Goal: Task Accomplishment & Management: Manage account settings

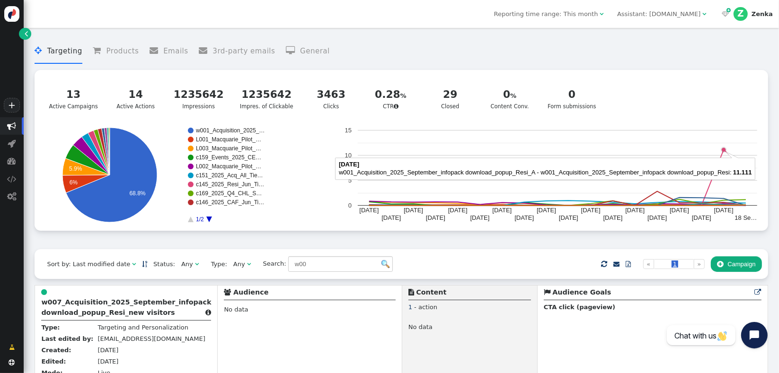
click at [722, 152] on circle "A chart." at bounding box center [723, 149] width 5 height 5
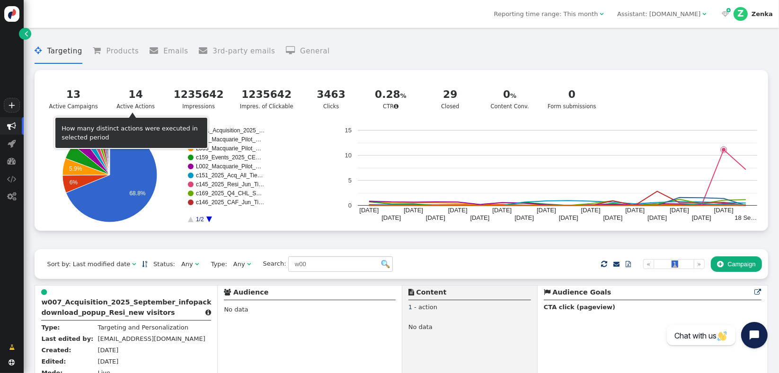
drag, startPoint x: 71, startPoint y: 92, endPoint x: 102, endPoint y: 98, distance: 32.3
click at [71, 92] on div "13" at bounding box center [73, 95] width 49 height 16
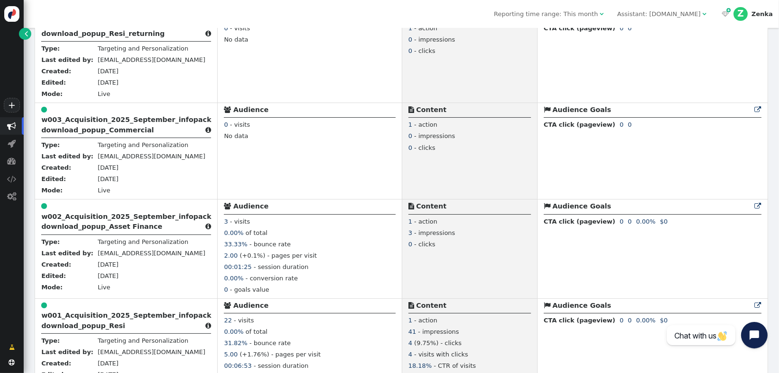
scroll to position [578, 0]
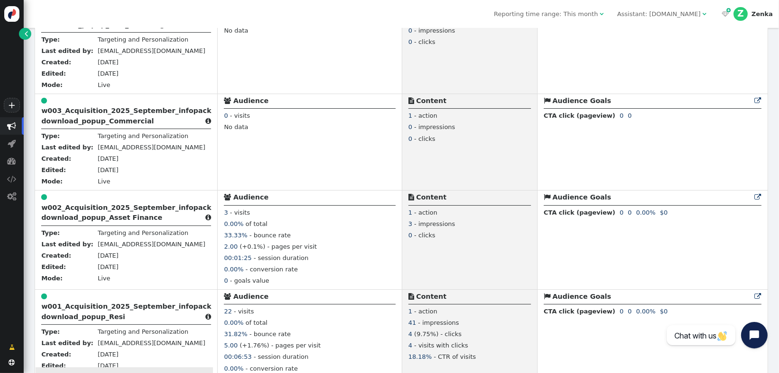
click at [83, 319] on b "w001_Acquisition_2025_September_infopack download_popup_Resi" at bounding box center [126, 312] width 170 height 18
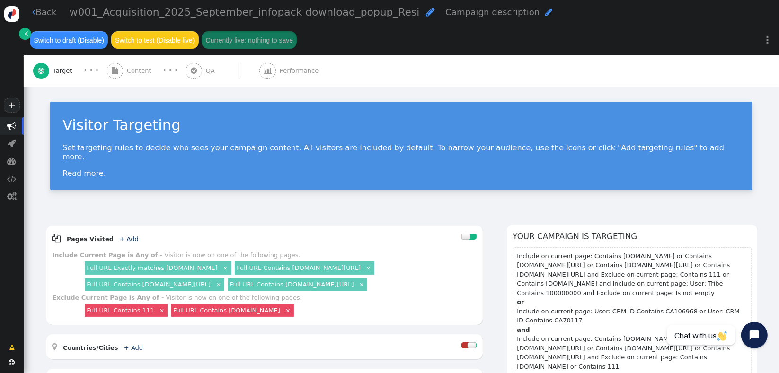
drag, startPoint x: 162, startPoint y: 209, endPoint x: 167, endPoint y: 185, distance: 25.0
click at [136, 77] on div " Content" at bounding box center [131, 70] width 48 height 31
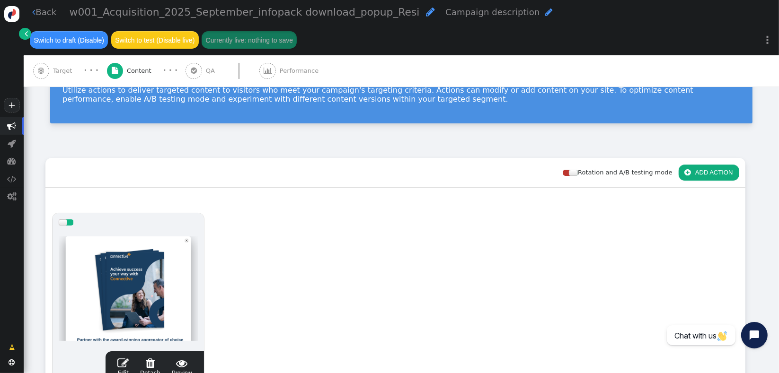
scroll to position [132, 0]
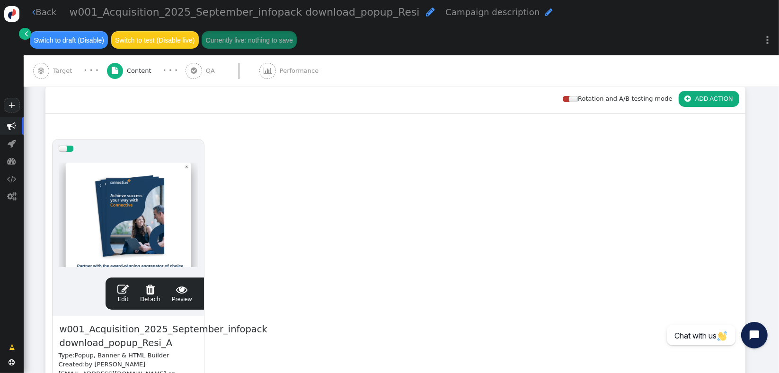
click at [129, 299] on link " Edit" at bounding box center [122, 294] width 11 height 20
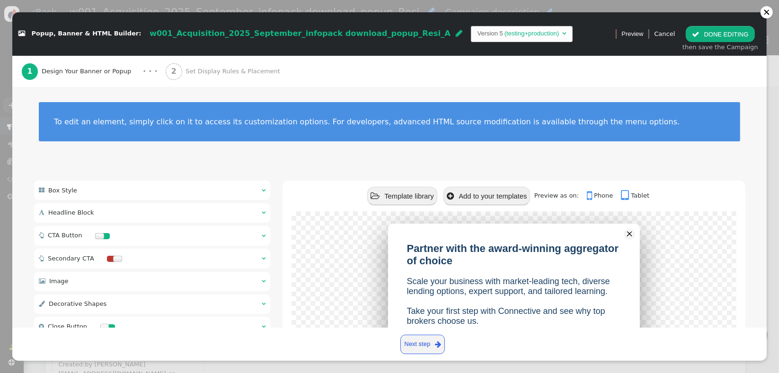
click at [237, 82] on div "2 Set Display Rules & Placement" at bounding box center [225, 71] width 118 height 31
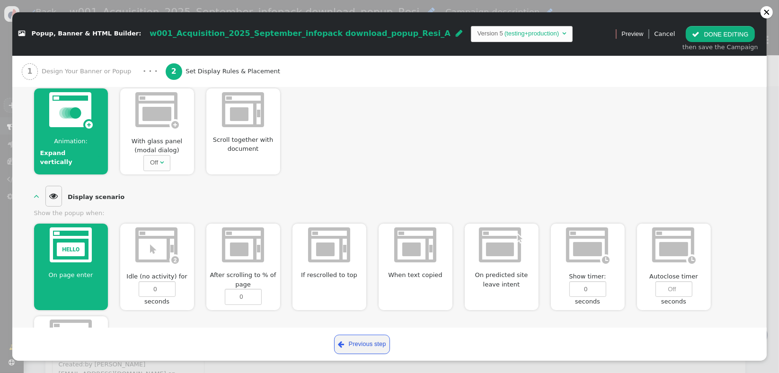
scroll to position [247, 0]
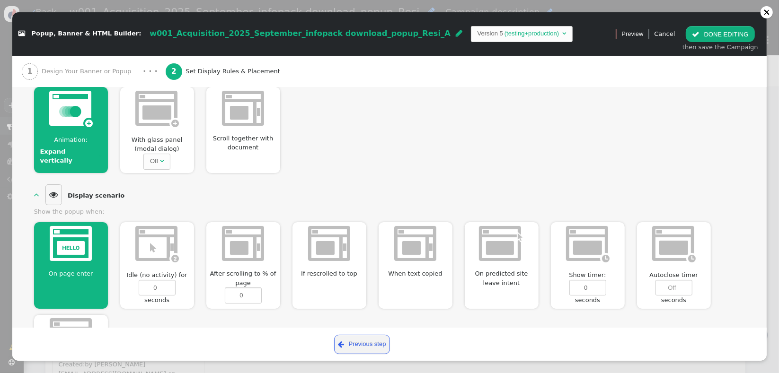
click at [157, 161] on div "Off" at bounding box center [154, 161] width 8 height 9
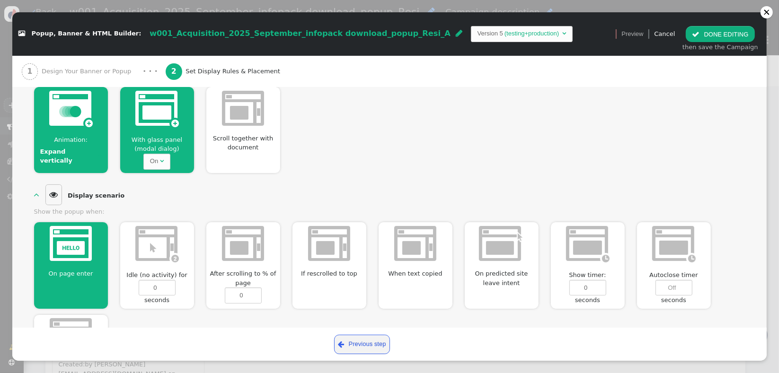
click at [83, 123] on img at bounding box center [71, 109] width 44 height 36
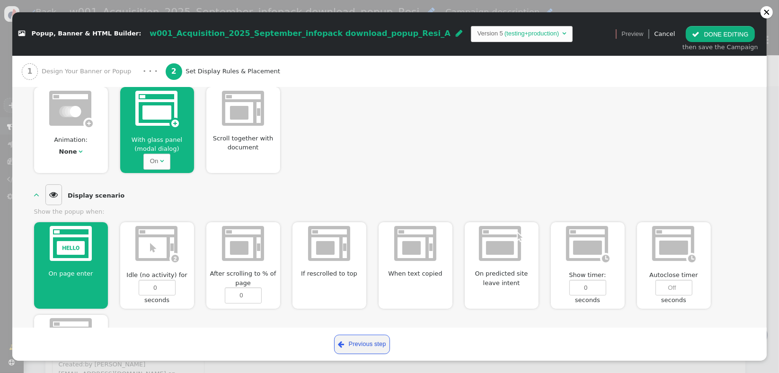
click at [83, 123] on img at bounding box center [71, 109] width 44 height 36
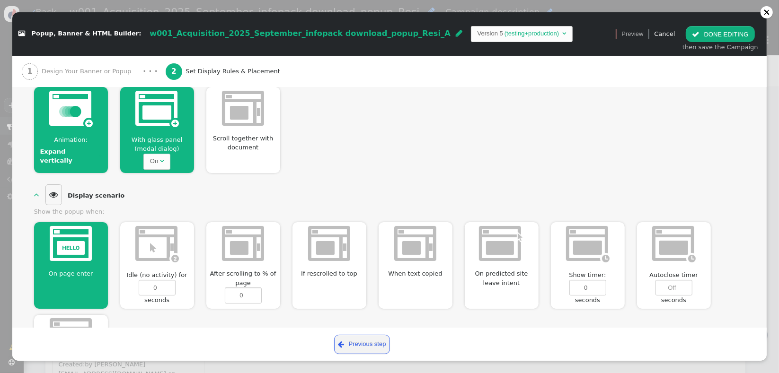
click at [80, 147] on div "Expand vertically" at bounding box center [68, 156] width 56 height 18
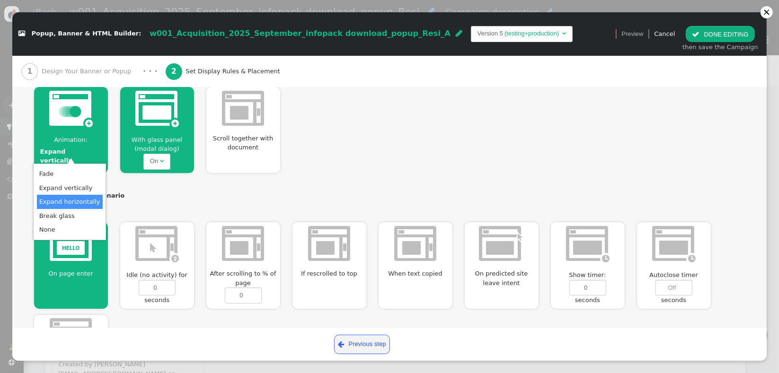
click at [254, 196] on div "  Display scenario  Show the popup when: On page enter  Idle (no activity) …" at bounding box center [389, 283] width 711 height 201
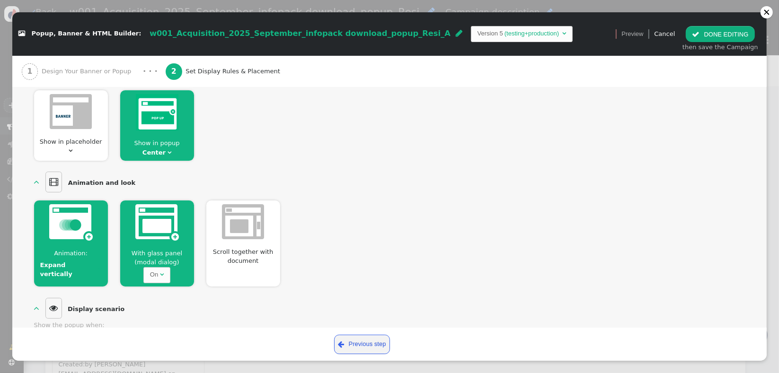
scroll to position [108, 0]
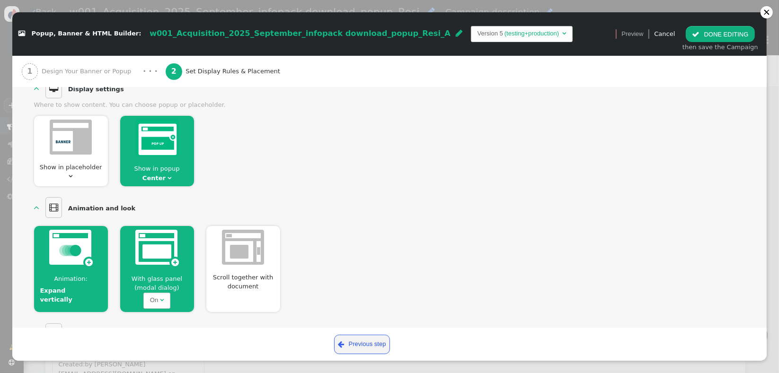
click at [742, 32] on button " DONE EDITING" at bounding box center [720, 34] width 69 height 16
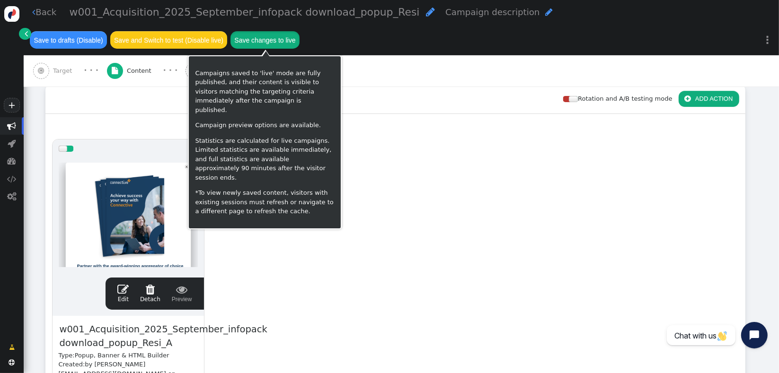
click at [278, 44] on button "Save changes to live" at bounding box center [264, 39] width 69 height 17
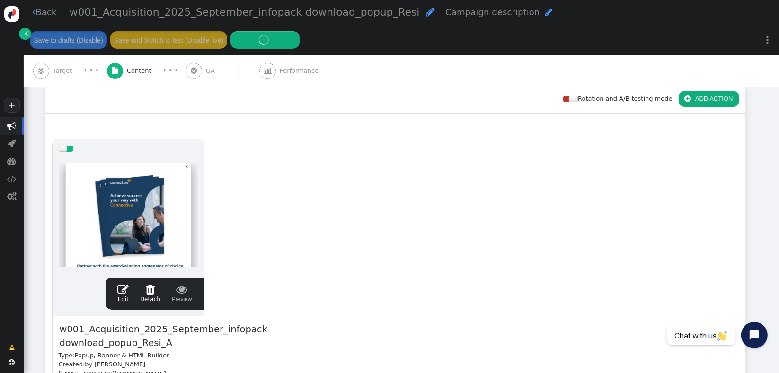
click at [351, 269] on div "drag this  Edit  Detach  Preview w001_Acquisition_2025_September_infopack do…" at bounding box center [395, 304] width 699 height 343
click at [362, 263] on div "drag this  Edit  Detach  Preview w001_Acquisition_2025_September_infopack do…" at bounding box center [395, 304] width 699 height 343
click at [292, 283] on div "drag this  Edit  Detach  Preview w001_Acquisition_2025_September_infopack do…" at bounding box center [395, 304] width 699 height 343
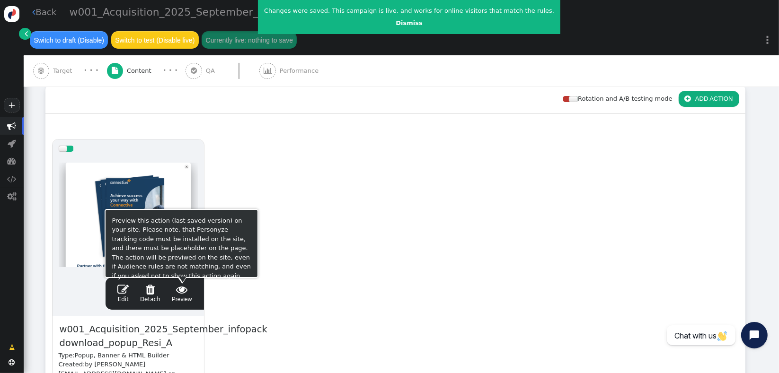
click at [178, 299] on span " Preview" at bounding box center [182, 294] width 20 height 20
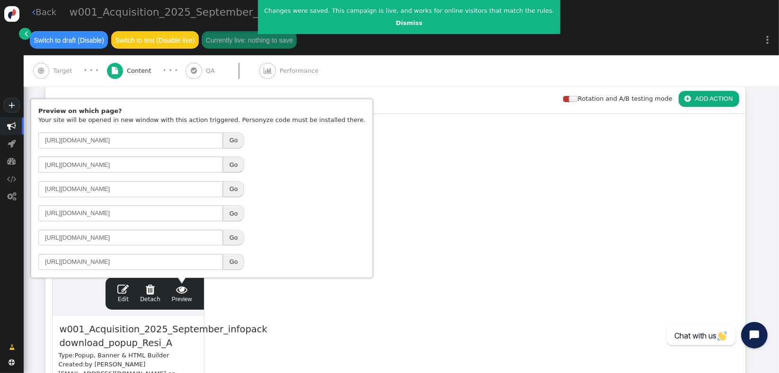
click at [235, 191] on button "Go" at bounding box center [233, 189] width 21 height 16
click at [436, 76] on div " Target · · ·  Content · · ·  QA  Performance" at bounding box center [401, 70] width 737 height 31
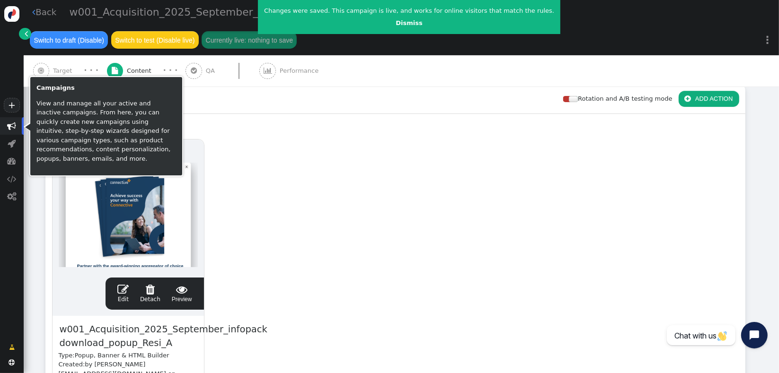
click at [16, 123] on span "" at bounding box center [12, 126] width 24 height 18
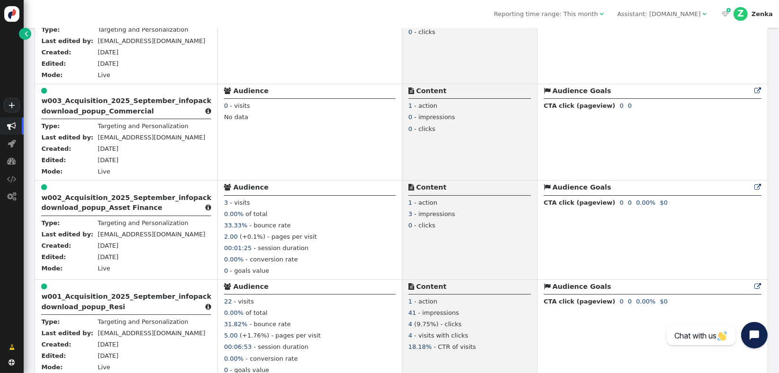
scroll to position [601, 0]
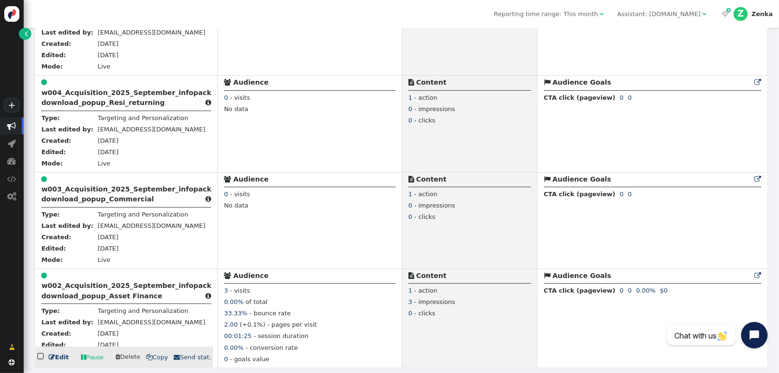
click at [100, 297] on b "w002_Acquisition_2025_September_infopack download_popup_Asset Finance" at bounding box center [126, 291] width 170 height 18
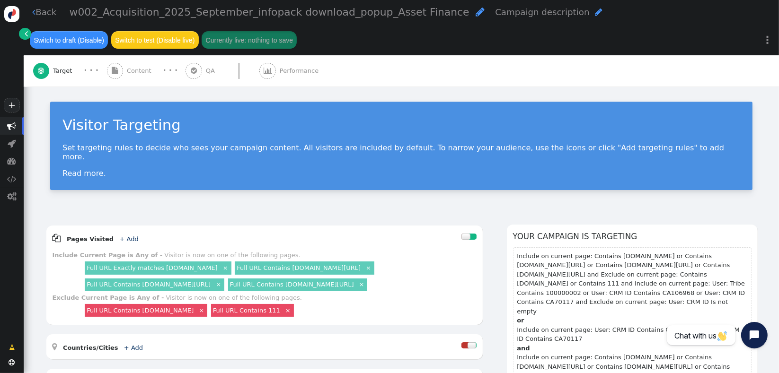
click at [129, 75] on span "Content" at bounding box center [141, 70] width 28 height 9
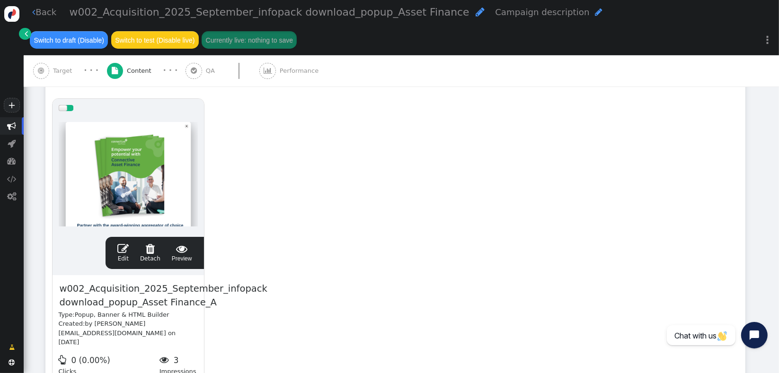
scroll to position [191, 0]
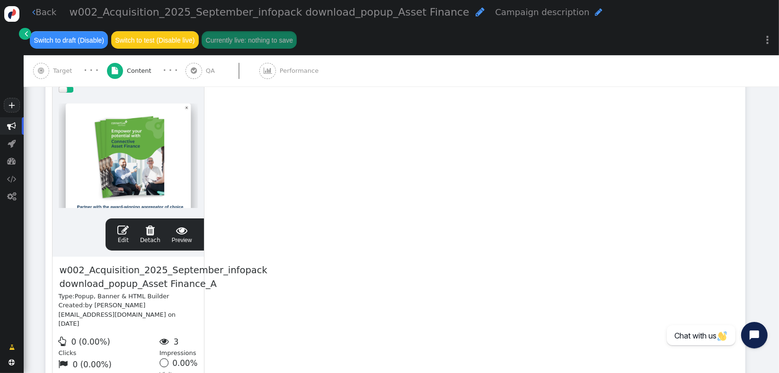
click at [125, 236] on link " Edit" at bounding box center [122, 235] width 11 height 20
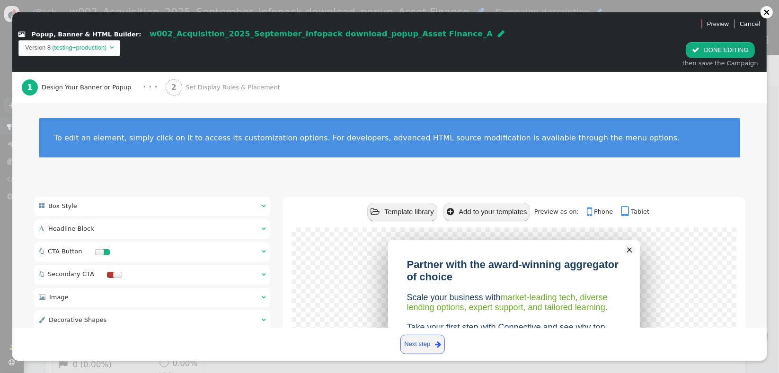
click at [229, 83] on span "Set Display Rules & Placement" at bounding box center [235, 87] width 98 height 9
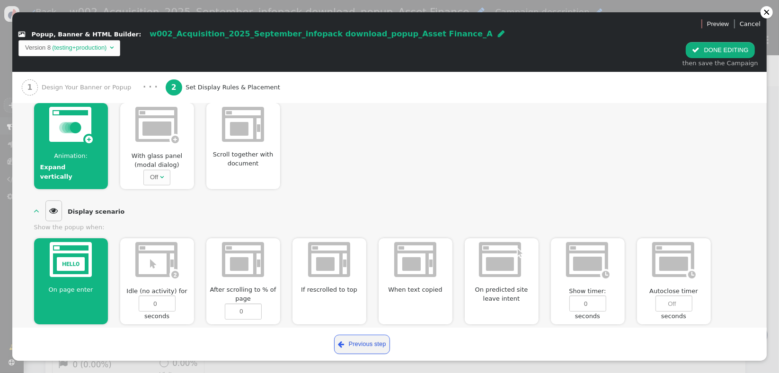
scroll to position [244, 0]
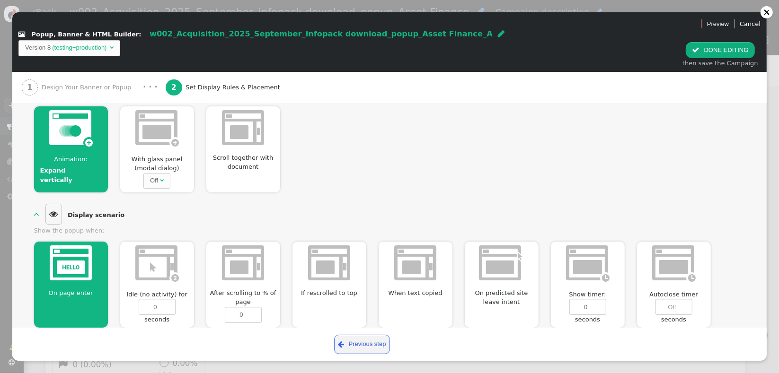
click at [166, 115] on img at bounding box center [157, 128] width 44 height 36
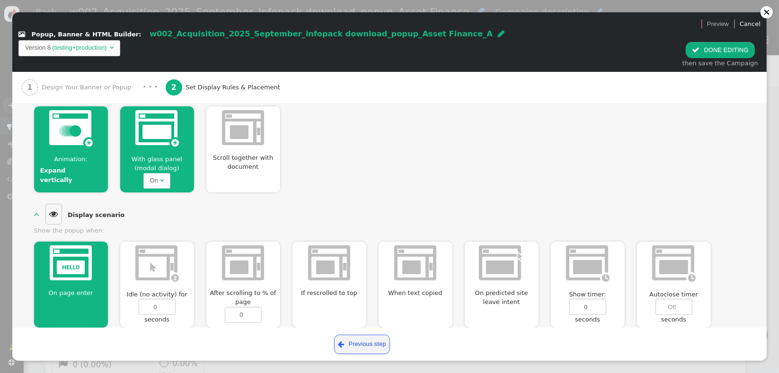
click at [156, 176] on div "On" at bounding box center [154, 180] width 8 height 9
click at [323, 202] on div "  Display scenario  Show the popup when: On page enter  Idle (no activity) …" at bounding box center [389, 302] width 711 height 201
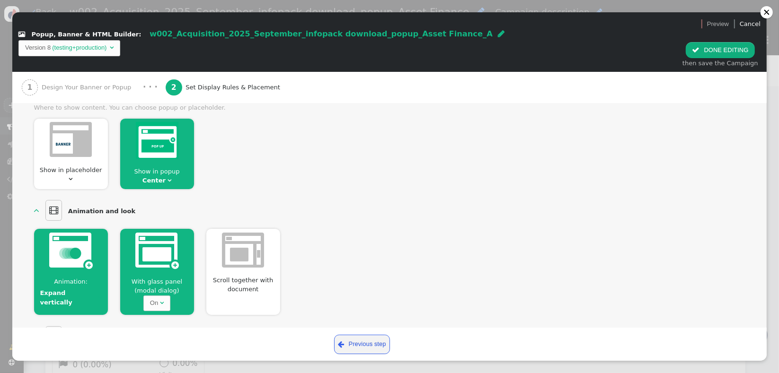
scroll to position [0, 0]
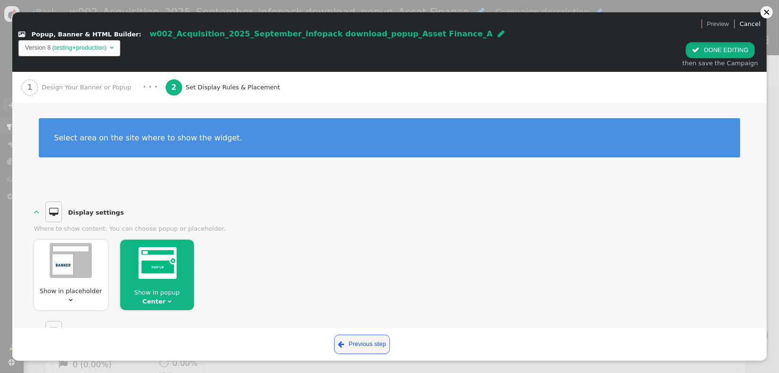
click at [716, 42] on button " DONE EDITING" at bounding box center [720, 50] width 69 height 16
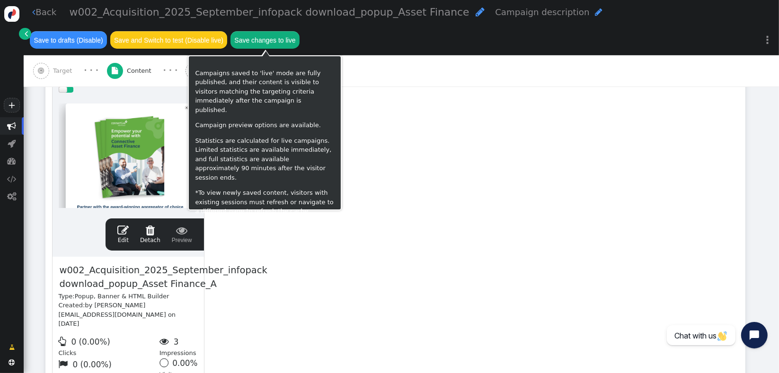
click at [272, 45] on button "Save changes to live" at bounding box center [264, 39] width 69 height 17
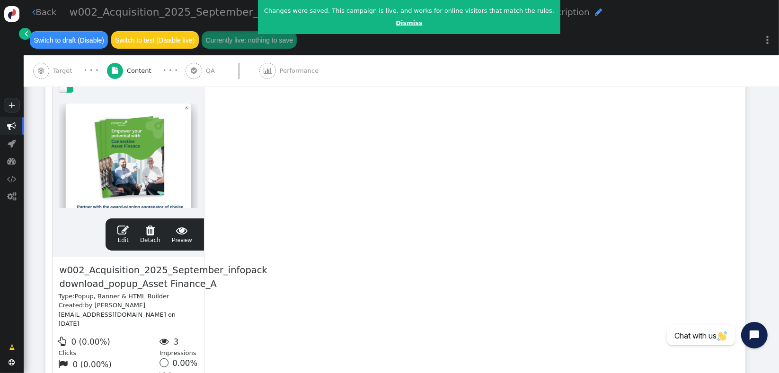
click at [396, 21] on link "Dismiss" at bounding box center [409, 22] width 27 height 7
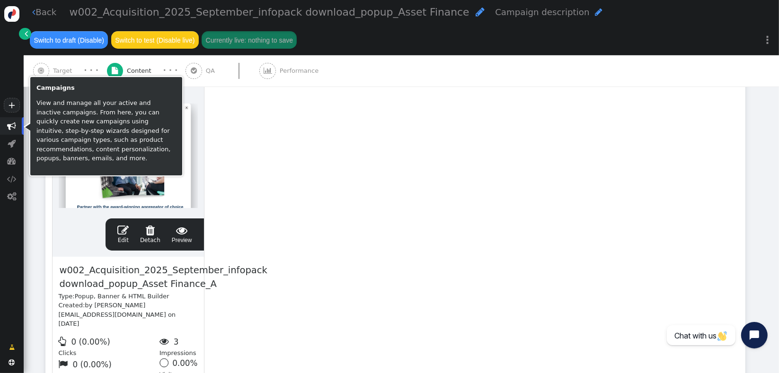
click at [6, 129] on span "" at bounding box center [12, 126] width 24 height 18
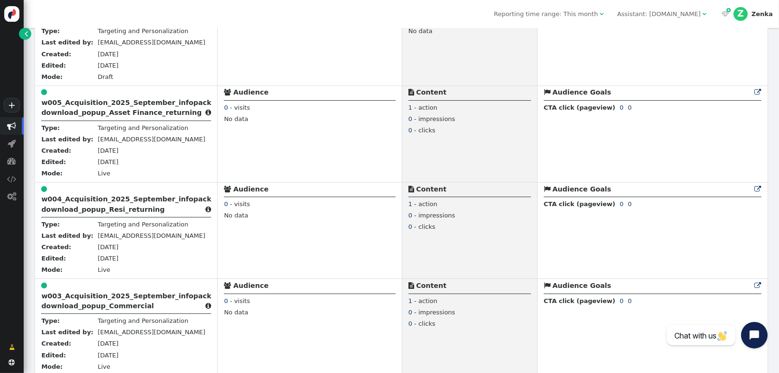
scroll to position [599, 0]
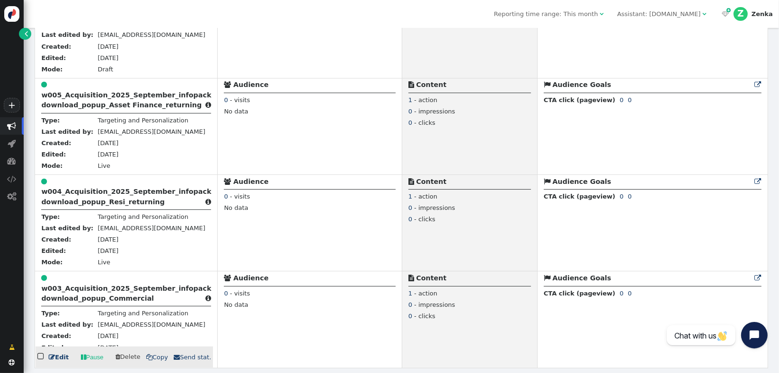
click at [102, 293] on b "w003_Acquisition_2025_September_infopack download_popup_Commercial" at bounding box center [126, 294] width 170 height 18
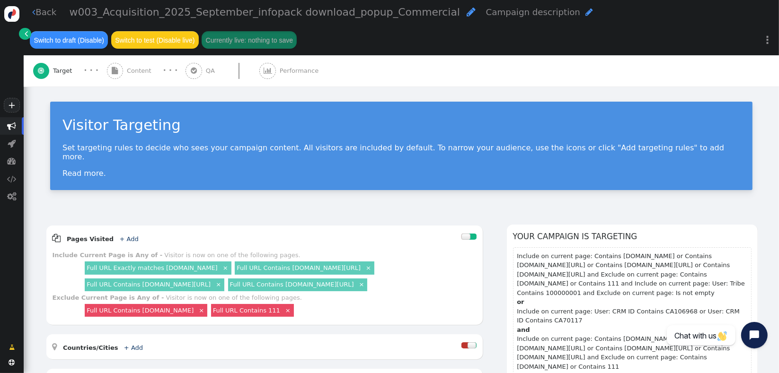
click at [141, 71] on span "Content" at bounding box center [141, 70] width 28 height 9
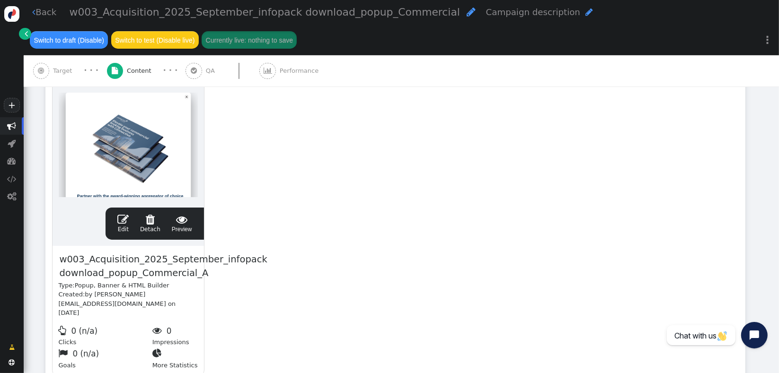
scroll to position [204, 0]
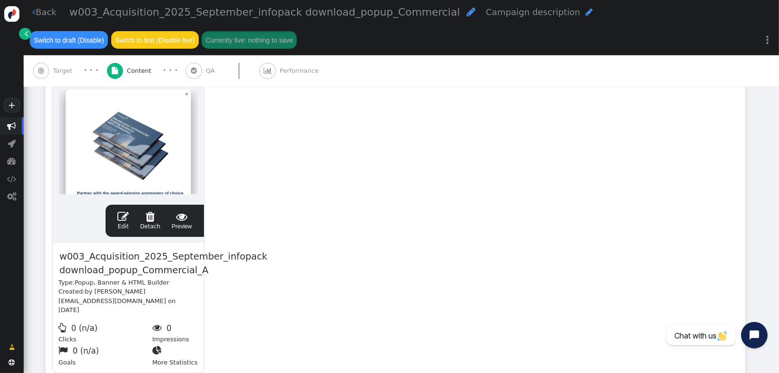
click at [115, 223] on div " Edit  Detach  Preview" at bounding box center [155, 221] width 86 height 20
click at [126, 222] on link " Edit" at bounding box center [122, 221] width 11 height 20
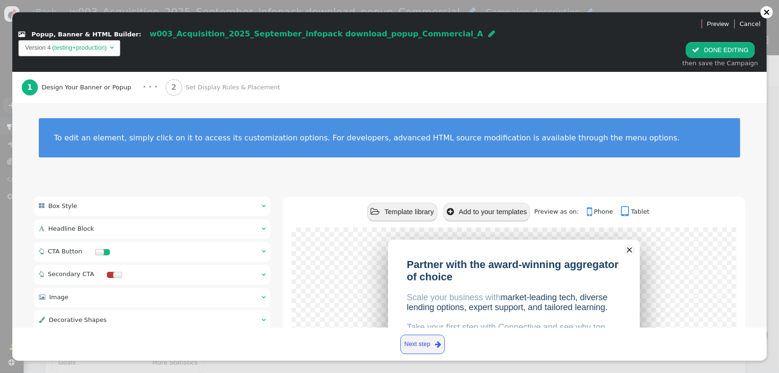
click at [231, 83] on span "Set Display Rules & Placement" at bounding box center [235, 87] width 98 height 9
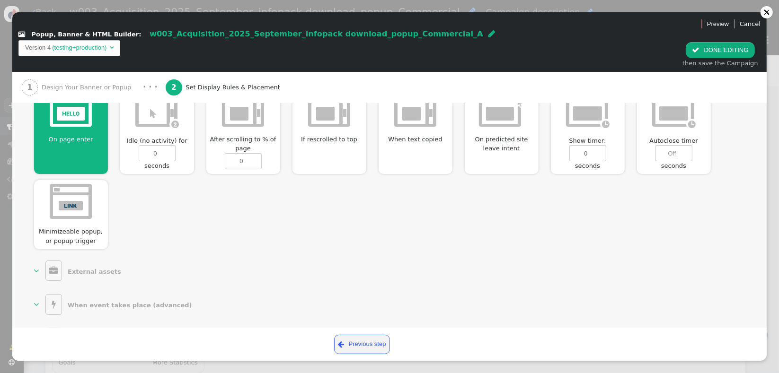
scroll to position [121, 0]
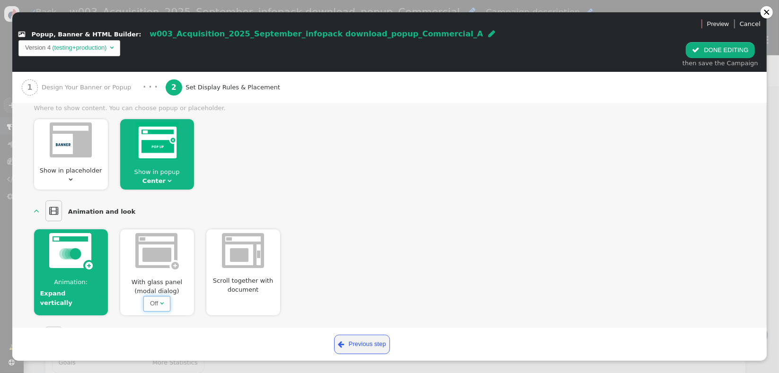
click at [149, 296] on span "Off " at bounding box center [156, 304] width 27 height 16
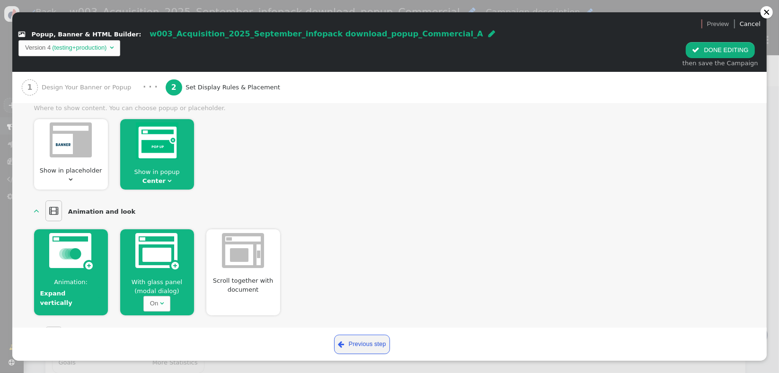
click at [579, 256] on div "Animation: Expand vertically  With glass panel (modal dialog) On  Scroll toge…" at bounding box center [389, 269] width 711 height 93
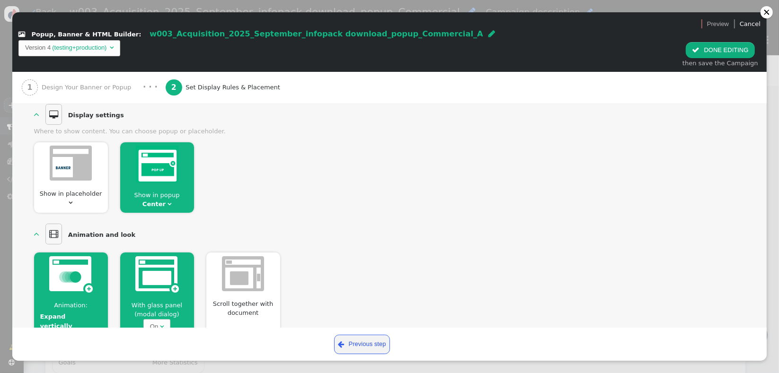
scroll to position [0, 0]
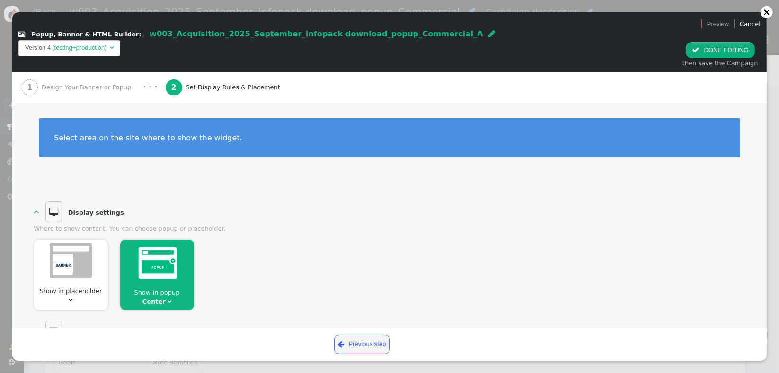
click at [73, 83] on span "Design Your Banner or Popup" at bounding box center [88, 87] width 93 height 9
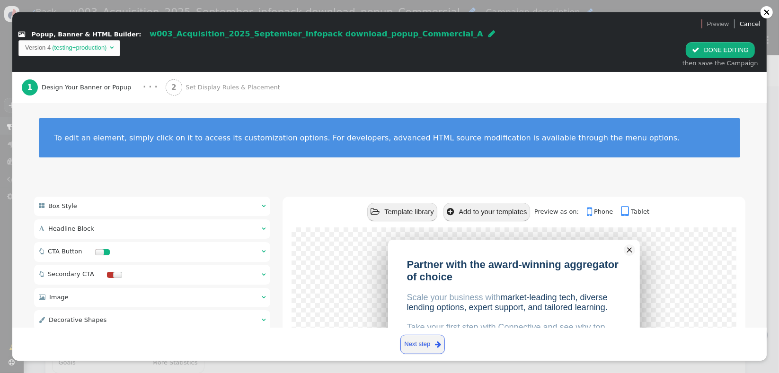
click at [591, 208] on link " Phone" at bounding box center [603, 211] width 32 height 7
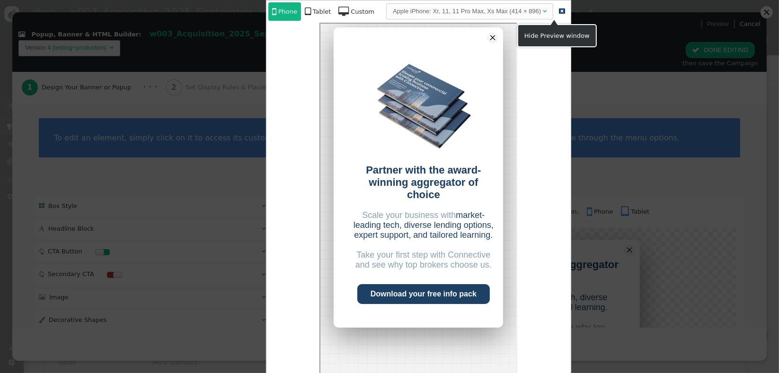
click at [559, 9] on span "" at bounding box center [562, 11] width 6 height 6
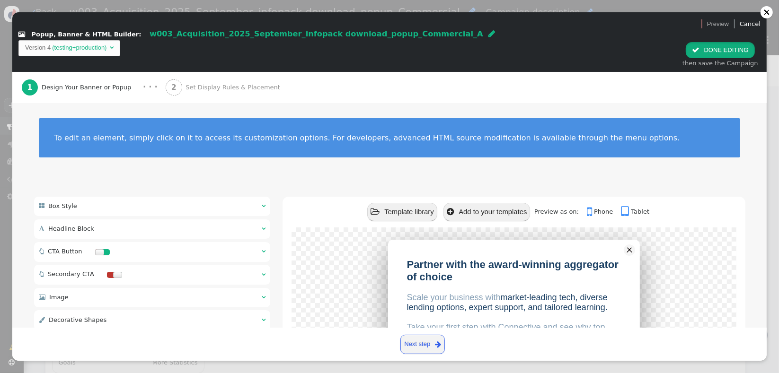
click at [715, 42] on button " DONE EDITING" at bounding box center [720, 50] width 69 height 16
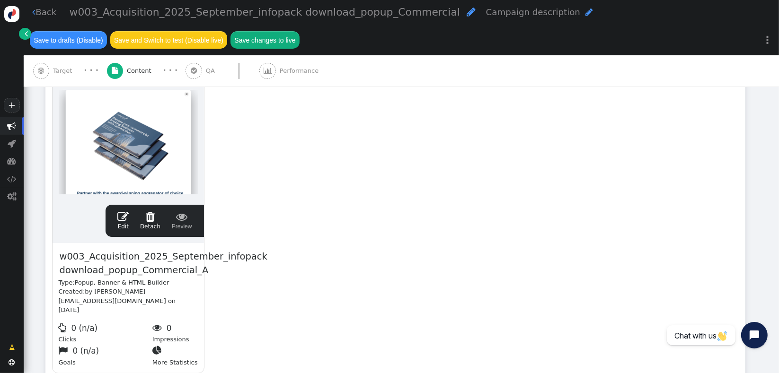
click at [56, 71] on span "Target" at bounding box center [64, 70] width 23 height 9
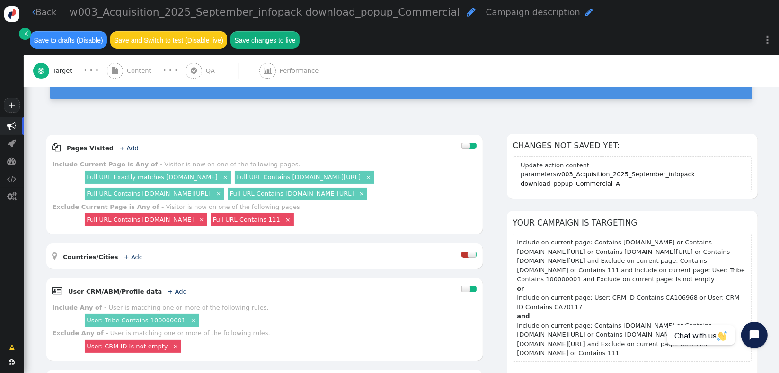
scroll to position [61, 0]
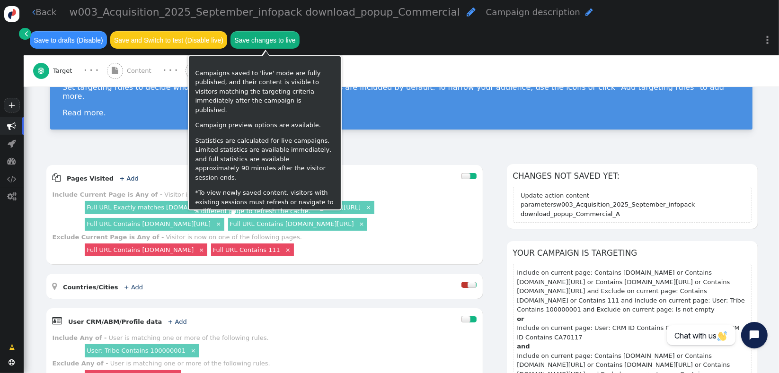
click at [279, 44] on button "Save changes to live" at bounding box center [264, 39] width 69 height 17
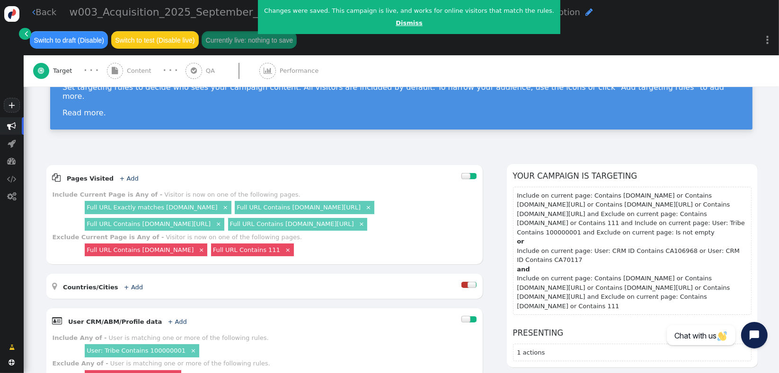
click at [396, 25] on link "Dismiss" at bounding box center [409, 22] width 27 height 7
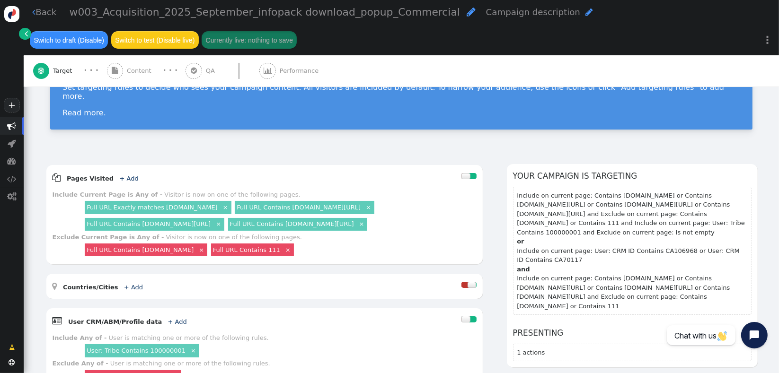
click at [132, 80] on div " Content" at bounding box center [131, 70] width 48 height 31
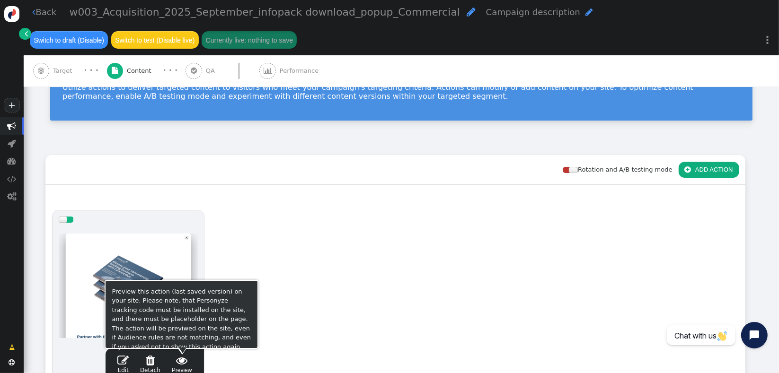
click at [187, 367] on span " Preview" at bounding box center [182, 365] width 20 height 20
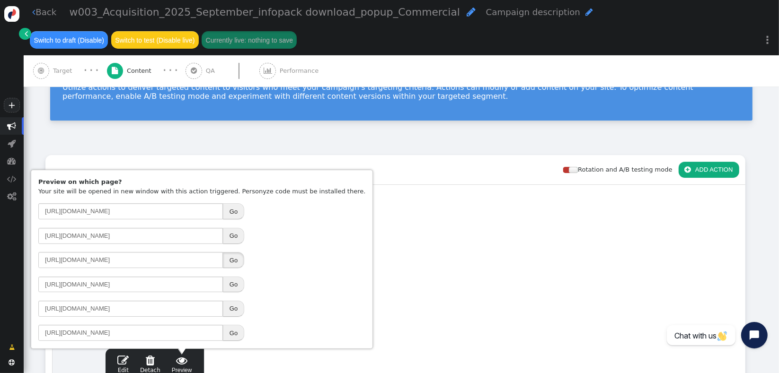
click at [232, 263] on button "Go" at bounding box center [233, 260] width 21 height 16
click at [144, 77] on div " Content" at bounding box center [131, 70] width 48 height 31
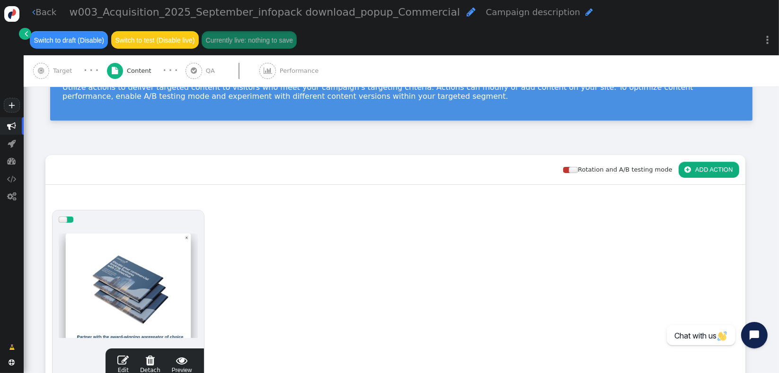
click at [132, 269] on div at bounding box center [128, 286] width 139 height 114
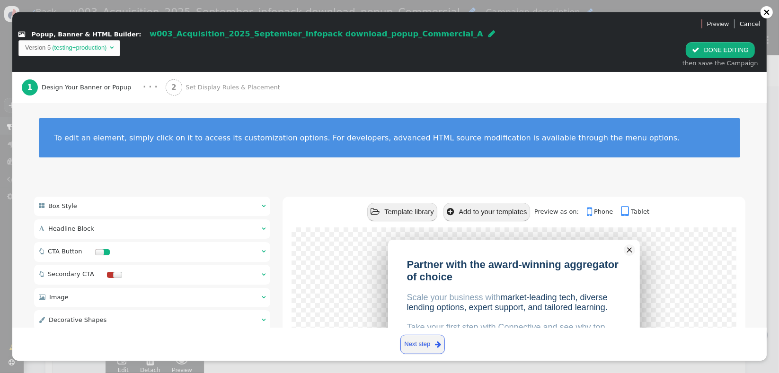
click at [179, 80] on div "2 Set Display Rules & Placement" at bounding box center [225, 87] width 118 height 31
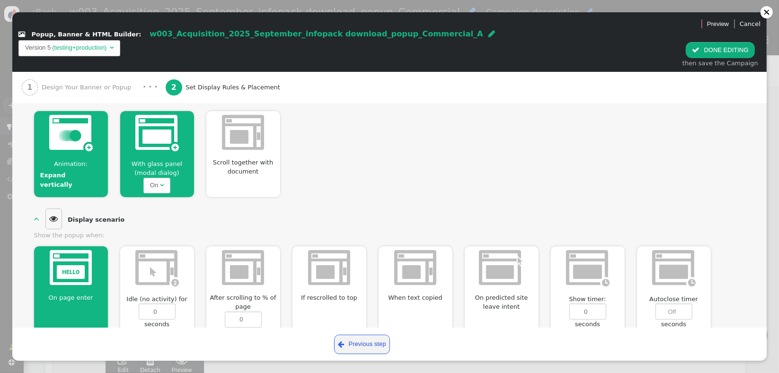
scroll to position [236, 0]
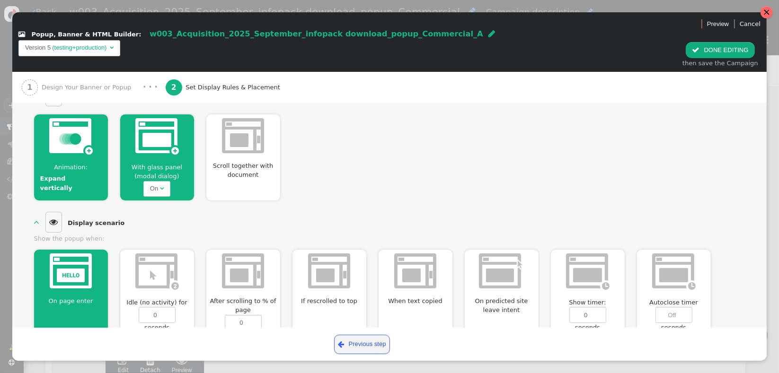
click at [770, 10] on div at bounding box center [766, 12] width 7 height 7
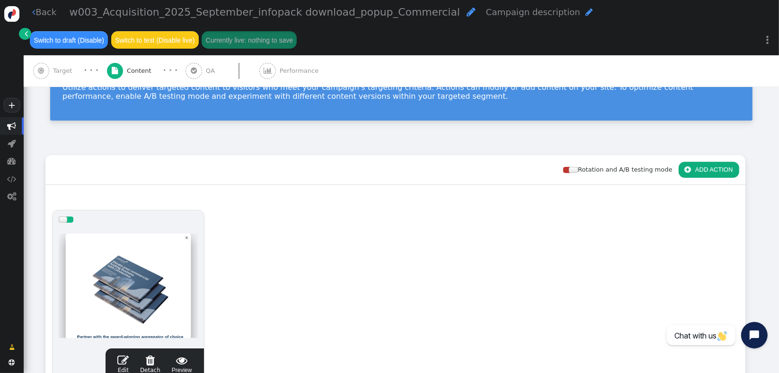
click at [8, 130] on span "" at bounding box center [12, 126] width 9 height 9
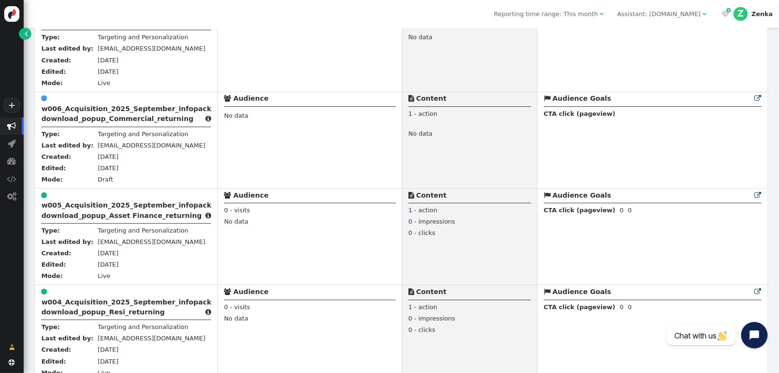
scroll to position [601, 0]
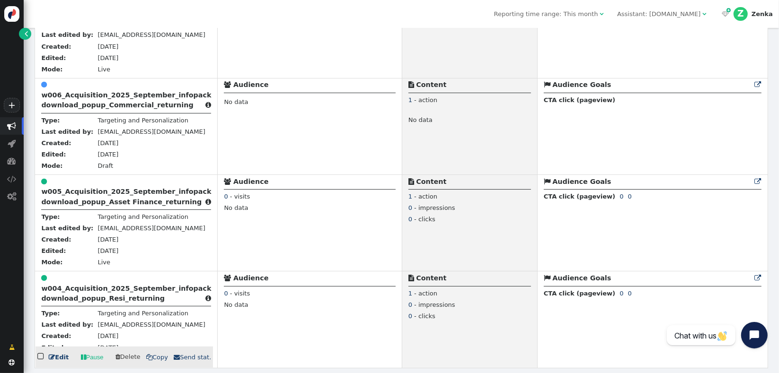
click at [114, 302] on b "w004_Acquisition_2025_September_infopack download_popup_Resi_returning" at bounding box center [126, 294] width 170 height 18
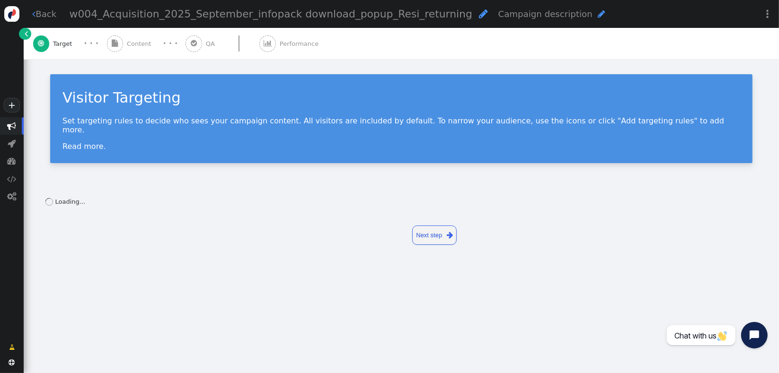
click at [124, 51] on div " Content" at bounding box center [131, 43] width 48 height 31
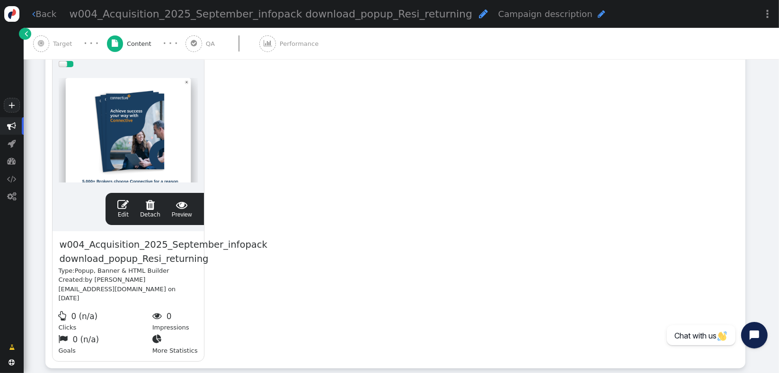
scroll to position [222, 0]
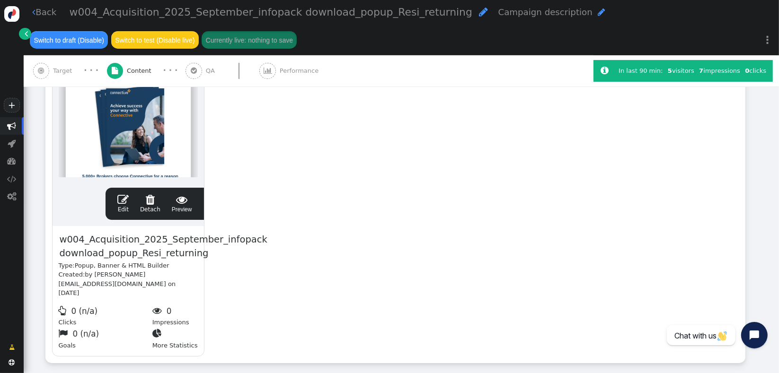
click at [119, 205] on span "" at bounding box center [122, 199] width 11 height 11
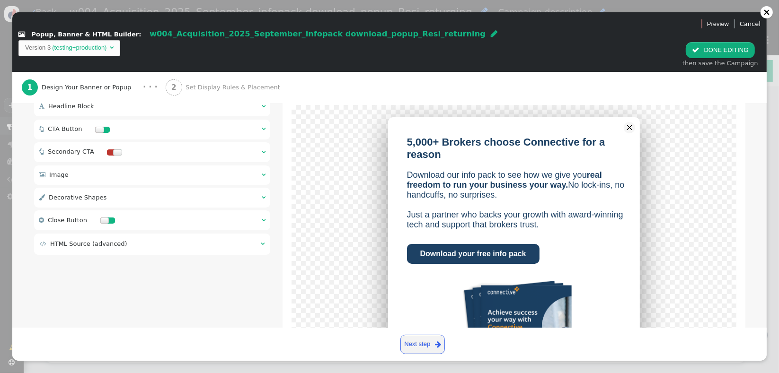
scroll to position [181, 0]
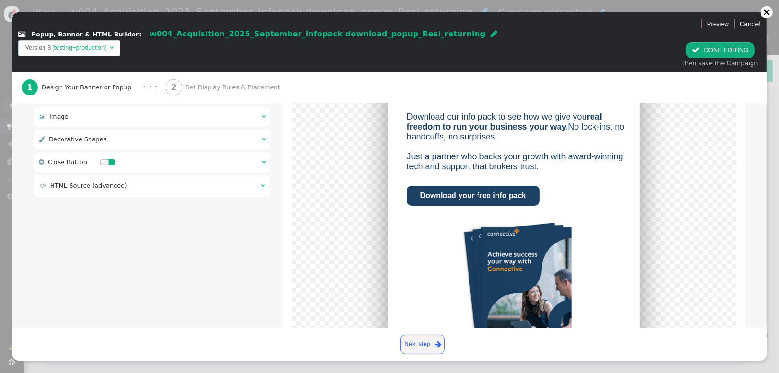
click at [221, 83] on span "Set Display Rules & Placement" at bounding box center [235, 87] width 98 height 9
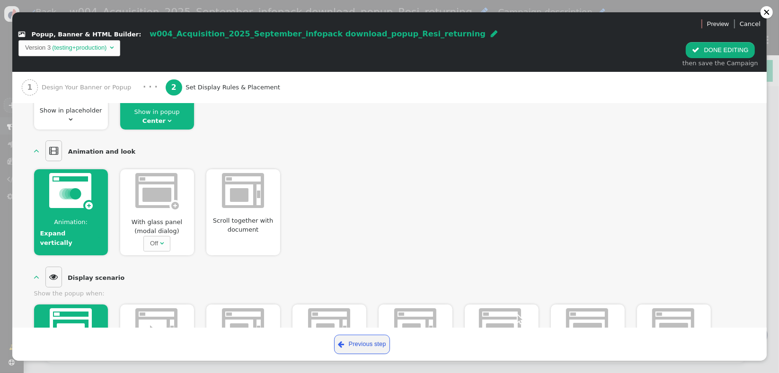
drag, startPoint x: 154, startPoint y: 227, endPoint x: 154, endPoint y: 238, distance: 10.9
click at [154, 239] on div "Off" at bounding box center [154, 243] width 8 height 9
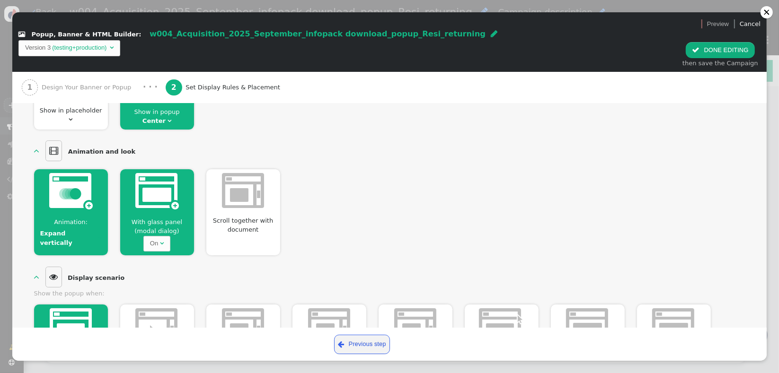
click at [507, 212] on div "Animation: Expand vertically  With glass panel (modal dialog) On  Scroll toge…" at bounding box center [389, 209] width 711 height 93
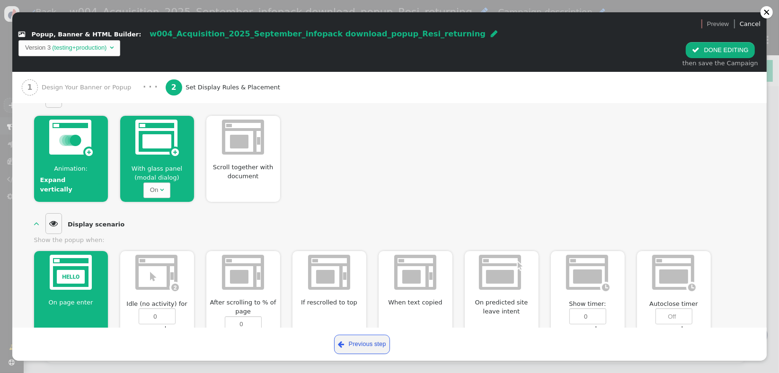
scroll to position [0, 0]
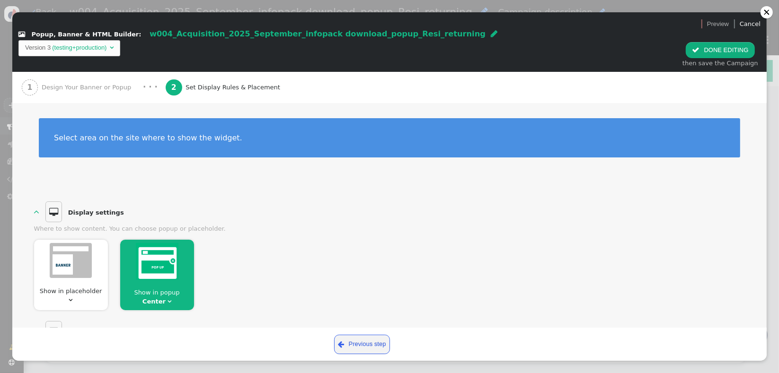
click at [718, 42] on button " DONE EDITING" at bounding box center [720, 50] width 69 height 16
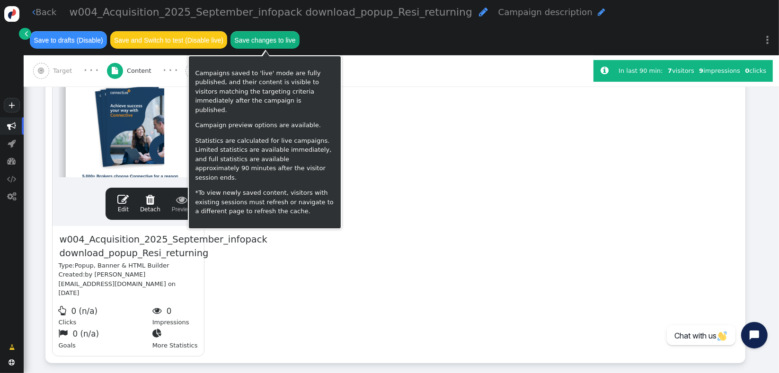
click at [272, 39] on button "Save changes to live" at bounding box center [264, 39] width 69 height 17
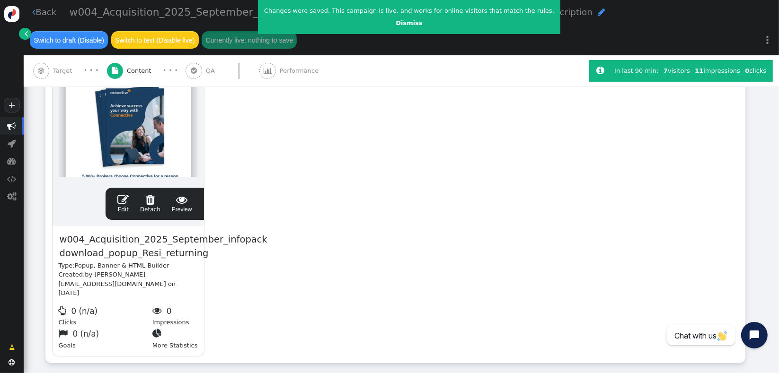
click at [174, 359] on div "Rotation and A/B testing mode  ADD ACTION  Always shown Content in this box i…" at bounding box center [401, 184] width 712 height 381
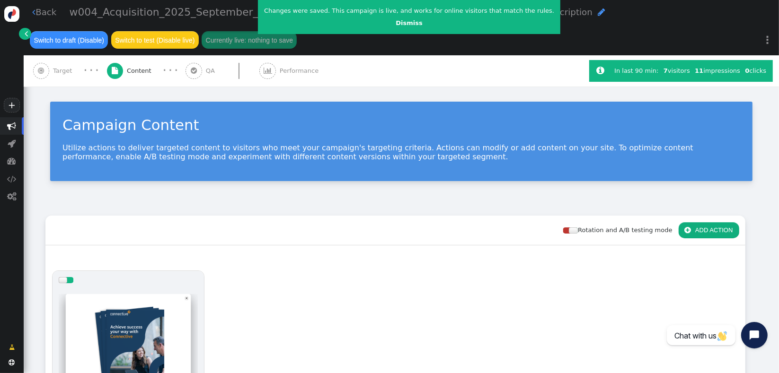
click at [59, 72] on span "Target" at bounding box center [64, 70] width 23 height 9
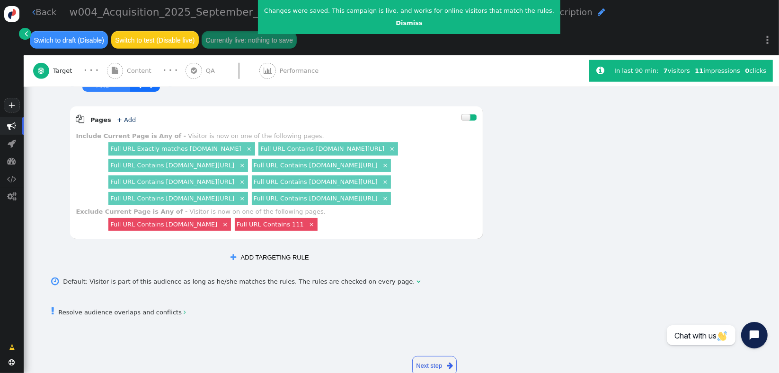
scroll to position [762, 0]
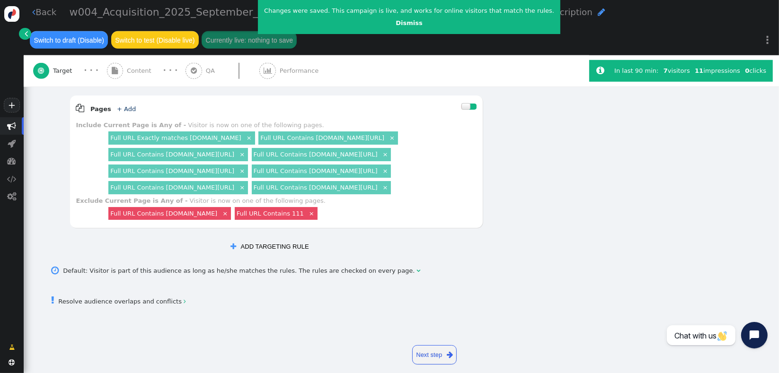
click at [125, 298] on link " Resolve audience overlaps and conflicts " at bounding box center [119, 301] width 134 height 7
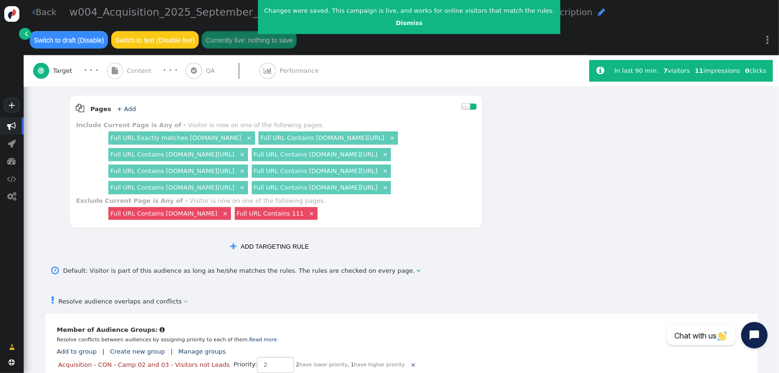
click at [283, 72] on span "Performance" at bounding box center [301, 70] width 43 height 9
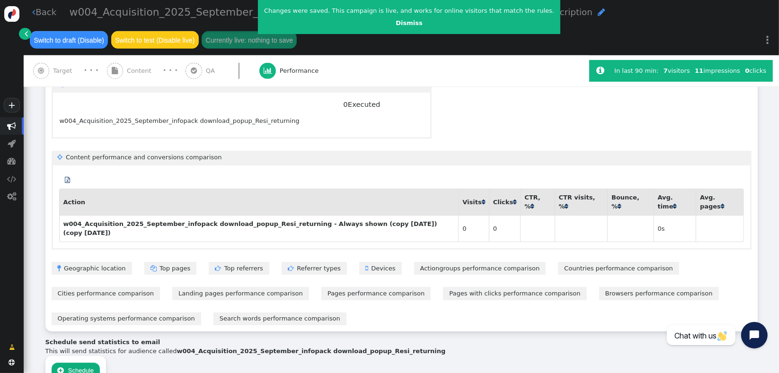
scroll to position [562, 0]
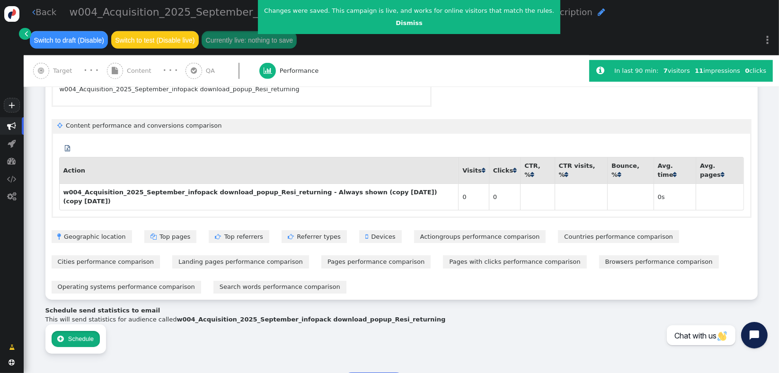
click at [55, 331] on button " Schedule" at bounding box center [76, 339] width 49 height 16
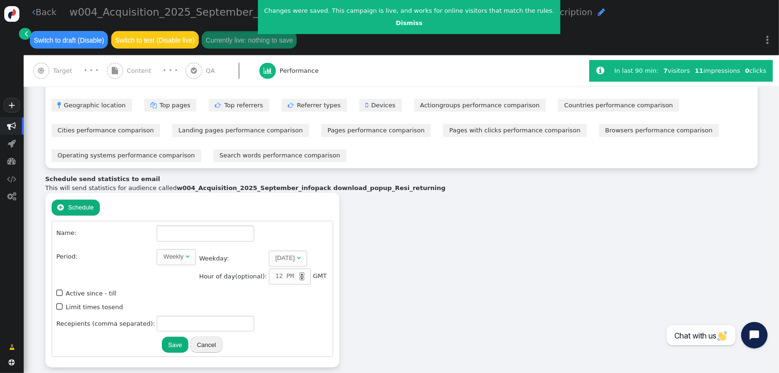
scroll to position [691, 0]
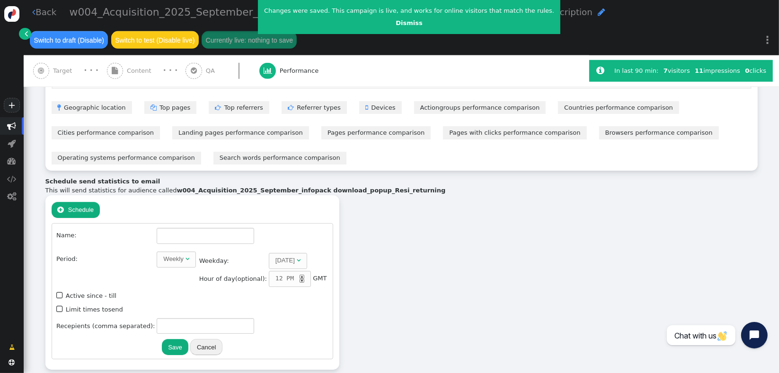
click at [75, 292] on label " Active since - till" at bounding box center [86, 295] width 60 height 7
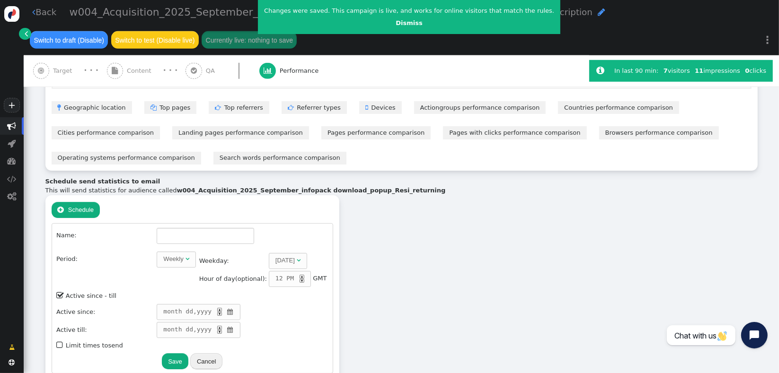
click at [75, 292] on label " Active since - till" at bounding box center [86, 295] width 60 height 7
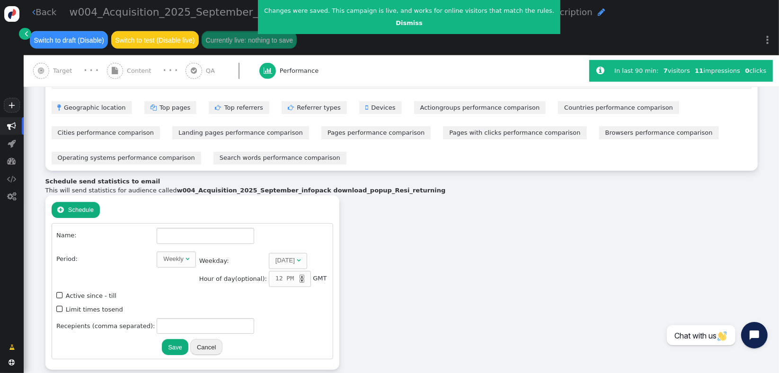
click at [71, 304] on td " Limit times to send" at bounding box center [192, 310] width 273 height 13
click at [71, 306] on label " Limit times to send" at bounding box center [89, 309] width 67 height 7
type input "1"
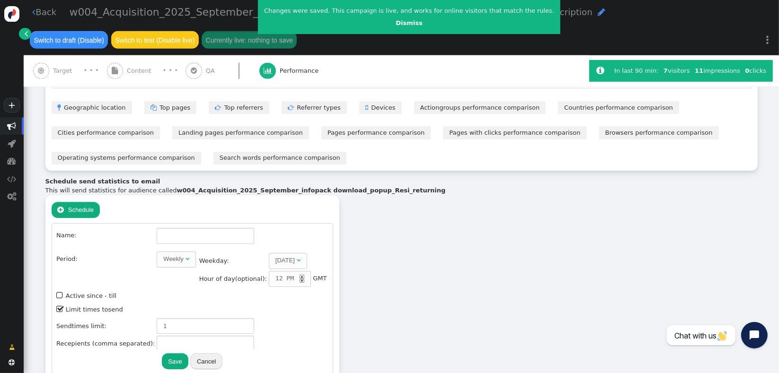
click at [71, 306] on label " Limit times to send" at bounding box center [89, 309] width 67 height 7
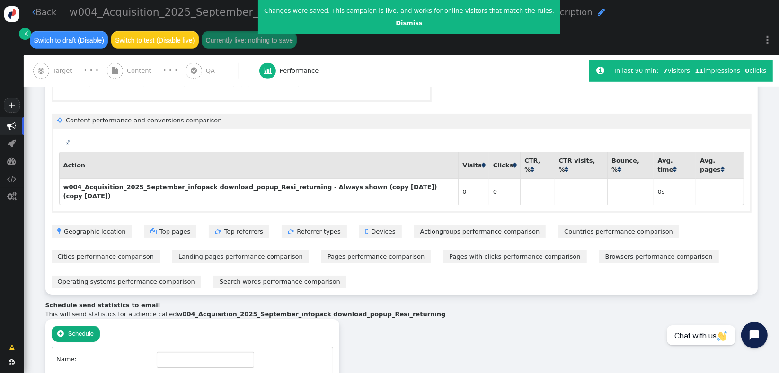
scroll to position [707, 0]
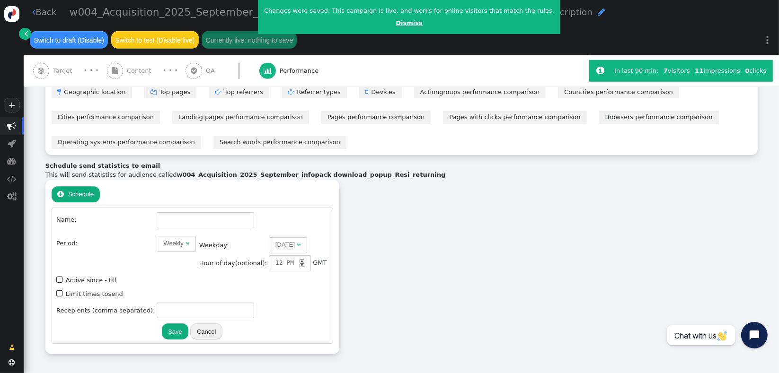
click at [470, 251] on div "Schedule send statistics to email This will send statistics for audience called…" at bounding box center [401, 258] width 712 height 194
click at [396, 25] on link "Dismiss" at bounding box center [409, 22] width 27 height 7
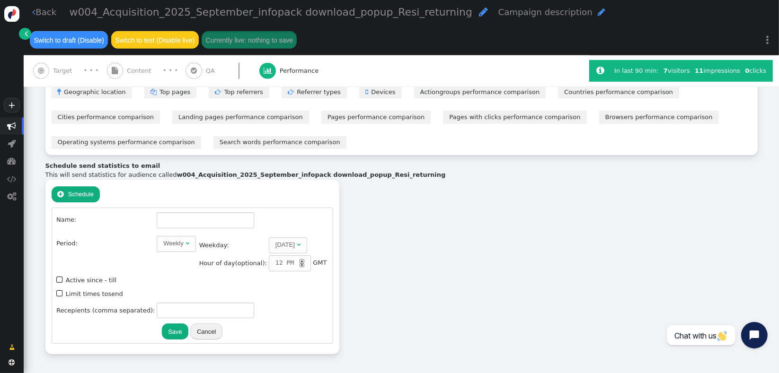
drag, startPoint x: 134, startPoint y: 68, endPoint x: 396, endPoint y: 68, distance: 261.3
click at [134, 68] on span "Content" at bounding box center [141, 70] width 28 height 9
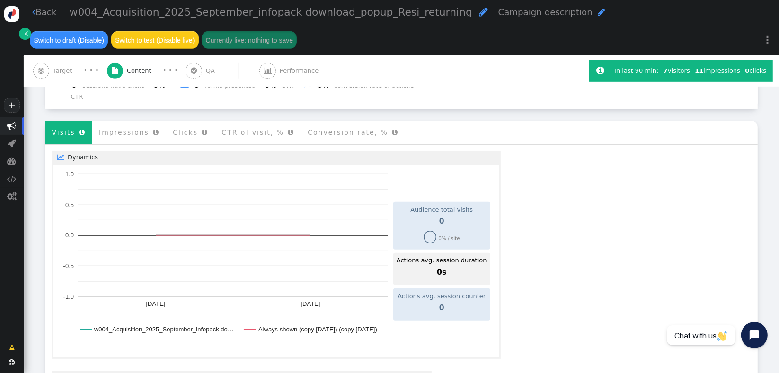
scroll to position [259, 0]
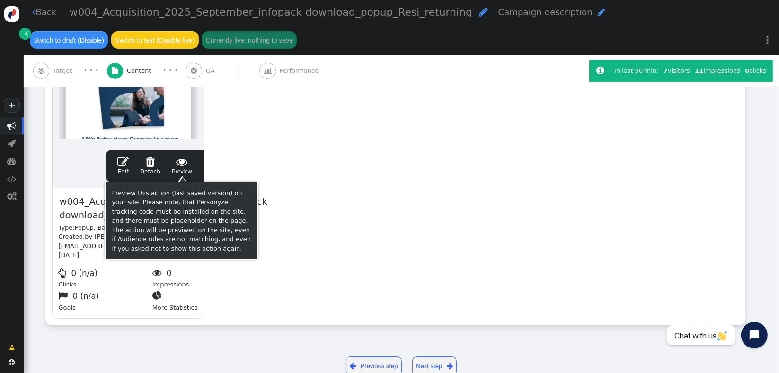
click at [180, 166] on span "" at bounding box center [182, 161] width 20 height 11
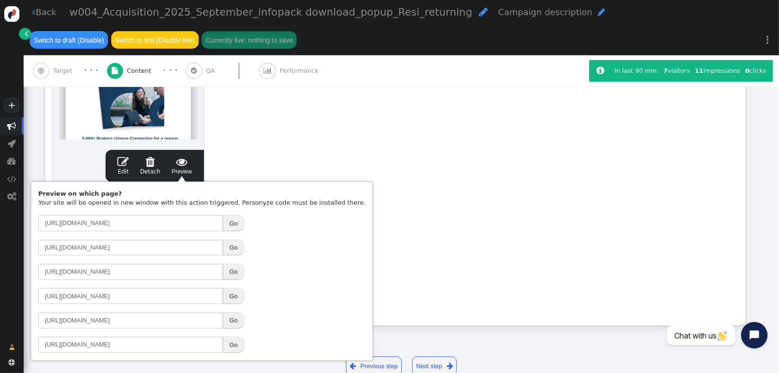
click at [233, 274] on button "Go" at bounding box center [233, 272] width 21 height 16
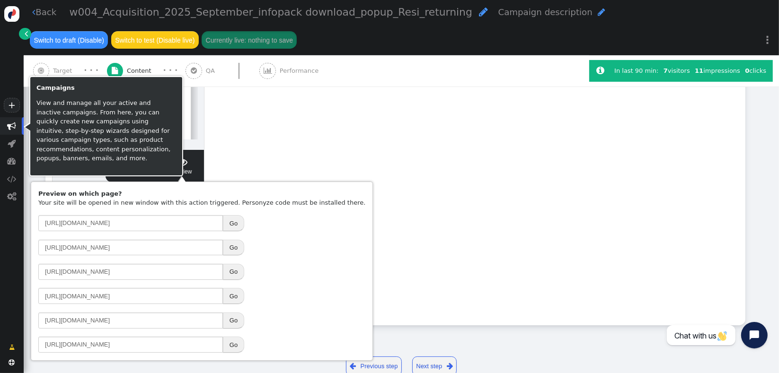
click at [13, 129] on span "" at bounding box center [12, 126] width 9 height 9
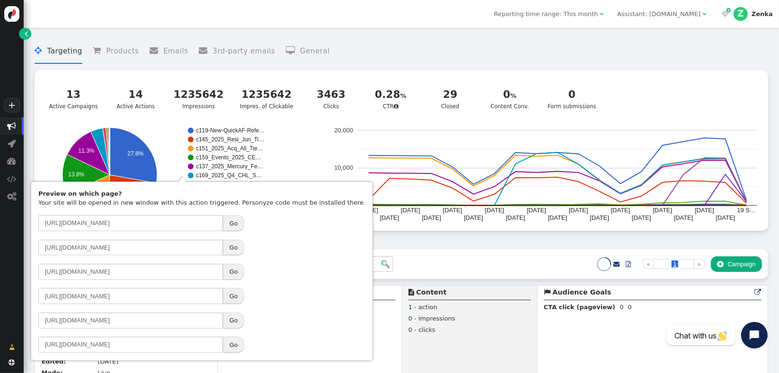
click at [372, 240] on div " Targeting  Products  Emails  3rd-party emails  General 13 Active Campaign…" at bounding box center [401, 141] width 733 height 217
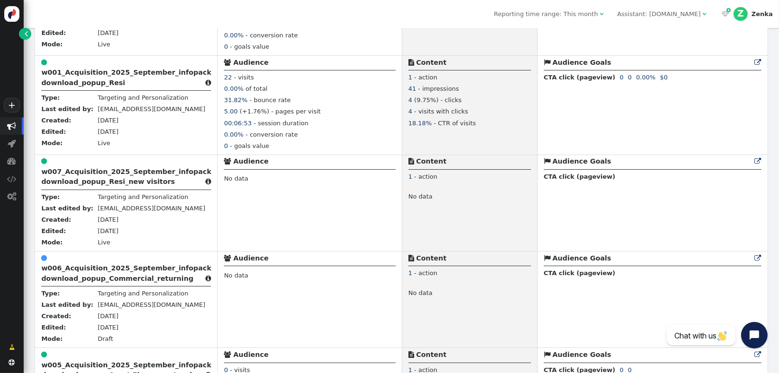
scroll to position [601, 0]
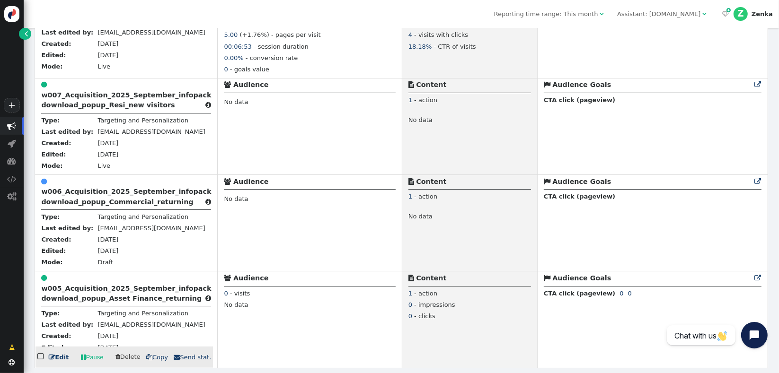
click at [139, 301] on b "w005_Acquisition_2025_September_infopack download_popup_Asset Finance_returning" at bounding box center [126, 294] width 170 height 18
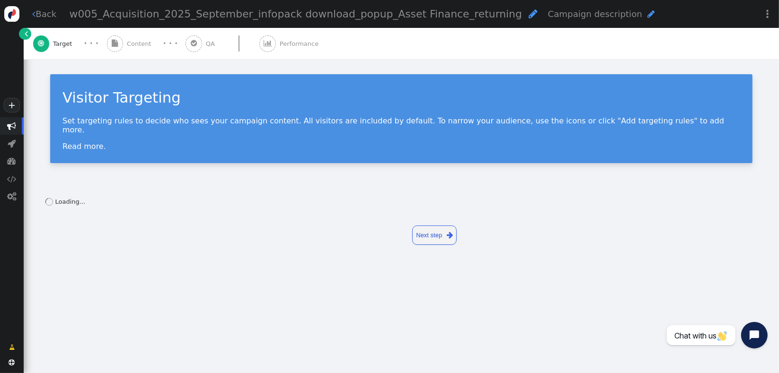
click at [137, 46] on span "Content" at bounding box center [141, 43] width 28 height 9
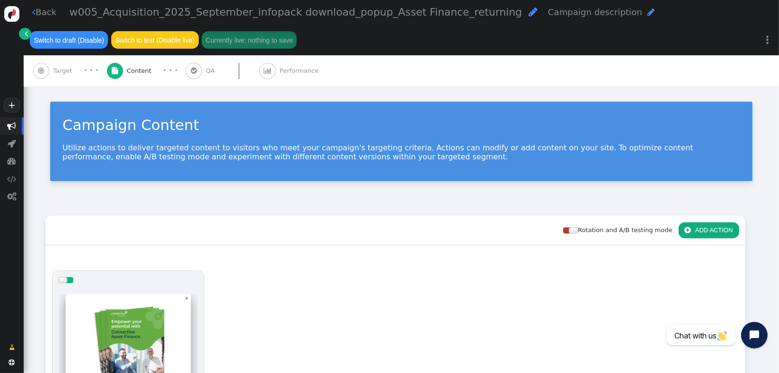
click at [113, 319] on div at bounding box center [128, 347] width 139 height 114
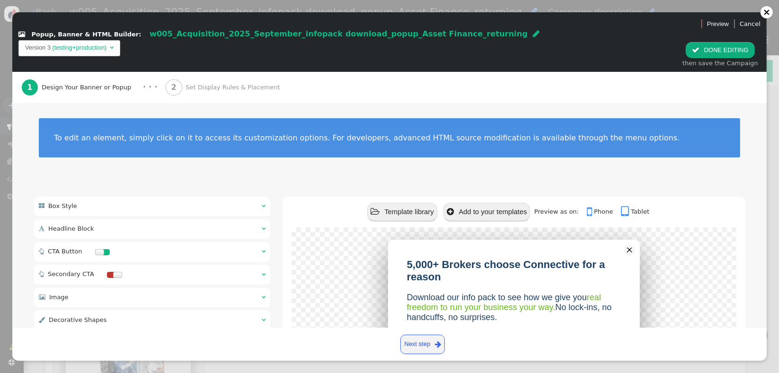
click at [169, 72] on div "2 Set Display Rules & Placement" at bounding box center [225, 87] width 118 height 31
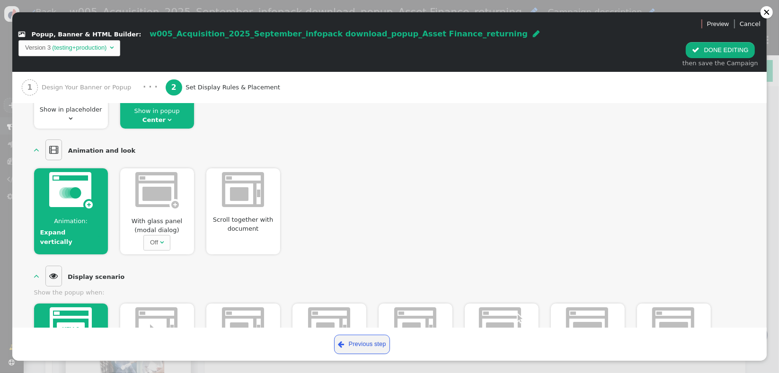
scroll to position [180, 0]
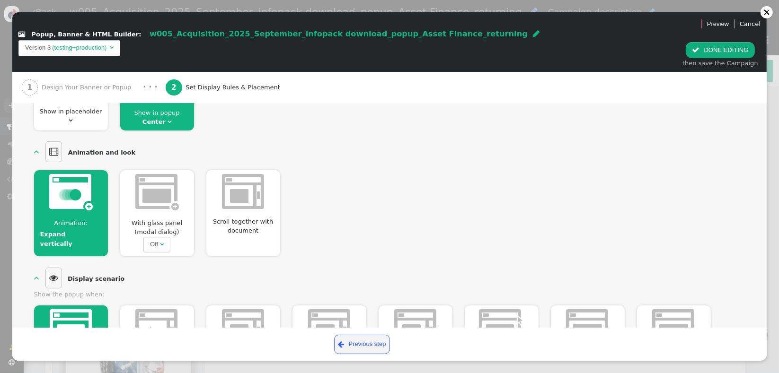
click at [151, 182] on img at bounding box center [157, 192] width 44 height 36
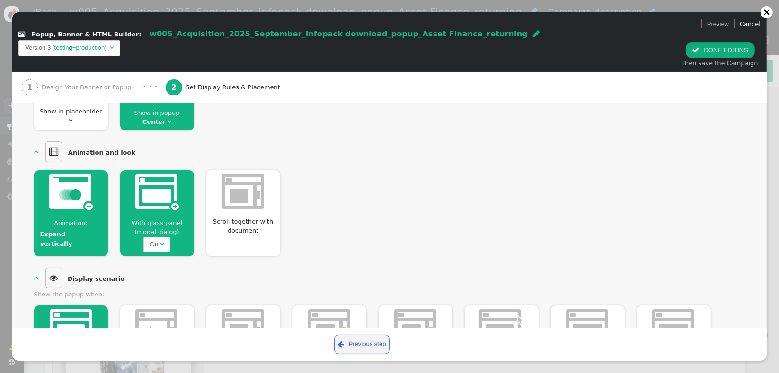
click at [705, 42] on button " DONE EDITING" at bounding box center [720, 50] width 69 height 16
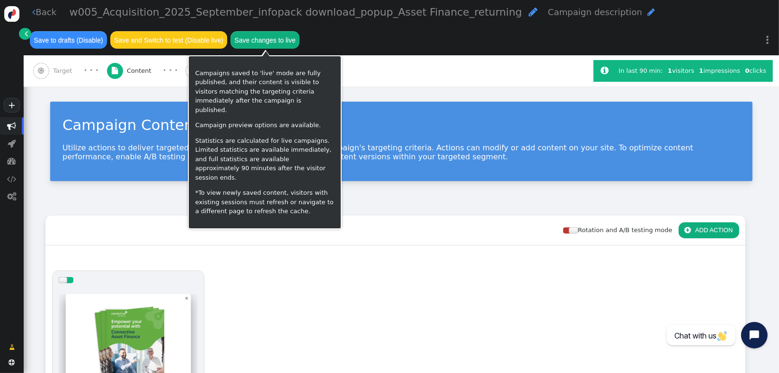
click at [261, 42] on button "Save changes to live" at bounding box center [264, 39] width 69 height 17
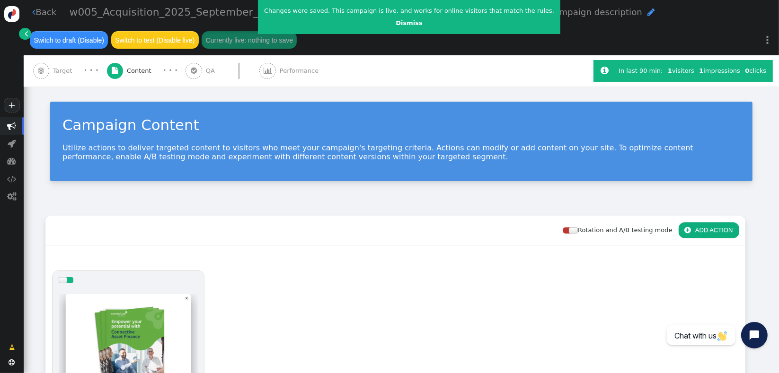
click at [216, 202] on div "Campaign Content Utilize actions to deliver targeted content to visitors who me…" at bounding box center [401, 145] width 755 height 117
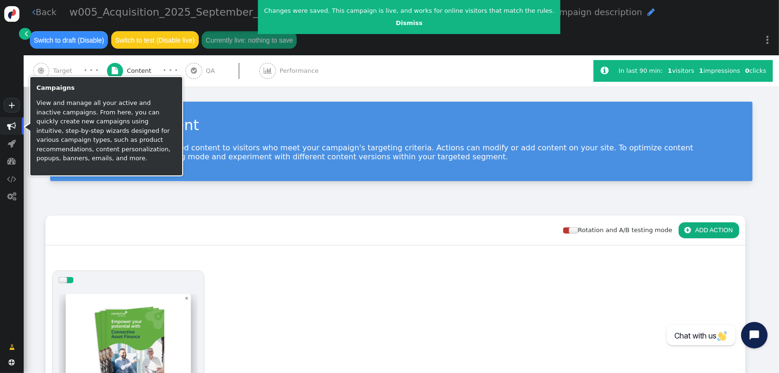
click at [10, 129] on span "" at bounding box center [12, 126] width 9 height 9
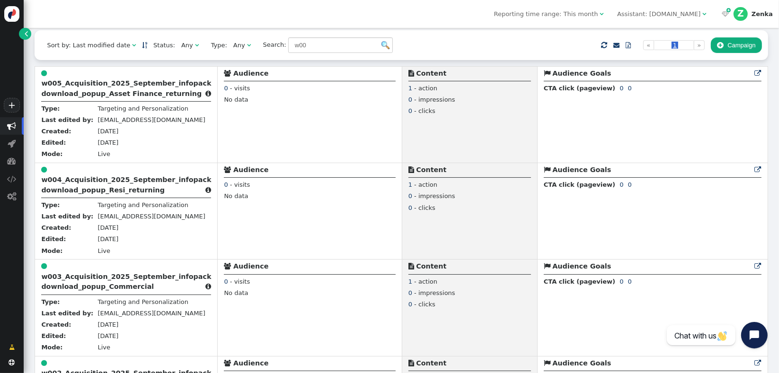
scroll to position [260, 0]
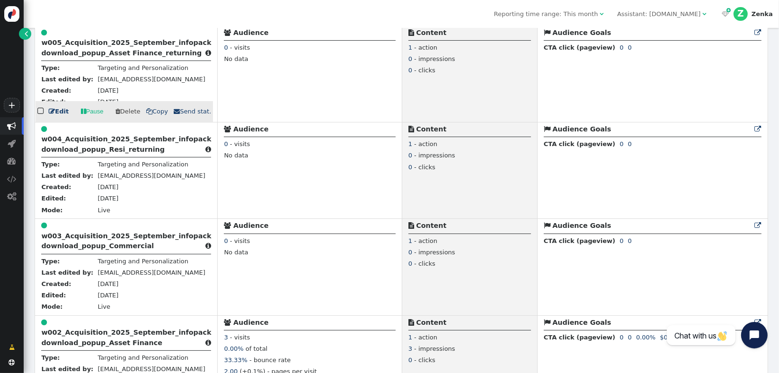
click at [107, 56] on b "w005_Acquisition_2025_September_infopack download_popup_Asset Finance_returning" at bounding box center [126, 48] width 170 height 18
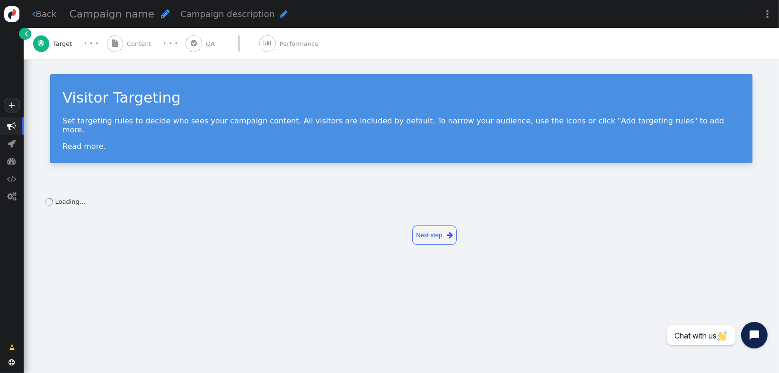
click at [122, 50] on div " Content" at bounding box center [131, 43] width 48 height 31
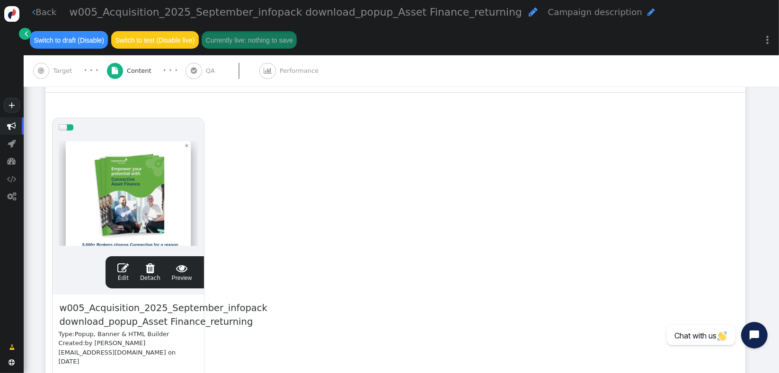
scroll to position [154, 0]
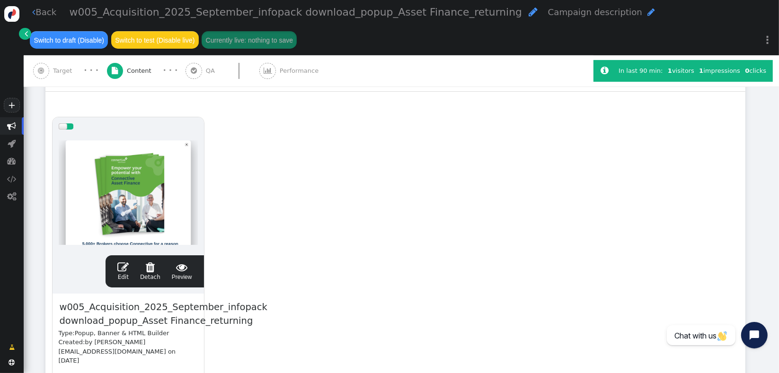
click at [194, 265] on div " Edit  Detach  Preview" at bounding box center [155, 272] width 86 height 20
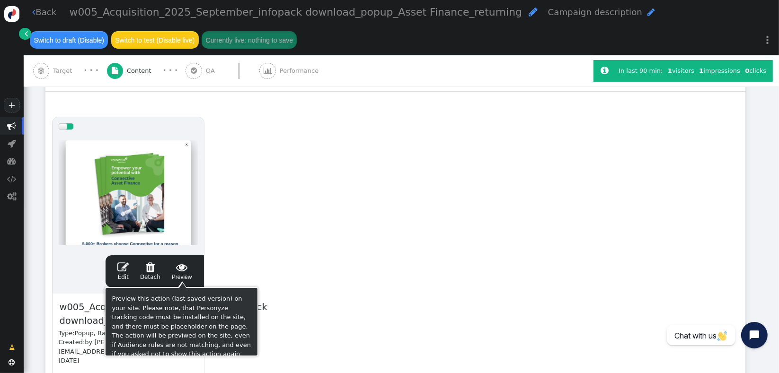
click at [188, 267] on span "" at bounding box center [182, 267] width 20 height 11
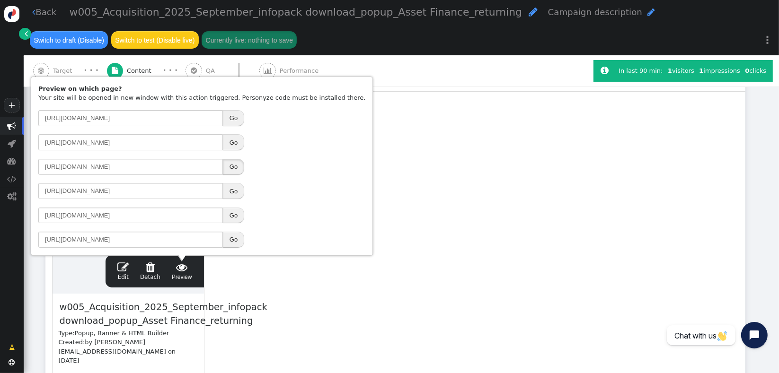
click at [233, 167] on button "Go" at bounding box center [233, 167] width 21 height 16
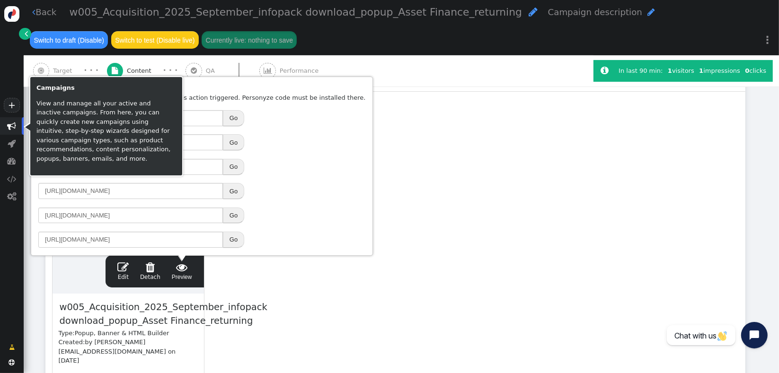
drag, startPoint x: 9, startPoint y: 125, endPoint x: 36, endPoint y: 129, distance: 27.2
click at [9, 125] on span "" at bounding box center [12, 126] width 9 height 9
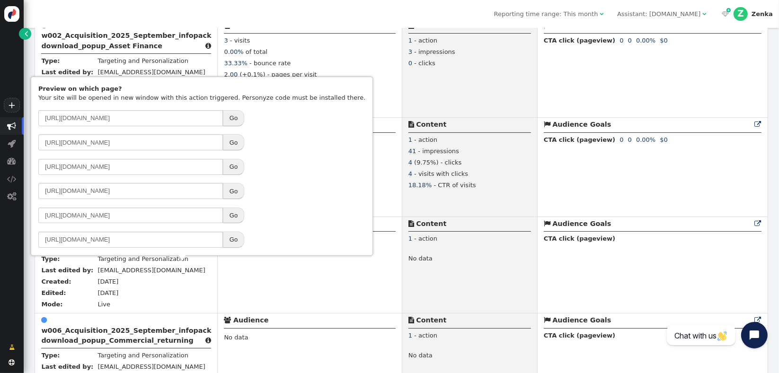
scroll to position [564, 0]
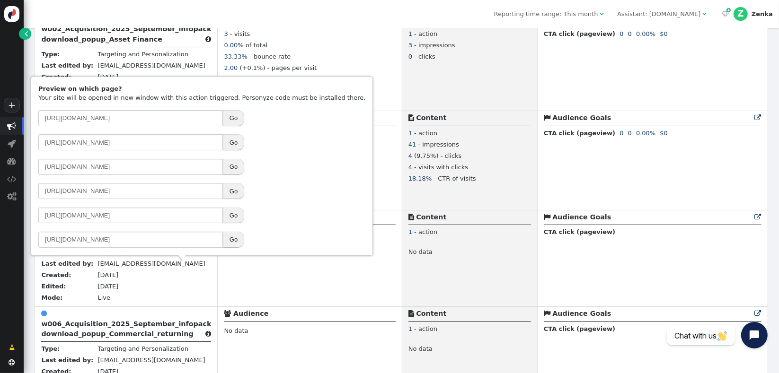
click at [113, 328] on b "w006_Acquisition_2025_September_infopack download_popup_Commercial_returning" at bounding box center [126, 329] width 170 height 18
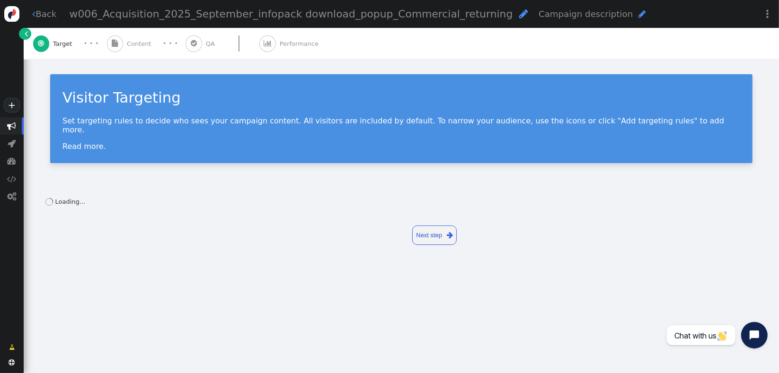
click at [123, 46] on div " Content" at bounding box center [131, 43] width 48 height 31
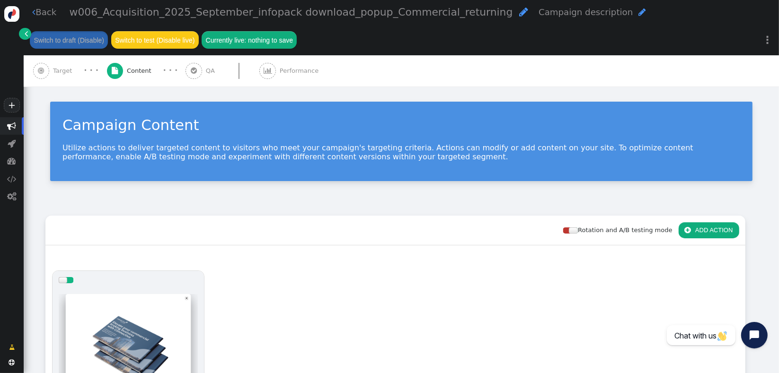
click at [144, 322] on div at bounding box center [128, 347] width 139 height 114
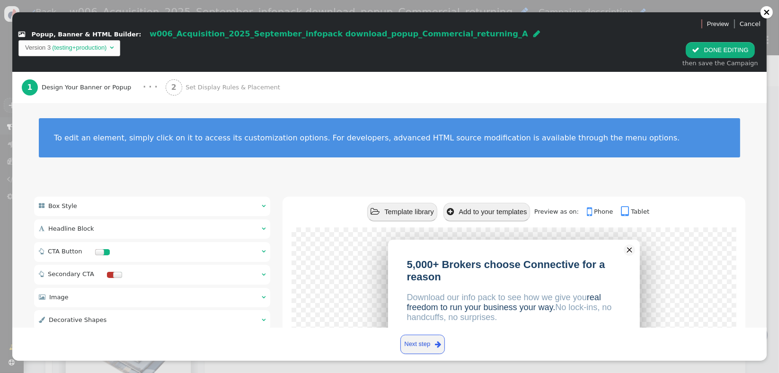
click at [236, 83] on span "Set Display Rules & Placement" at bounding box center [235, 87] width 98 height 9
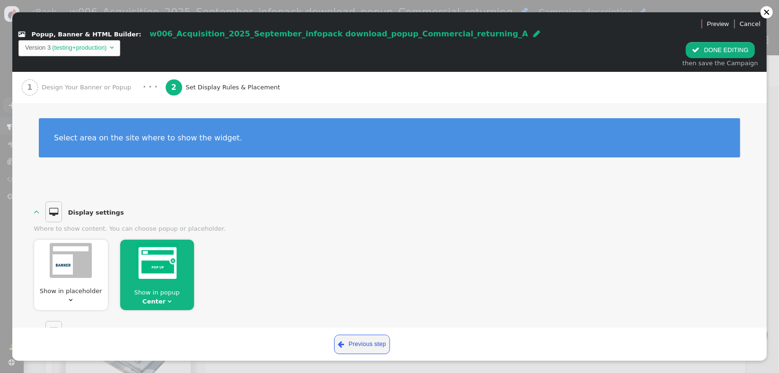
click at [755, 133] on div "Select area on the site where to show the widget." at bounding box center [389, 143] width 754 height 81
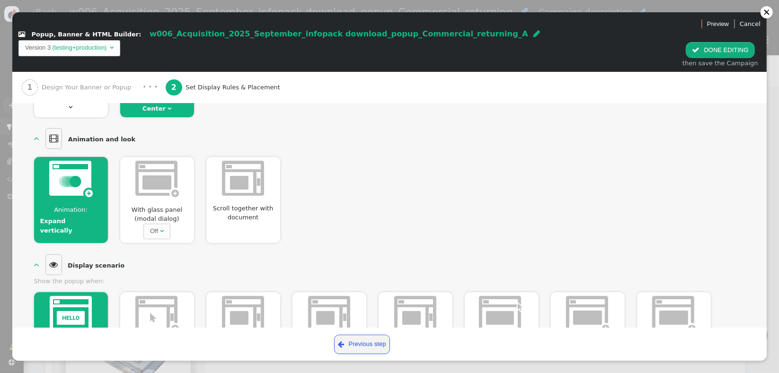
scroll to position [217, 0]
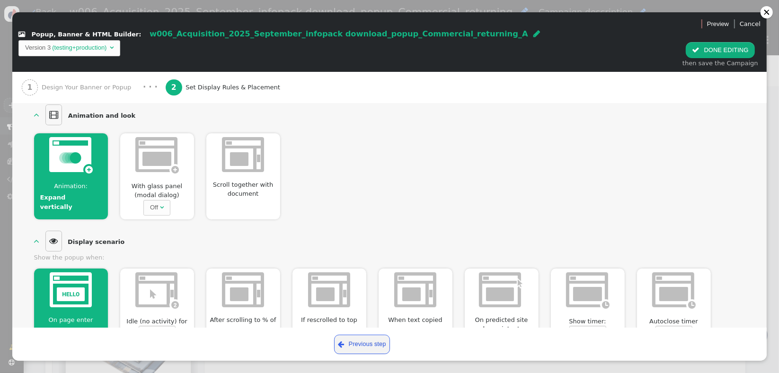
click at [154, 151] on img at bounding box center [157, 155] width 44 height 36
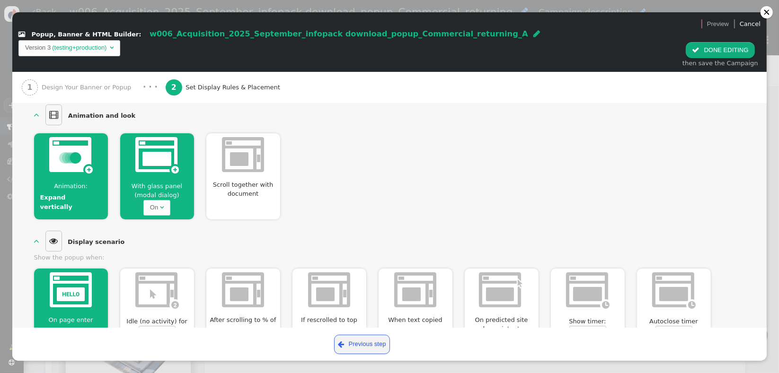
click at [708, 42] on button " DONE EDITING" at bounding box center [720, 50] width 69 height 16
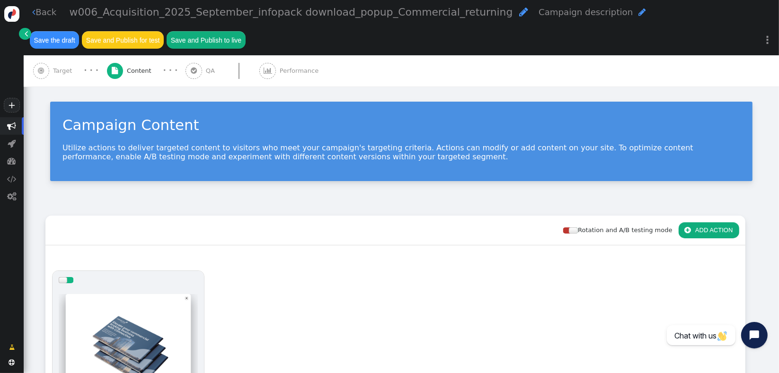
click at [39, 71] on span "" at bounding box center [41, 70] width 6 height 7
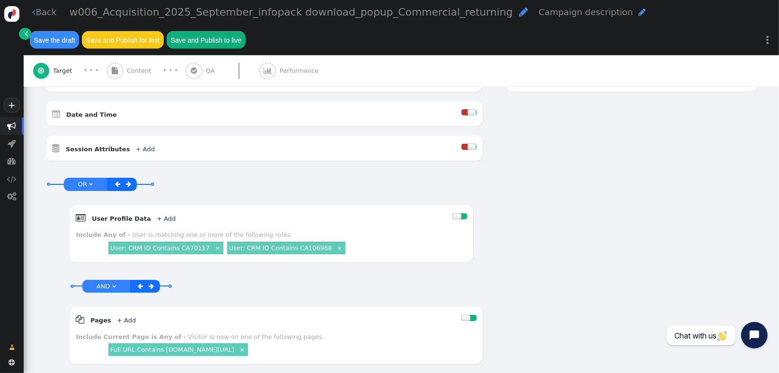
scroll to position [497, 0]
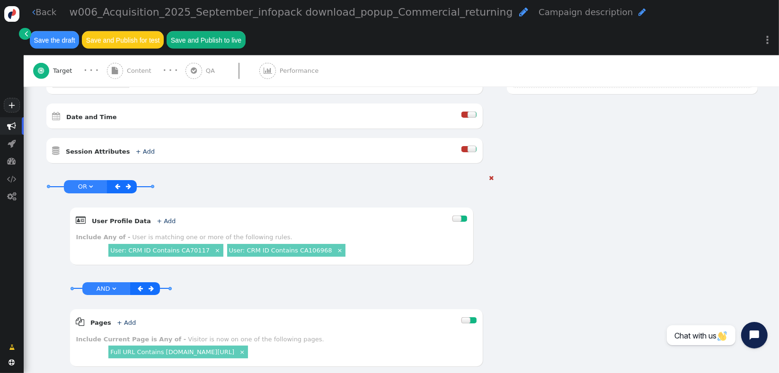
click at [115, 184] on span "" at bounding box center [117, 187] width 5 height 6
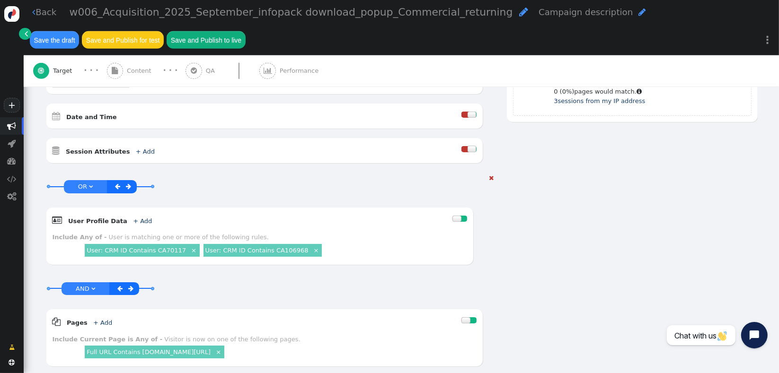
click at [126, 181] on link "" at bounding box center [129, 186] width 11 height 11
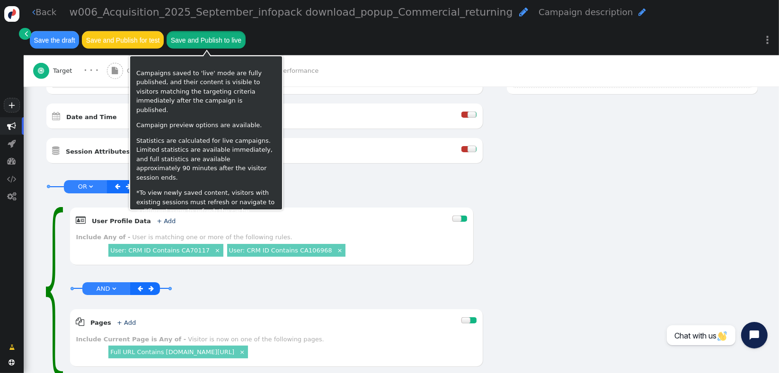
drag, startPoint x: 228, startPoint y: 41, endPoint x: 322, endPoint y: 80, distance: 101.7
click at [229, 40] on button "Save and Publish to live" at bounding box center [206, 39] width 79 height 17
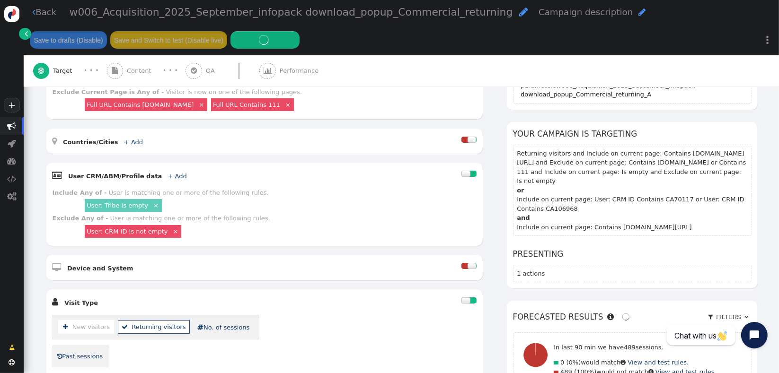
scroll to position [185, 0]
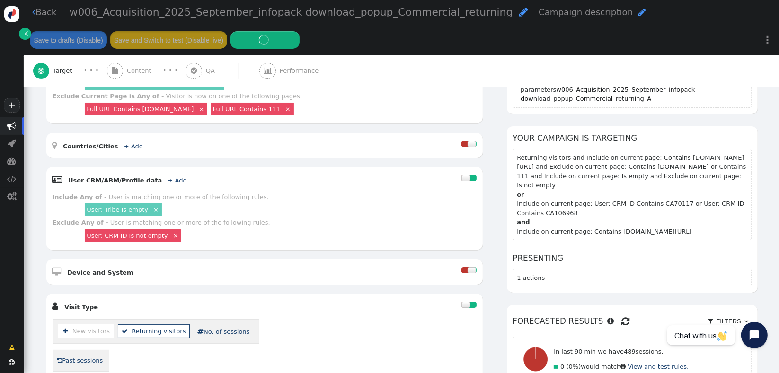
click at [622, 315] on span "" at bounding box center [626, 322] width 8 height 14
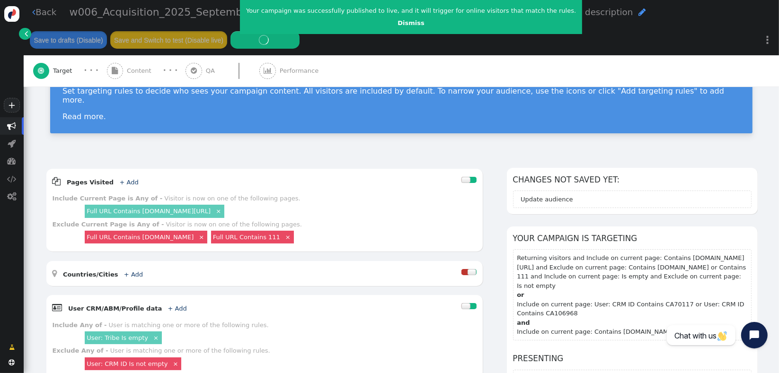
scroll to position [0, 0]
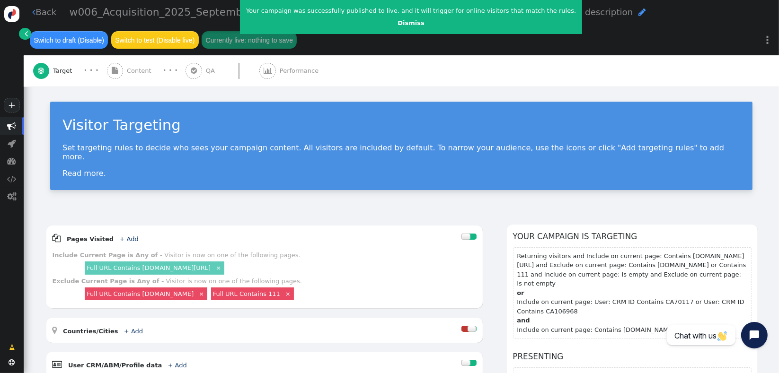
click at [138, 67] on span "Content" at bounding box center [141, 70] width 28 height 9
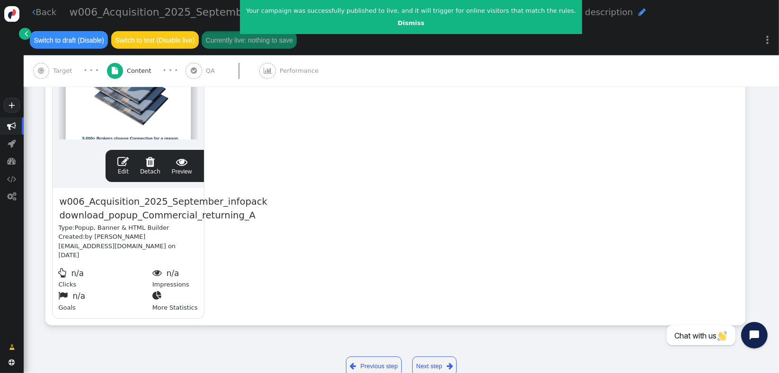
scroll to position [272, 0]
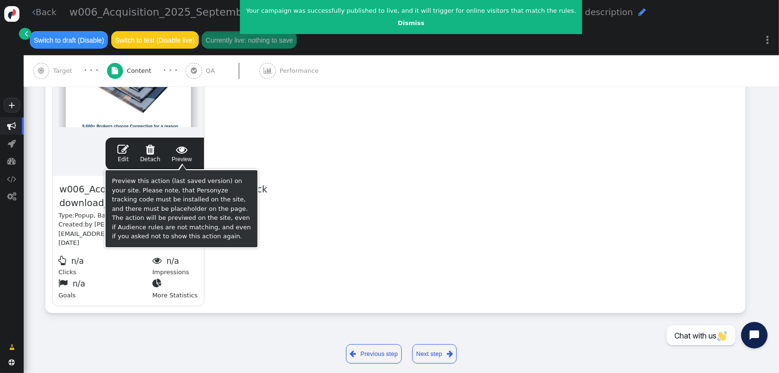
click at [186, 152] on span "" at bounding box center [182, 149] width 20 height 11
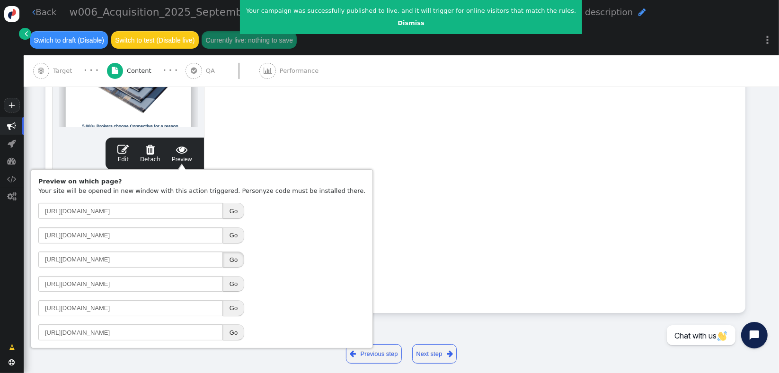
click at [235, 258] on button "Go" at bounding box center [233, 260] width 21 height 16
click at [67, 23] on div "w006_Acquisition_2025_September_infopack download_popup_Commercial_returning  …" at bounding box center [422, 12] width 714 height 25
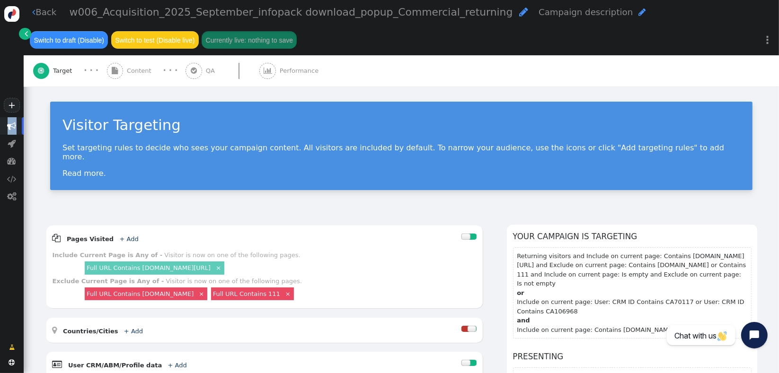
click at [12, 125] on span "" at bounding box center [12, 126] width 9 height 9
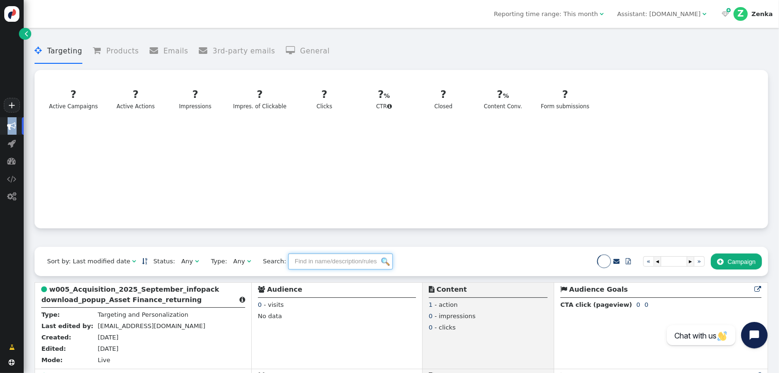
click at [292, 266] on input "text" at bounding box center [340, 262] width 105 height 16
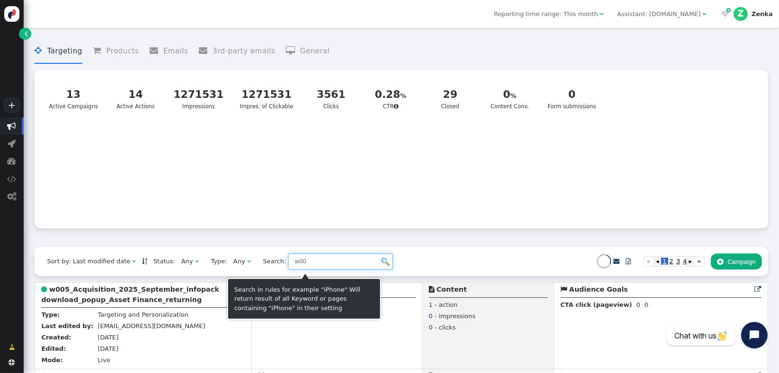
type input "w00"
click at [195, 263] on span "" at bounding box center [197, 261] width 4 height 6
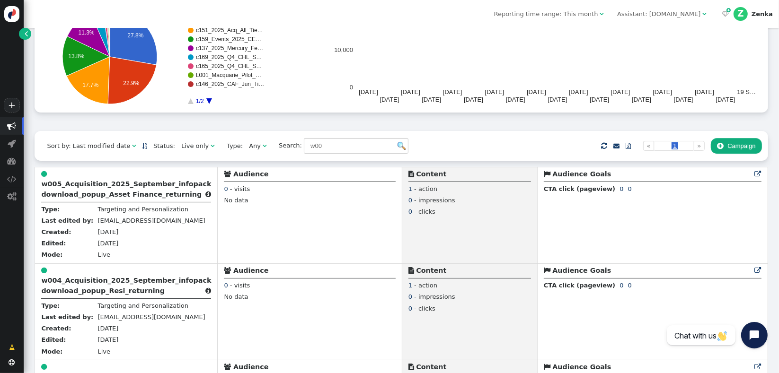
scroll to position [100, 0]
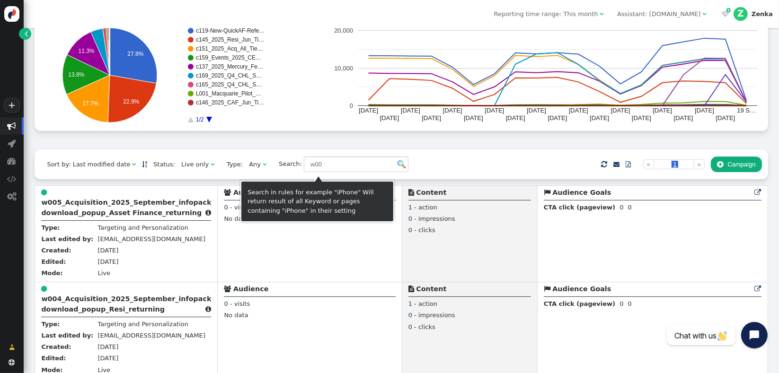
click at [398, 164] on img at bounding box center [402, 164] width 8 height 8
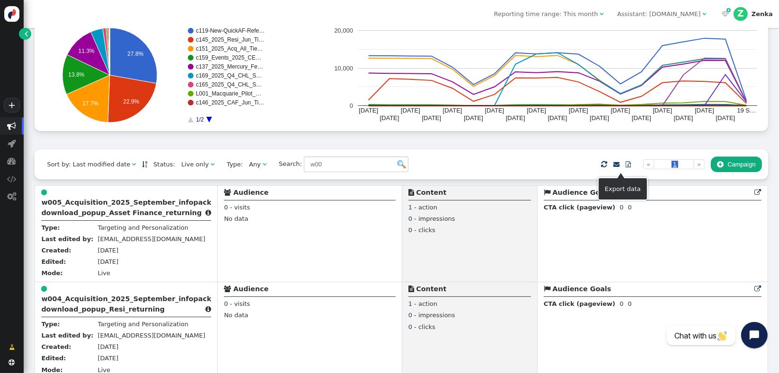
click at [626, 168] on span "" at bounding box center [628, 164] width 5 height 6
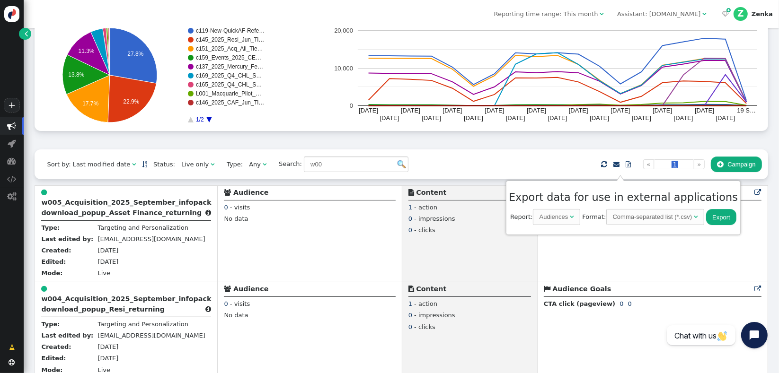
click at [553, 216] on div "Audiences" at bounding box center [554, 217] width 29 height 9
click at [703, 218] on div "Comma-separated list (*.csv)" at bounding box center [674, 217] width 80 height 9
click at [710, 217] on div "Comma-separated list (*.csv)" at bounding box center [674, 217] width 81 height 9
click at [674, 214] on div "Comma-separated list (*.csv)" at bounding box center [674, 217] width 80 height 9
click at [704, 220] on button "Export" at bounding box center [712, 217] width 30 height 16
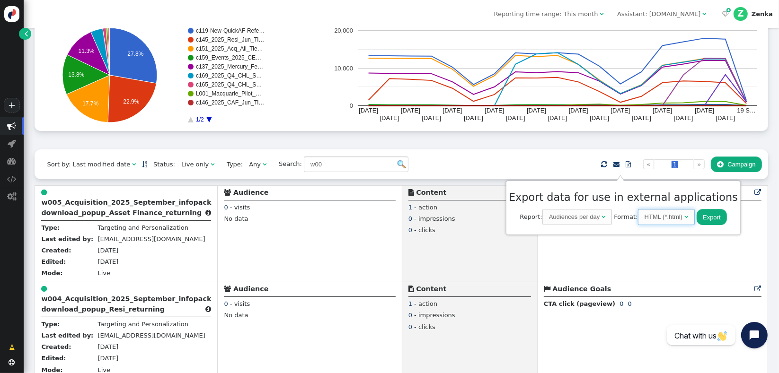
click at [638, 222] on span "HTML (*.html) " at bounding box center [666, 217] width 57 height 16
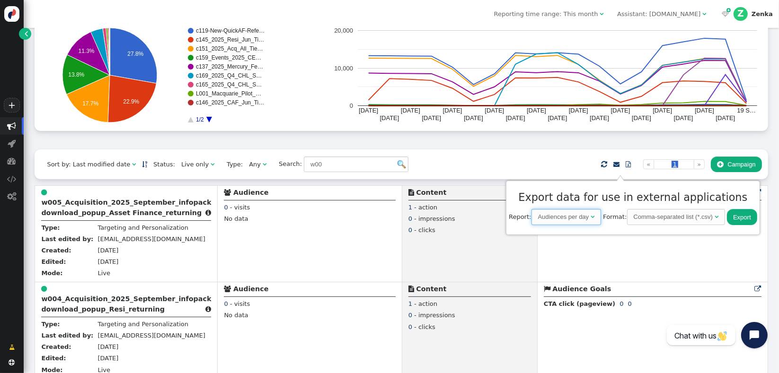
click at [582, 222] on span "Audiences per day " at bounding box center [567, 217] width 70 height 16
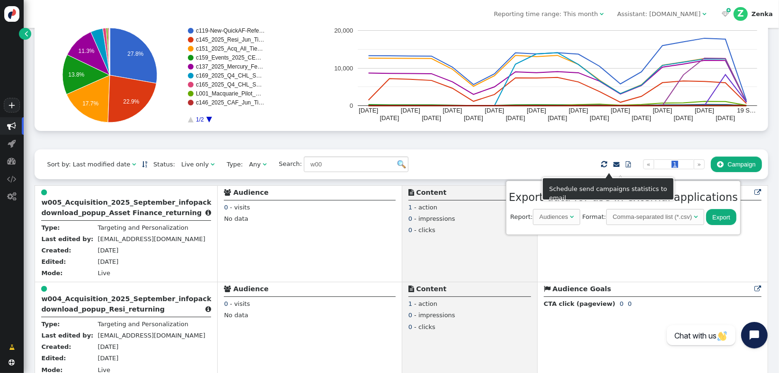
click at [613, 165] on span "" at bounding box center [616, 164] width 6 height 6
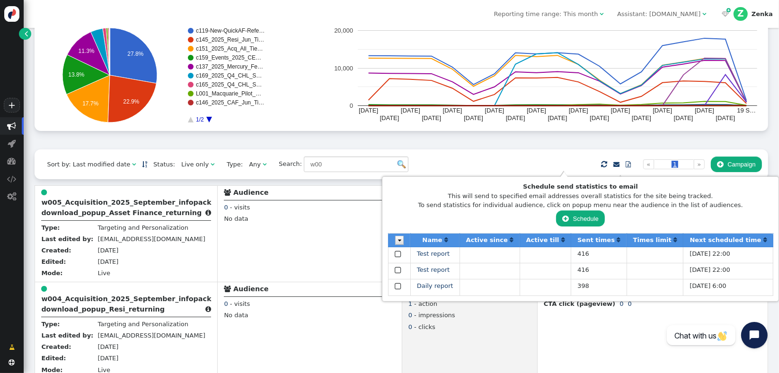
click at [403, 254] on span "" at bounding box center [399, 255] width 8 height 12
drag, startPoint x: 440, startPoint y: 254, endPoint x: 450, endPoint y: 253, distance: 10.0
click at [403, 254] on span "" at bounding box center [399, 255] width 8 height 12
click at [450, 254] on span "Test report" at bounding box center [433, 253] width 33 height 7
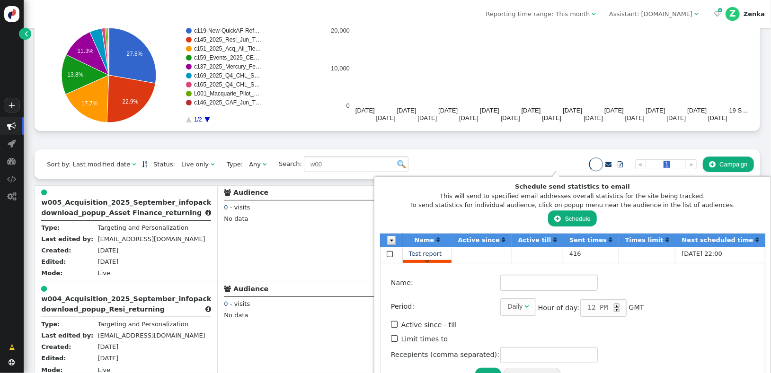
type input "Test report"
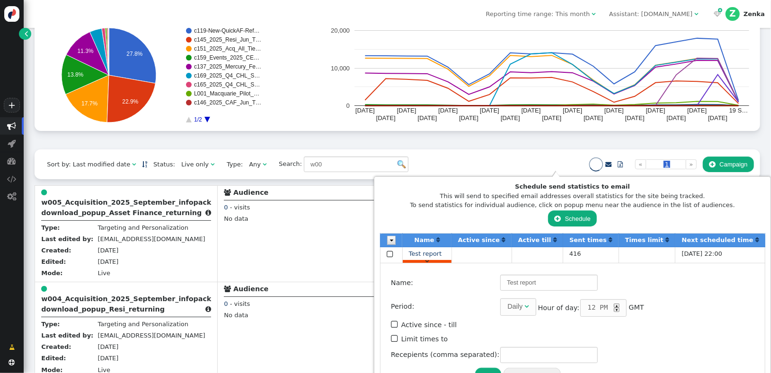
type input "office@personyze.com"
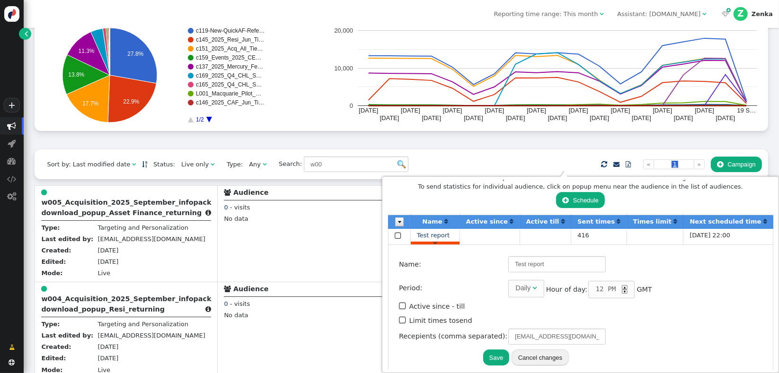
scroll to position [20, 0]
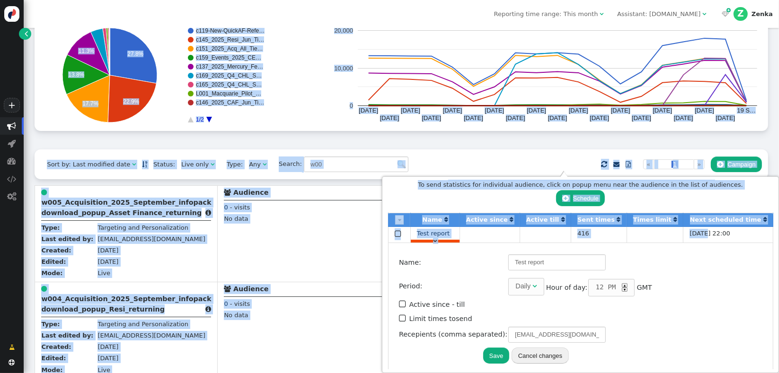
drag, startPoint x: 708, startPoint y: 239, endPoint x: 780, endPoint y: 236, distance: 72.5
click at [779, 236] on html "+  Campaigns  Realtime Visitors  Dashboard  Tracker Settings  Settings  …" at bounding box center [389, 186] width 779 height 373
click at [514, 237] on td at bounding box center [490, 235] width 60 height 16
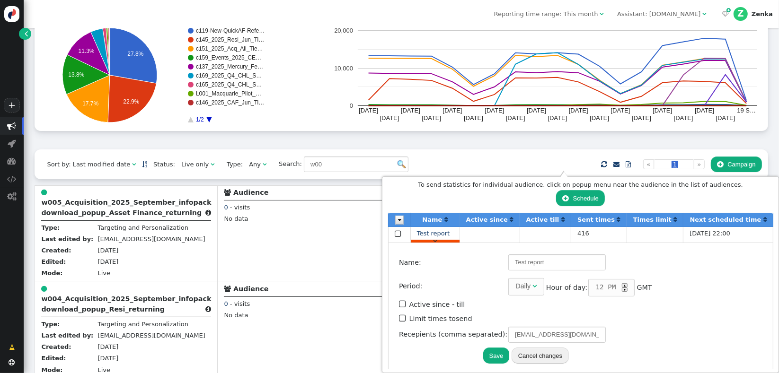
click at [478, 243] on td "Name: Test report Period: Daily  Month: Any month  Day: Any day  Weekday: An…" at bounding box center [580, 311] width 385 height 137
click at [460, 240] on div "" at bounding box center [435, 241] width 49 height 3
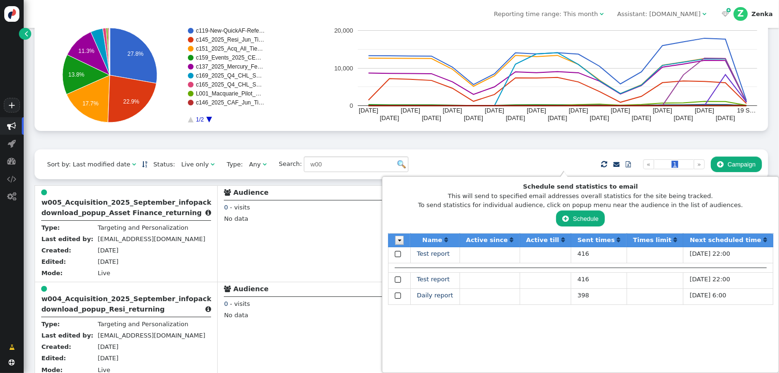
scroll to position [0, 0]
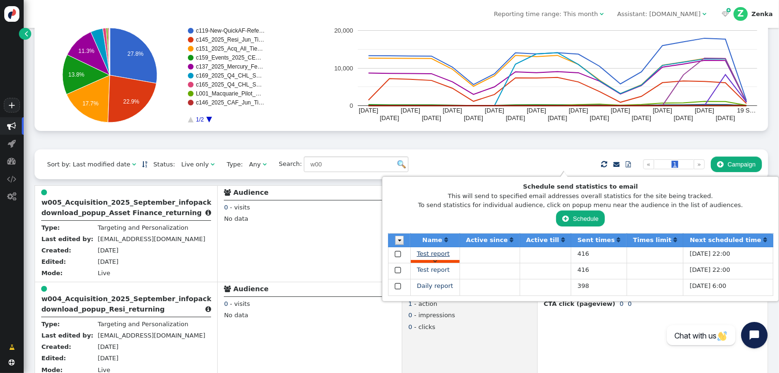
click at [450, 257] on span "Test report" at bounding box center [433, 253] width 33 height 7
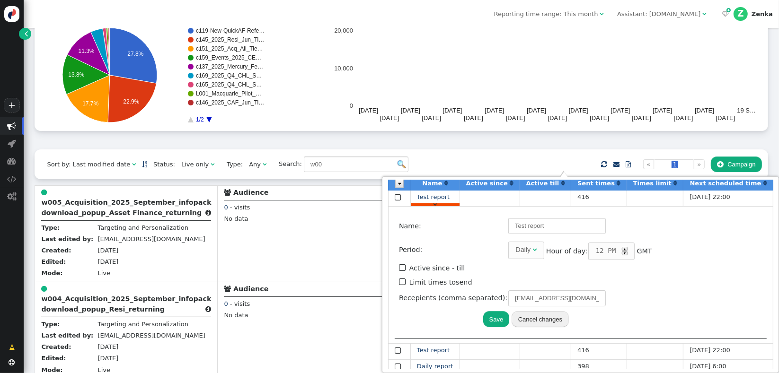
scroll to position [64, 0]
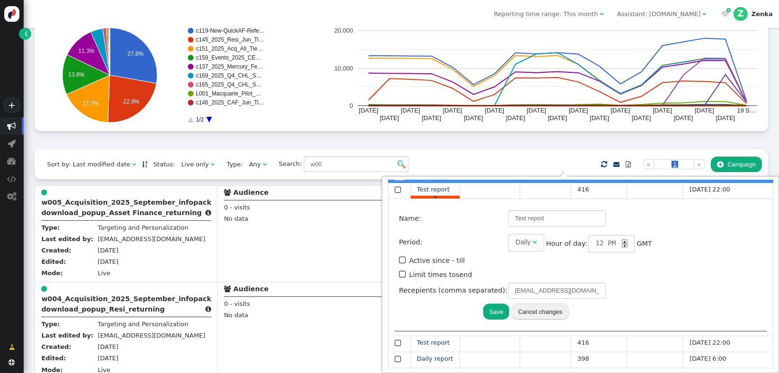
click at [569, 312] on button "Cancel changes" at bounding box center [540, 312] width 57 height 16
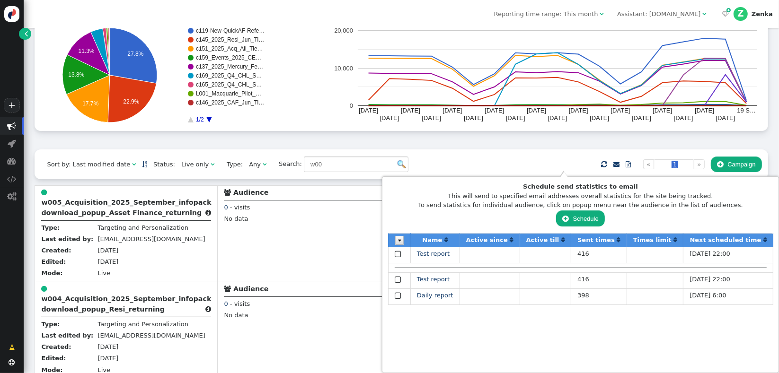
scroll to position [0, 0]
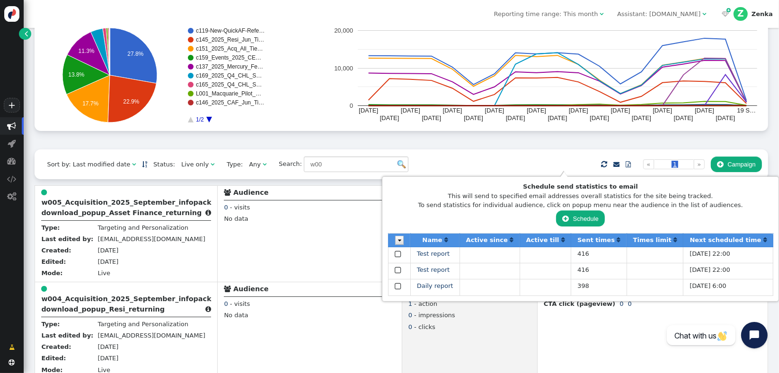
click at [403, 271] on span "" at bounding box center [399, 271] width 8 height 12
click at [404, 241] on img at bounding box center [399, 240] width 9 height 9
click at [404, 240] on img at bounding box center [399, 240] width 9 height 9
click at [460, 274] on td "Test report " at bounding box center [434, 272] width 49 height 16
click at [450, 272] on span "Test report" at bounding box center [433, 269] width 33 height 7
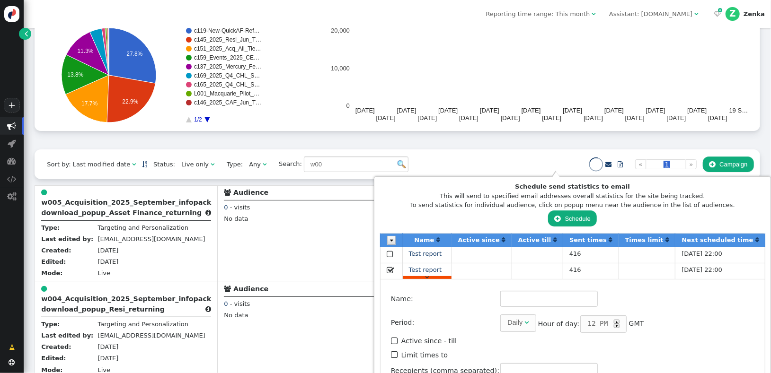
type input "Test report"
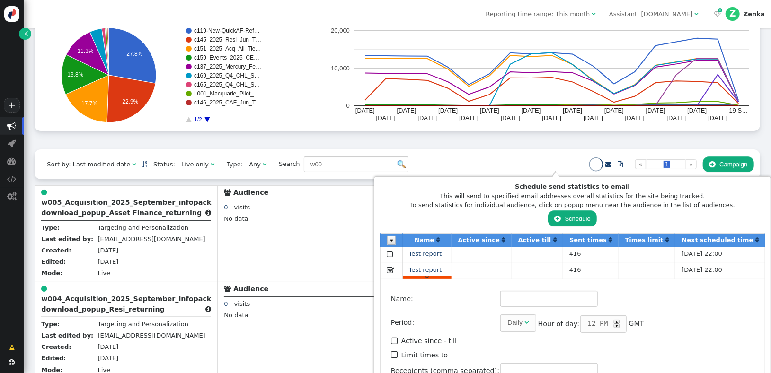
type input "[EMAIL_ADDRESS][DOMAIN_NAME]"
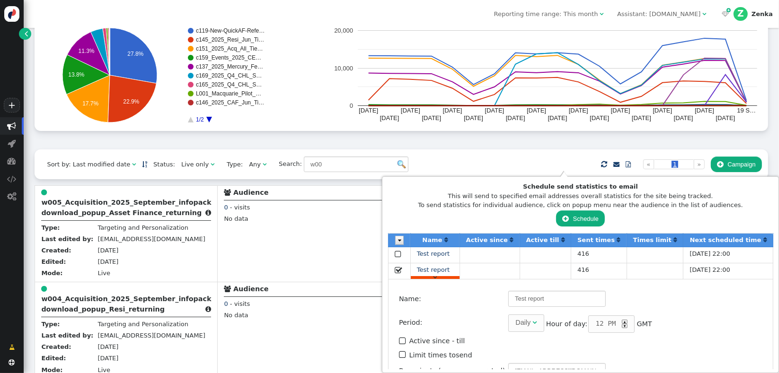
click at [404, 242] on img at bounding box center [399, 240] width 9 height 9
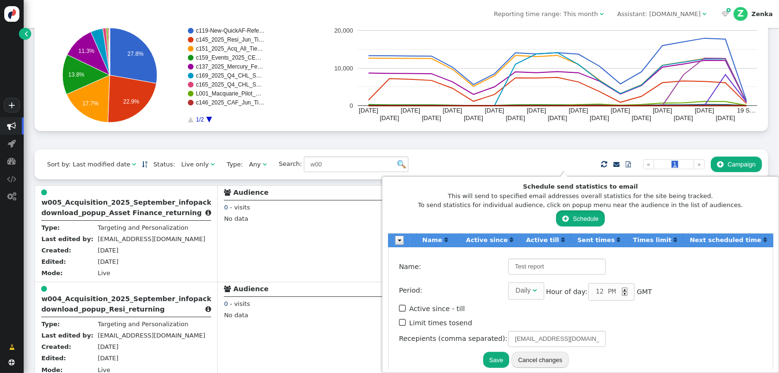
click at [595, 221] on button " Schedule" at bounding box center [580, 219] width 49 height 16
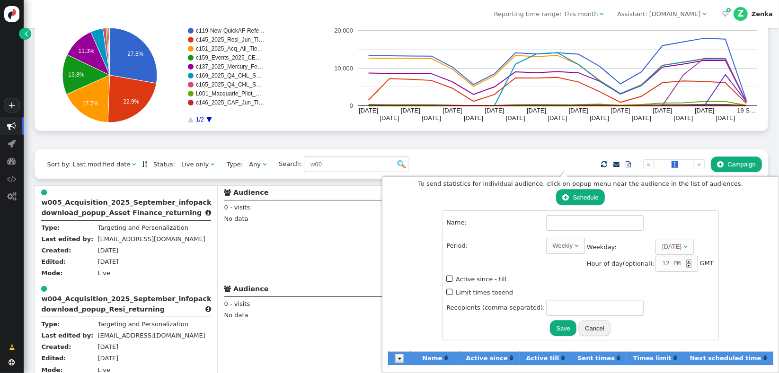
scroll to position [18, 0]
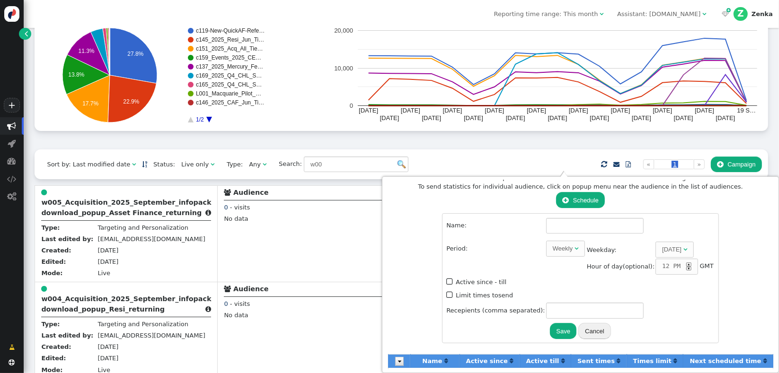
click at [573, 251] on div "Weekly" at bounding box center [563, 248] width 20 height 9
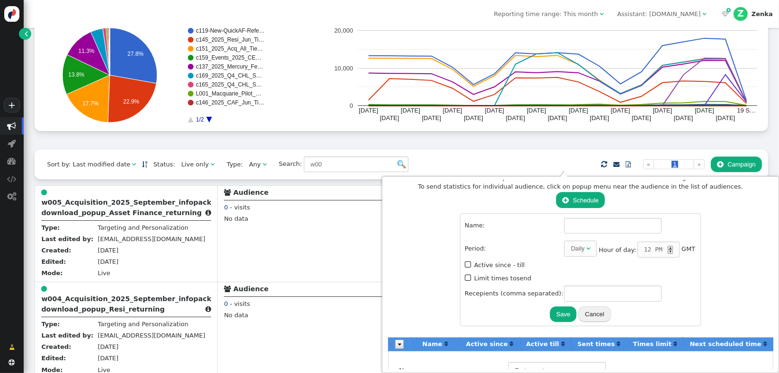
click at [652, 252] on span "12" at bounding box center [648, 249] width 8 height 9
click at [686, 261] on td " Active since - till" at bounding box center [580, 266] width 231 height 12
click at [647, 229] on input "text" at bounding box center [612, 226] width 97 height 16
type input "website ads"
click at [525, 264] on label " Active since - till" at bounding box center [495, 265] width 60 height 7
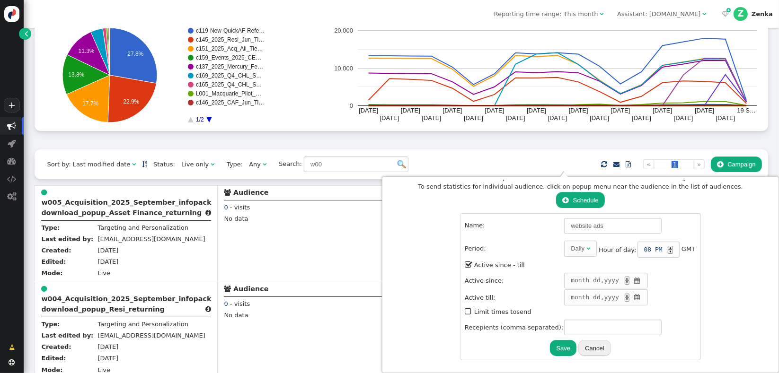
click at [641, 282] on span "" at bounding box center [637, 280] width 8 height 9
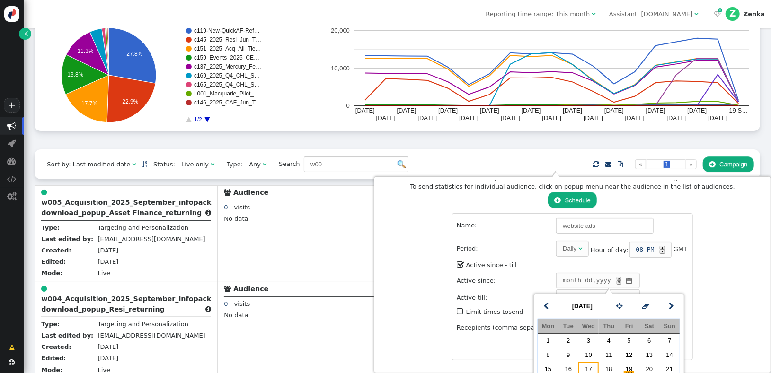
click at [590, 369] on td "17" at bounding box center [588, 370] width 20 height 14
click at [677, 279] on td "Sept 17 , 2025 ▲ ▼ " at bounding box center [622, 281] width 132 height 16
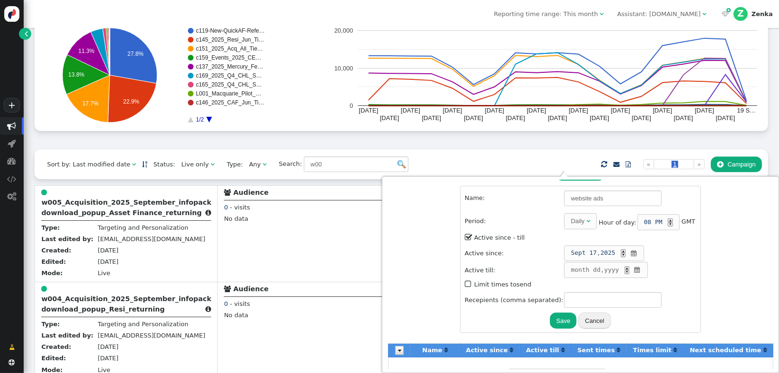
scroll to position [49, 0]
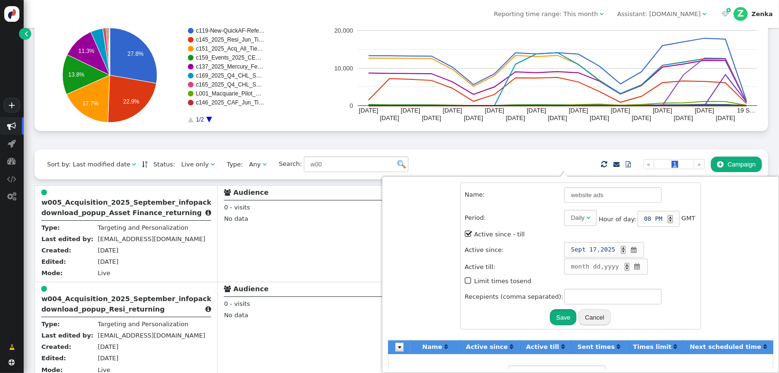
click at [570, 317] on button "Save" at bounding box center [563, 318] width 27 height 16
click at [645, 296] on input "text" at bounding box center [612, 297] width 97 height 16
type input "[EMAIL_ADDRESS][DOMAIN_NAME]"
click at [575, 319] on button "Save" at bounding box center [563, 318] width 27 height 16
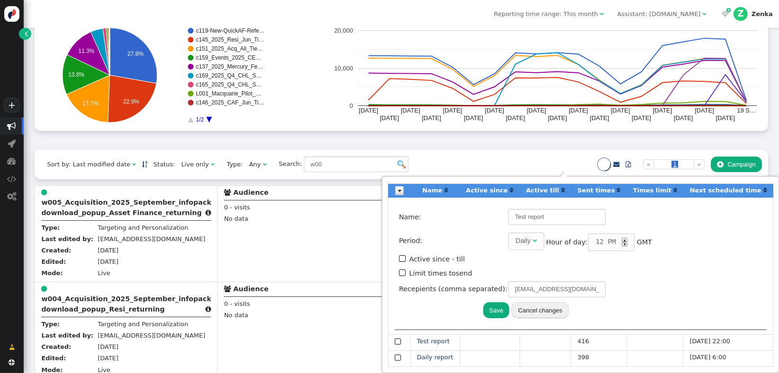
scroll to position [48, 0]
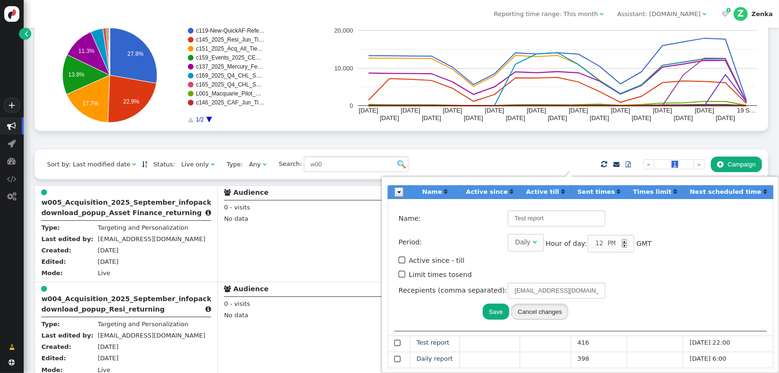
click at [568, 314] on button "Cancel changes" at bounding box center [539, 312] width 57 height 16
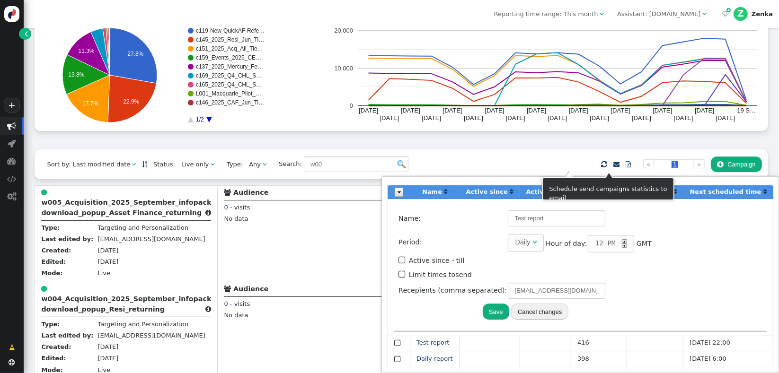
click at [613, 164] on span "" at bounding box center [616, 164] width 6 height 6
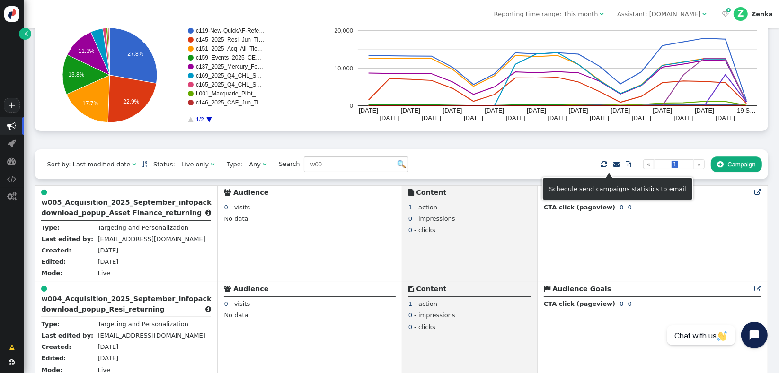
click at [613, 164] on span "" at bounding box center [616, 164] width 6 height 6
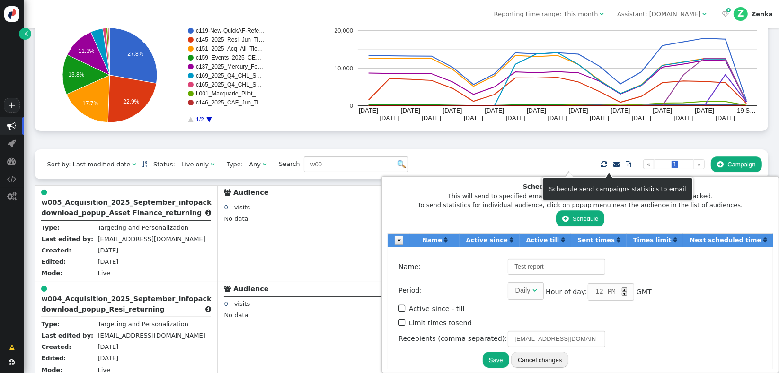
click at [613, 163] on span "" at bounding box center [616, 164] width 6 height 6
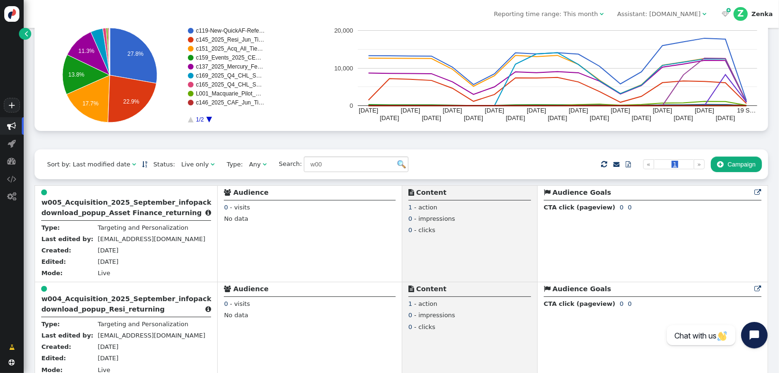
click at [601, 164] on span "" at bounding box center [604, 164] width 6 height 11
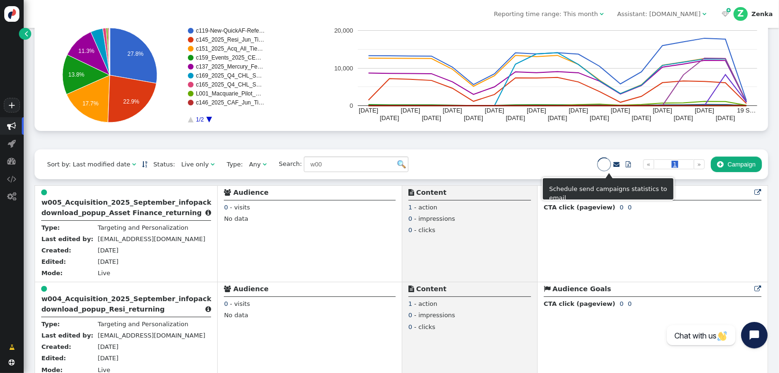
click at [613, 164] on span "" at bounding box center [616, 164] width 6 height 6
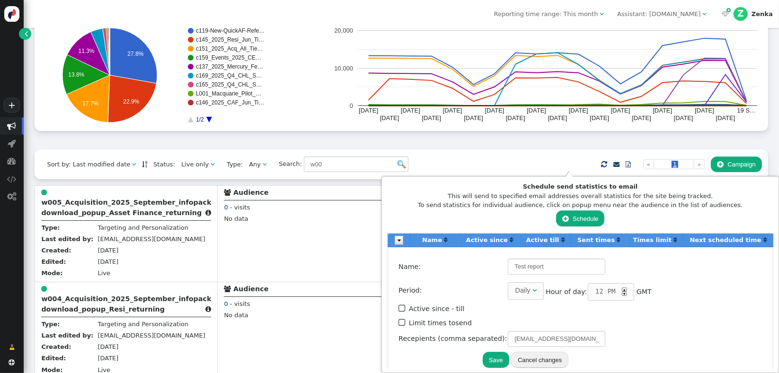
scroll to position [64, 0]
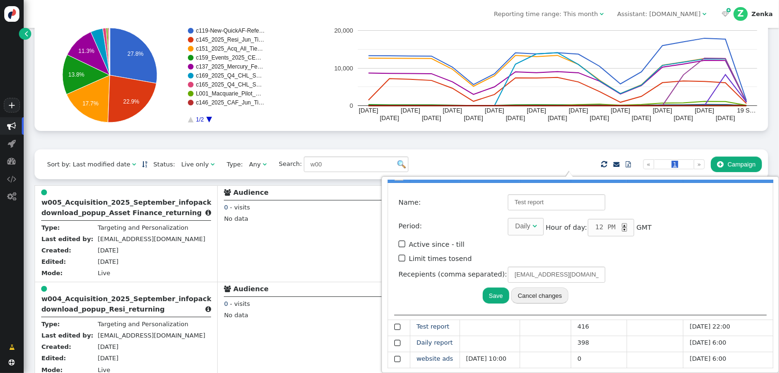
click at [567, 297] on button "Cancel changes" at bounding box center [539, 296] width 57 height 16
click at [559, 298] on button "Cancel changes" at bounding box center [539, 296] width 57 height 16
click at [453, 359] on span "website ads" at bounding box center [434, 358] width 37 height 7
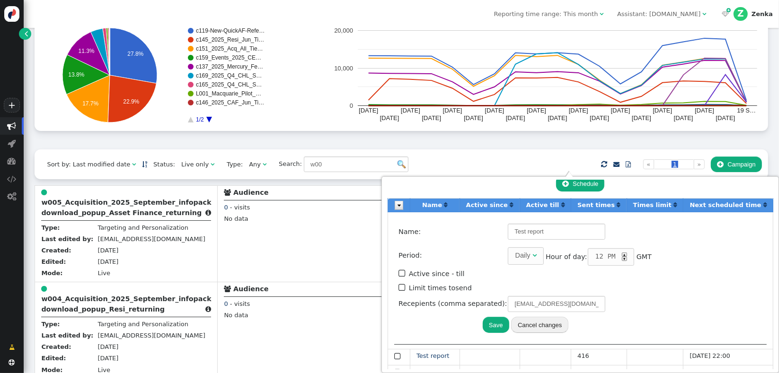
scroll to position [0, 0]
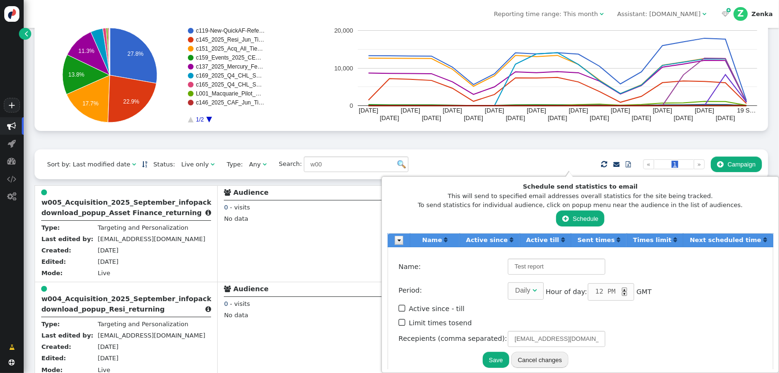
click at [403, 242] on img at bounding box center [399, 240] width 9 height 9
click at [442, 240] on b "Name" at bounding box center [432, 240] width 20 height 7
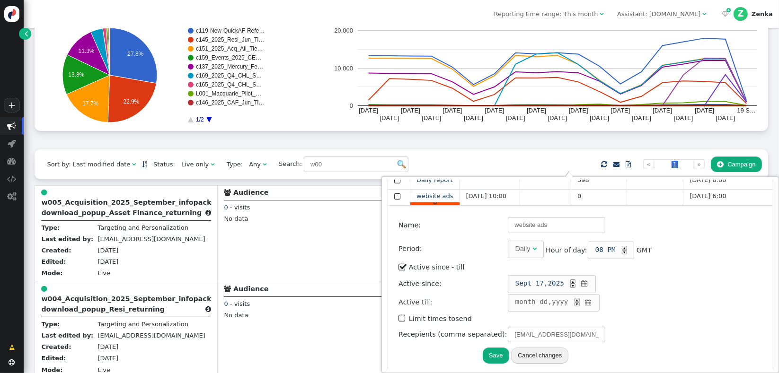
scroll to position [238, 0]
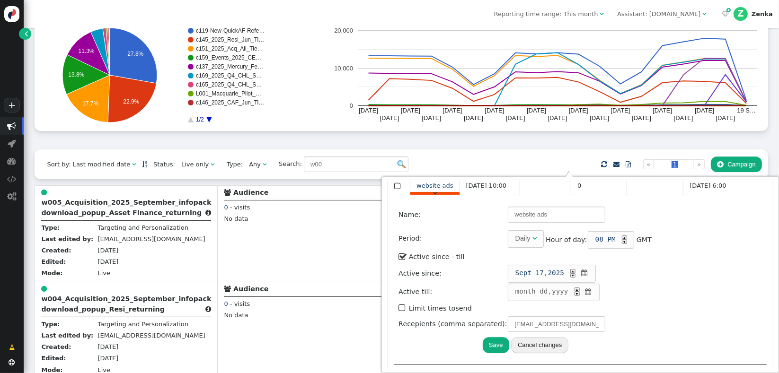
click at [626, 164] on span "" at bounding box center [628, 164] width 5 height 6
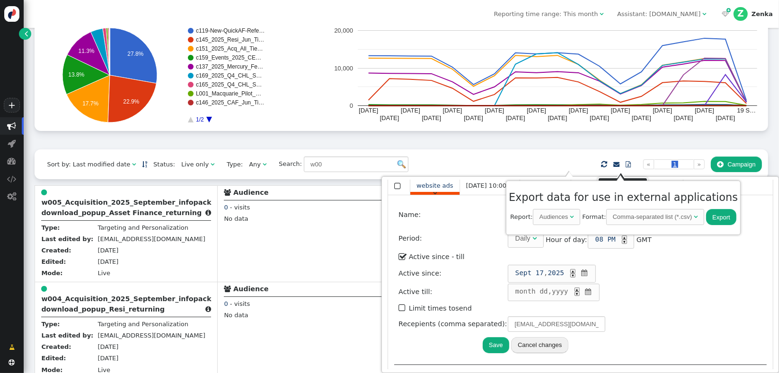
click at [626, 164] on span "" at bounding box center [628, 164] width 5 height 6
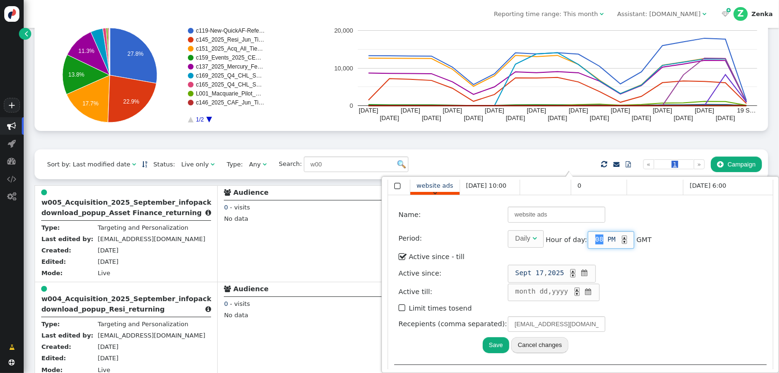
click at [603, 239] on span "08" at bounding box center [599, 240] width 8 height 10
click at [509, 339] on button "Save" at bounding box center [496, 345] width 27 height 16
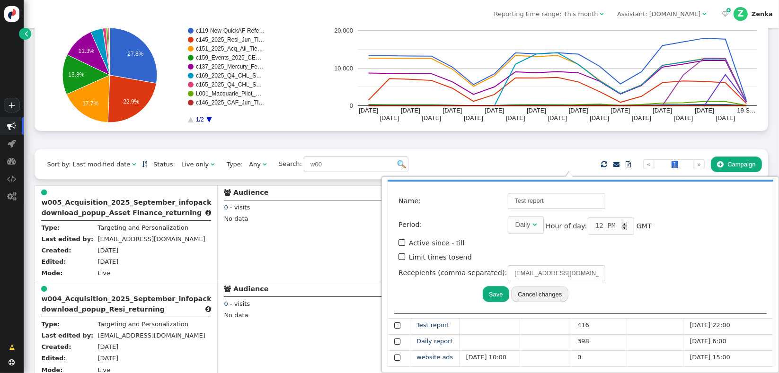
click at [568, 148] on div " Targeting  Products  Emails  3rd-party emails  General ? Active Campaigns…" at bounding box center [401, 41] width 733 height 217
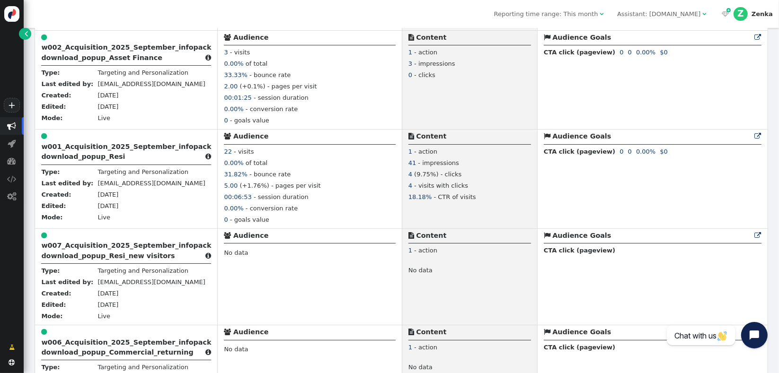
scroll to position [601, 0]
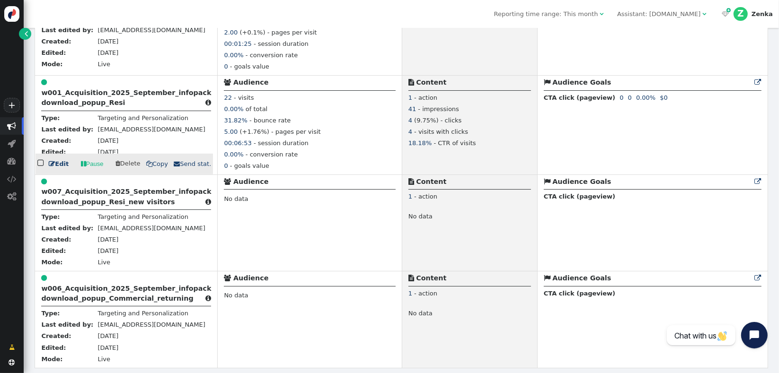
click at [81, 97] on b "w001_Acquisition_2025_September_infopack download_popup_Resi" at bounding box center [126, 98] width 170 height 18
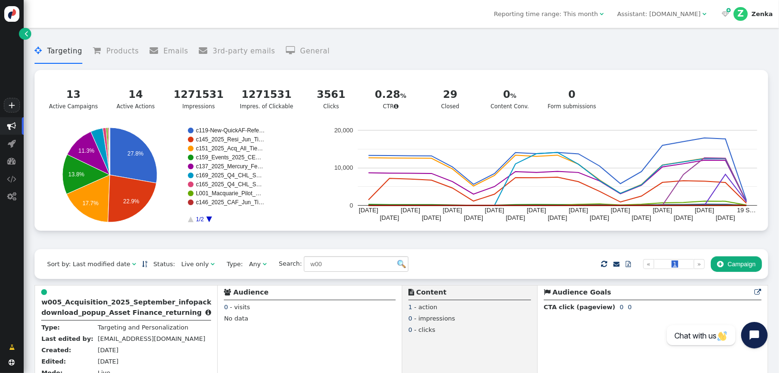
scroll to position [601, 0]
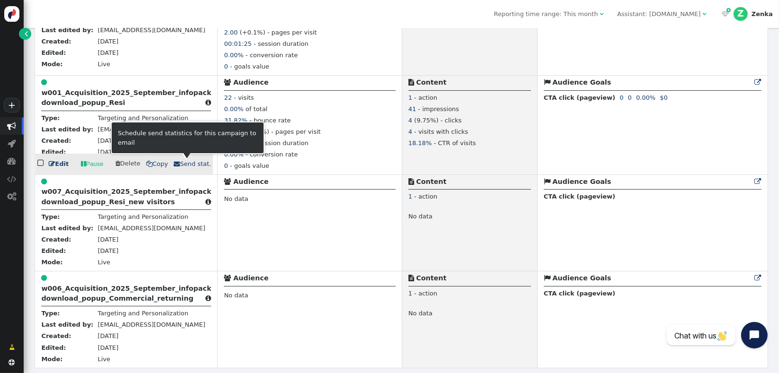
click at [179, 163] on span " Send stat." at bounding box center [192, 163] width 37 height 7
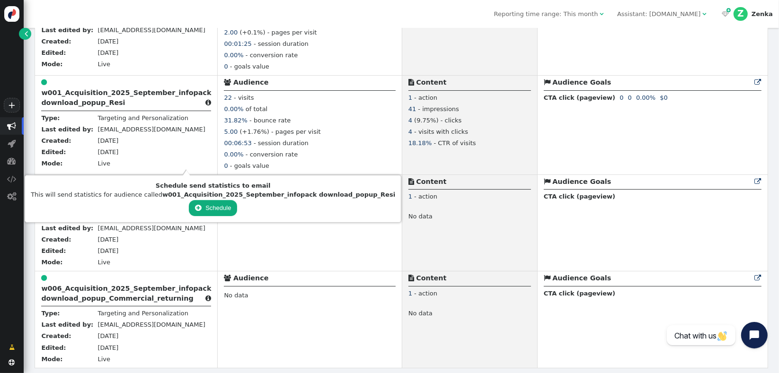
click at [189, 206] on button " Schedule" at bounding box center [213, 208] width 49 height 16
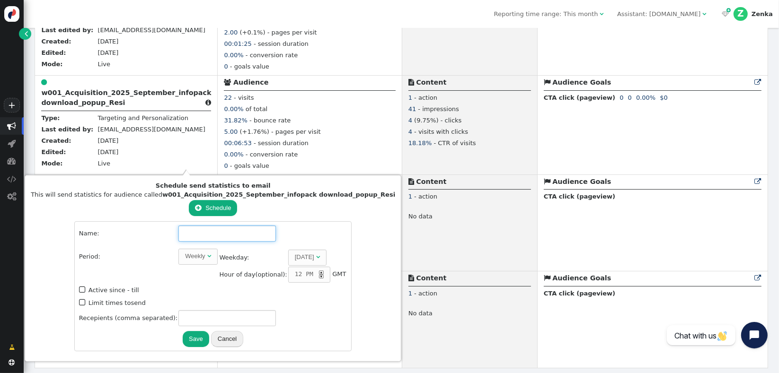
click at [178, 236] on input "text" at bounding box center [226, 234] width 97 height 16
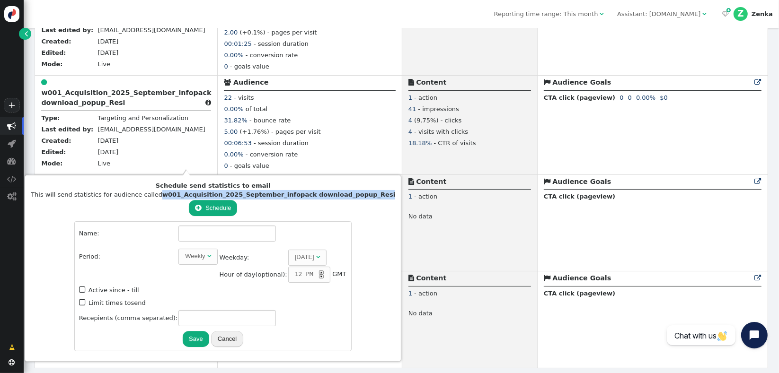
drag, startPoint x: 343, startPoint y: 195, endPoint x: 146, endPoint y: 197, distance: 197.4
click at [146, 197] on div "Schedule send statistics to email This will send statistics for audience called…" at bounding box center [212, 268] width 369 height 180
copy b "w001_Acquisition_2025_September_infopack download_popup_Resi"
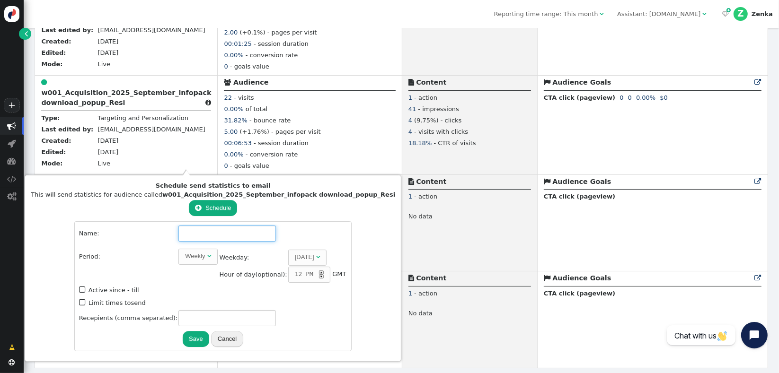
click at [178, 240] on input "text" at bounding box center [226, 234] width 97 height 16
paste input "w001_Acquisition_2025_September_infopack download_popup_Resi"
click at [185, 259] on div "Weekly" at bounding box center [195, 256] width 20 height 9
type input "w001_Acquisition_2025_September_infopack download_popup_Resi"
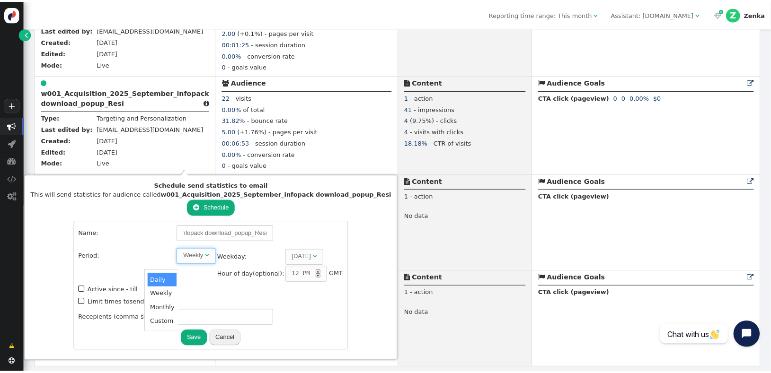
scroll to position [0, 0]
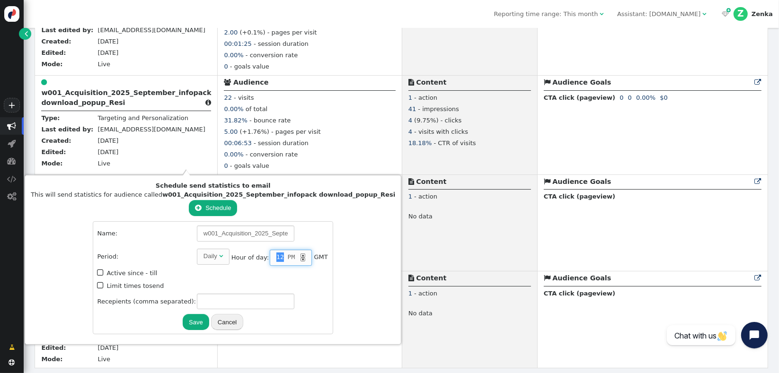
click at [276, 256] on span "12" at bounding box center [280, 257] width 8 height 9
click at [116, 275] on label " Active since - till" at bounding box center [127, 273] width 60 height 7
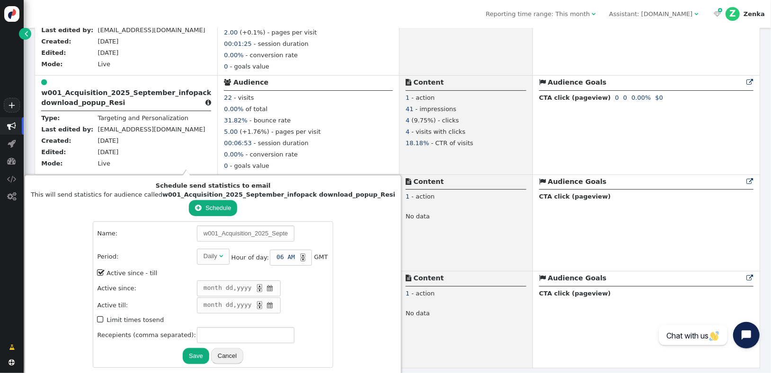
click at [266, 286] on span "" at bounding box center [270, 288] width 8 height 9
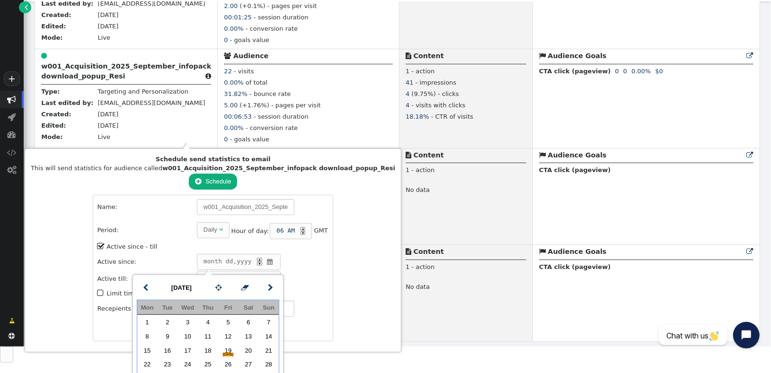
scroll to position [44, 0]
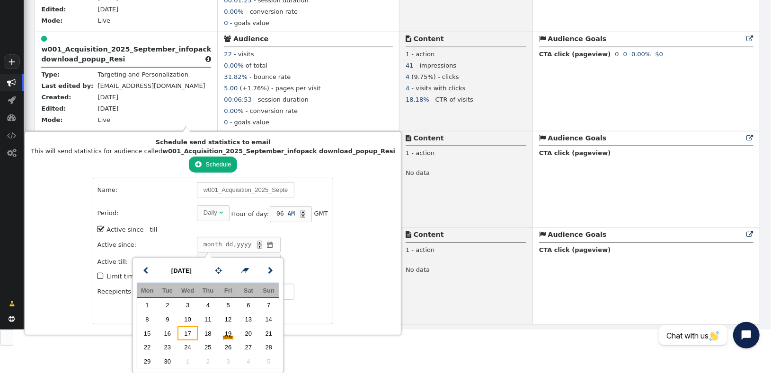
click at [186, 332] on td "17" at bounding box center [187, 334] width 20 height 14
click at [253, 242] on td "Sept 17 , 2025 ▲ ▼ " at bounding box center [263, 245] width 132 height 16
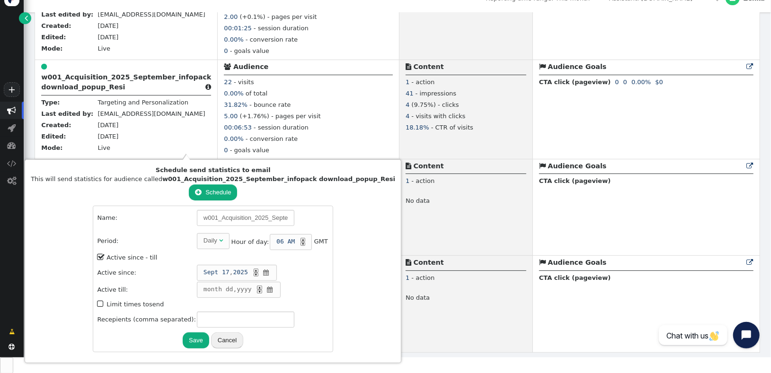
scroll to position [4, 0]
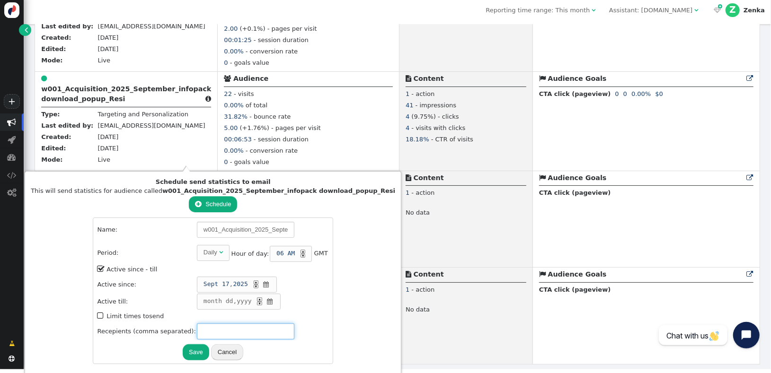
click at [197, 331] on input "text" at bounding box center [245, 332] width 97 height 16
type input "[EMAIL_ADDRESS][DOMAIN_NAME]"
click at [183, 350] on button "Save" at bounding box center [196, 353] width 27 height 16
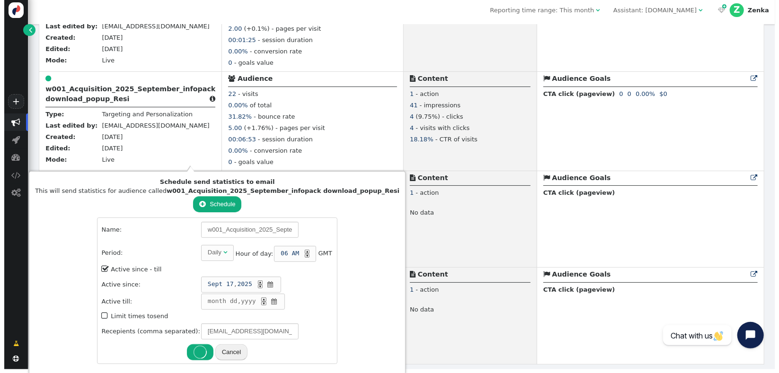
scroll to position [0, 0]
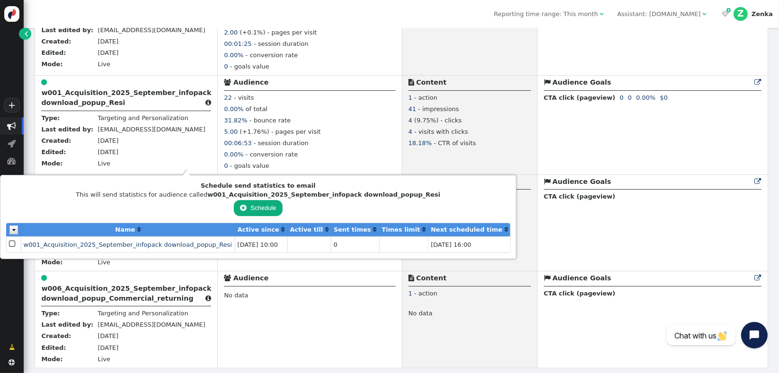
click at [9, 244] on span "" at bounding box center [13, 245] width 8 height 12
click at [11, 230] on img at bounding box center [13, 230] width 9 height 9
click at [12, 244] on span "" at bounding box center [13, 245] width 8 height 12
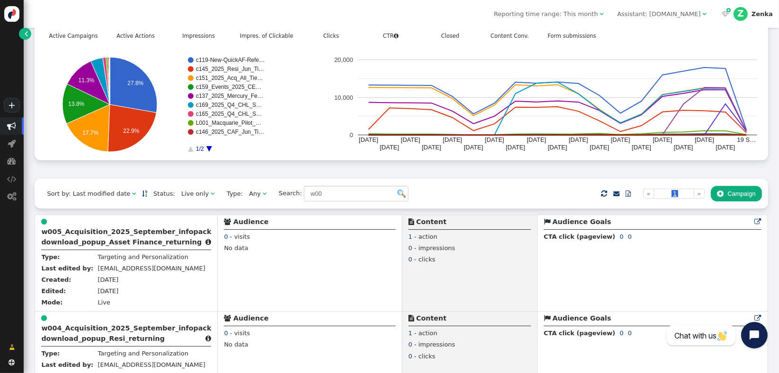
scroll to position [57, 0]
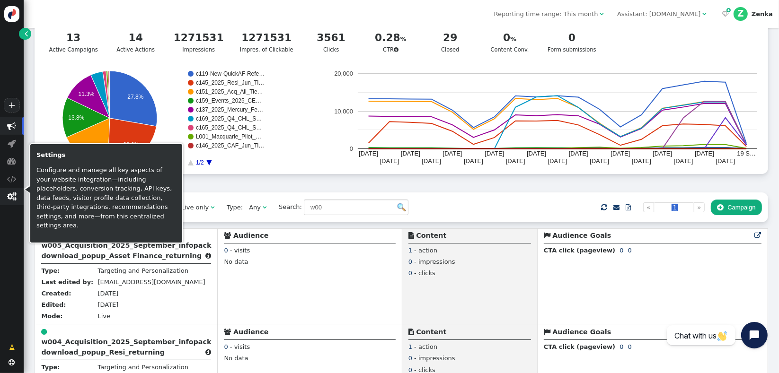
click at [10, 195] on span "" at bounding box center [11, 196] width 9 height 9
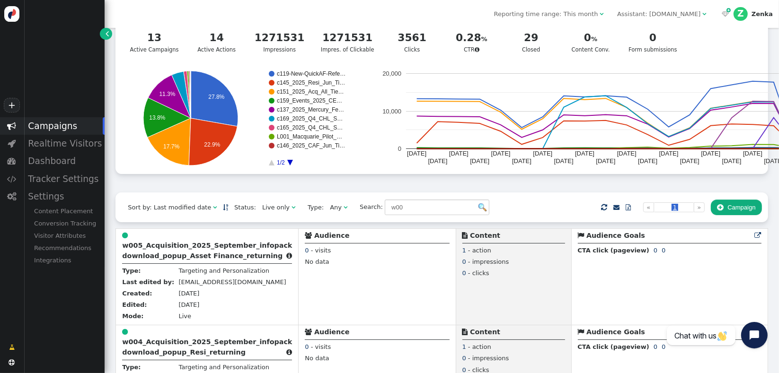
drag, startPoint x: 65, startPoint y: 333, endPoint x: 65, endPoint y: 319, distance: 14.2
click at [65, 334] on div "+  Campaigns  Realtime Visitors  Dashboard  Tracker Settings  Settings Con…" at bounding box center [52, 186] width 105 height 373
click at [61, 178] on div "Tracker Settings" at bounding box center [64, 179] width 81 height 18
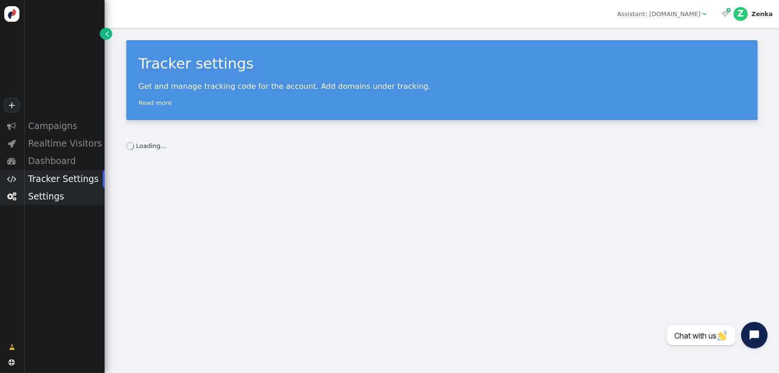
click at [54, 199] on div "Settings" at bounding box center [64, 197] width 81 height 18
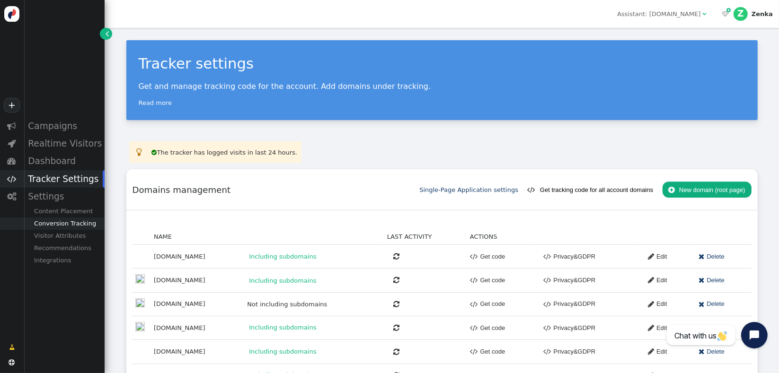
click at [67, 230] on div "Conversion Tracking" at bounding box center [64, 224] width 81 height 12
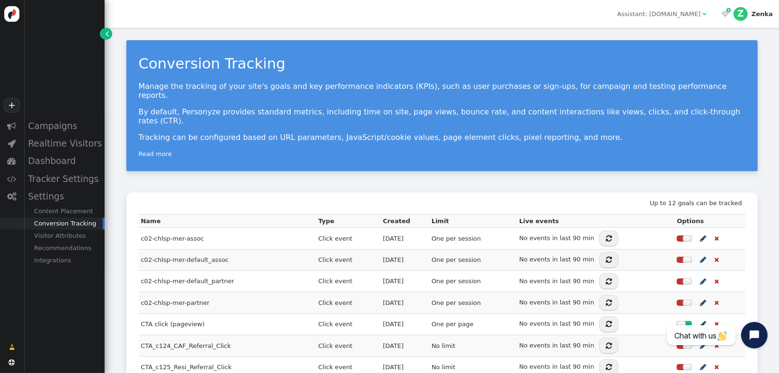
click at [371, 166] on div "Conversion Tracking Manage the tracking of your site's goals and key performanc…" at bounding box center [442, 266] width 674 height 477
click at [154, 141] on div "Conversion Tracking Manage the tracking of your site's goals and key performanc…" at bounding box center [441, 105] width 631 height 131
click at [151, 151] on link "Read more" at bounding box center [155, 154] width 33 height 7
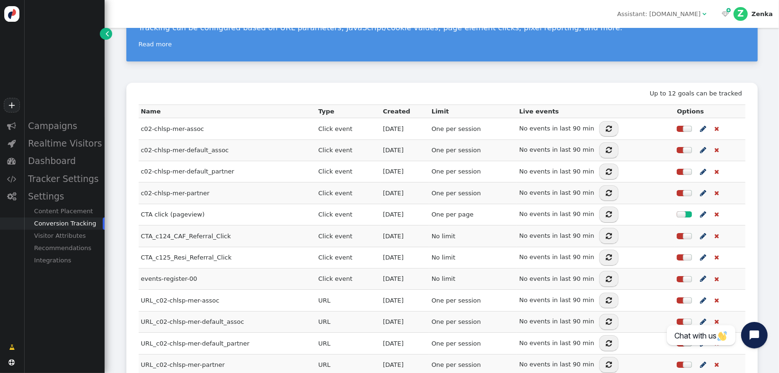
scroll to position [112, 0]
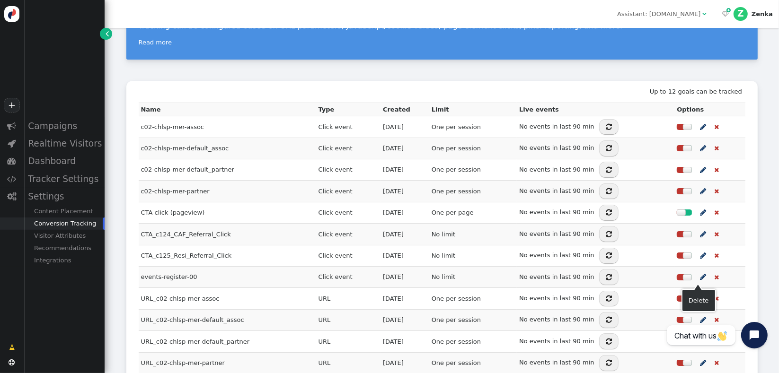
click at [714, 296] on span "" at bounding box center [716, 299] width 5 height 6
click at [68, 232] on div "Visitor Attributes" at bounding box center [64, 236] width 81 height 12
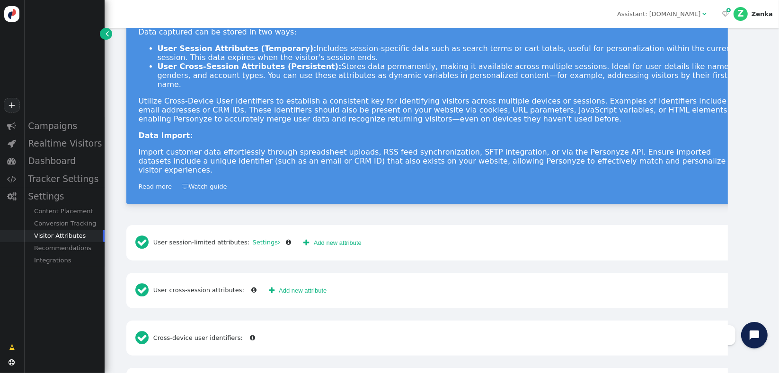
scroll to position [80, 0]
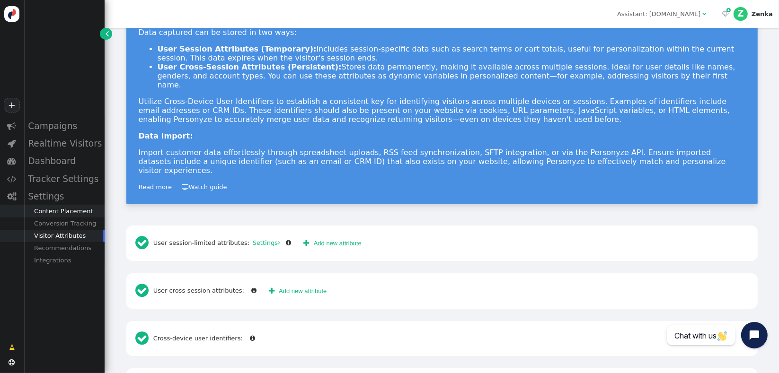
click at [69, 218] on div "Content Placement" at bounding box center [64, 211] width 81 height 12
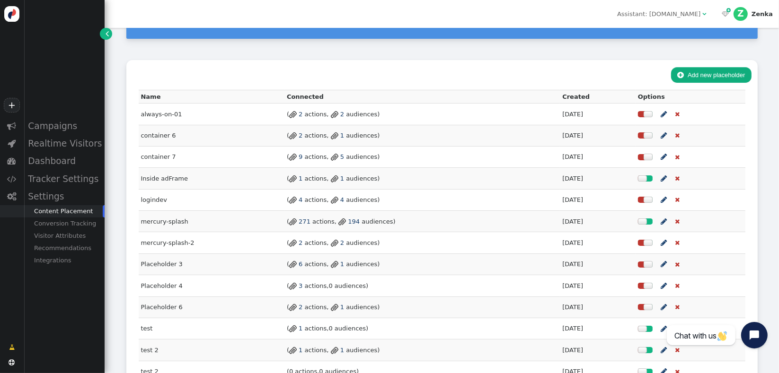
scroll to position [126, 0]
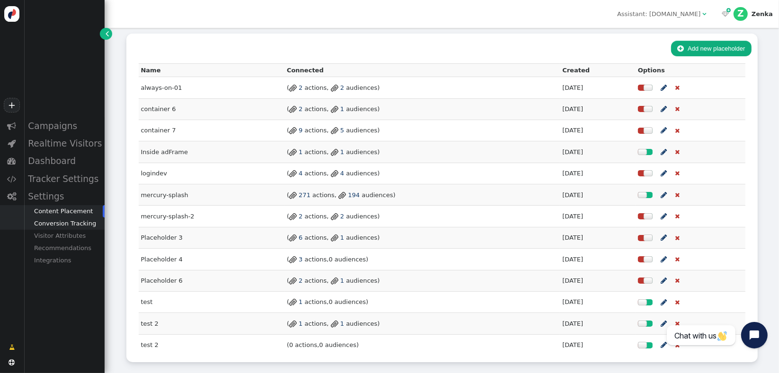
click at [47, 229] on div "Conversion Tracking" at bounding box center [64, 224] width 81 height 12
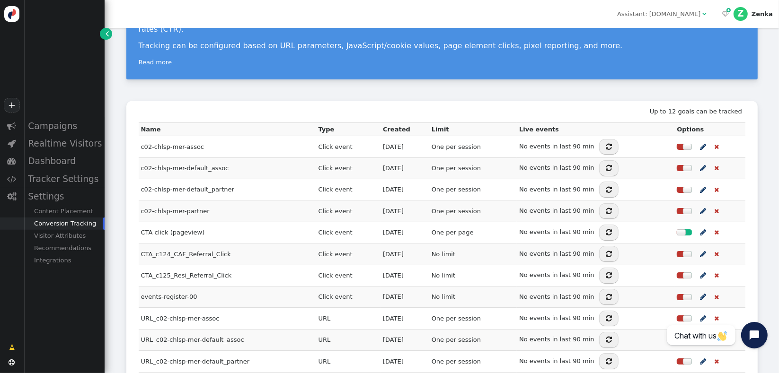
scroll to position [87, 0]
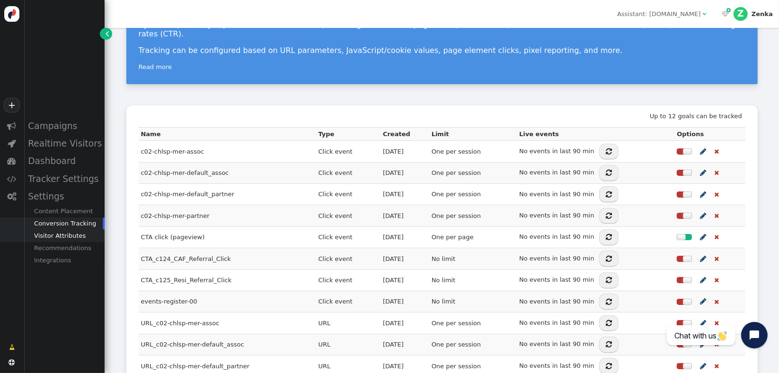
click at [46, 240] on div "Visitor Attributes" at bounding box center [64, 236] width 81 height 12
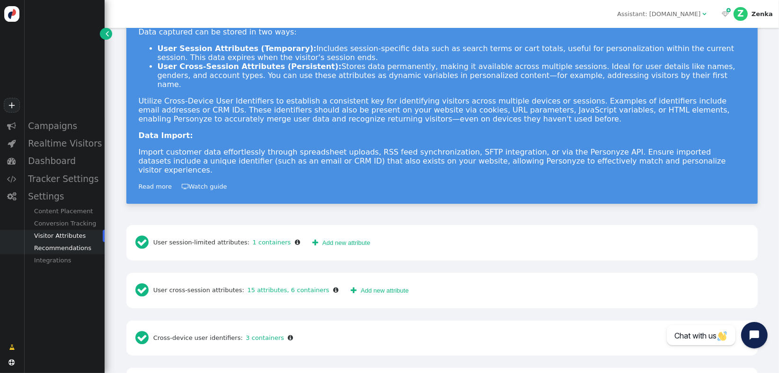
scroll to position [80, 0]
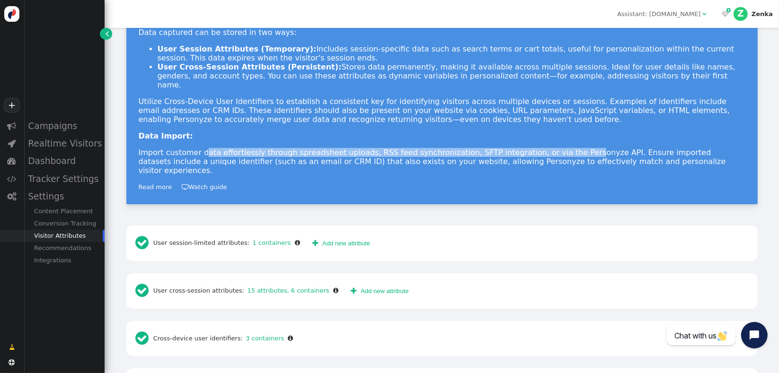
drag, startPoint x: 194, startPoint y: 145, endPoint x: 524, endPoint y: 142, distance: 330.4
click at [522, 148] on p "Import customer data effortlessly through spreadsheet uploads, RSS feed synchro…" at bounding box center [442, 161] width 607 height 27
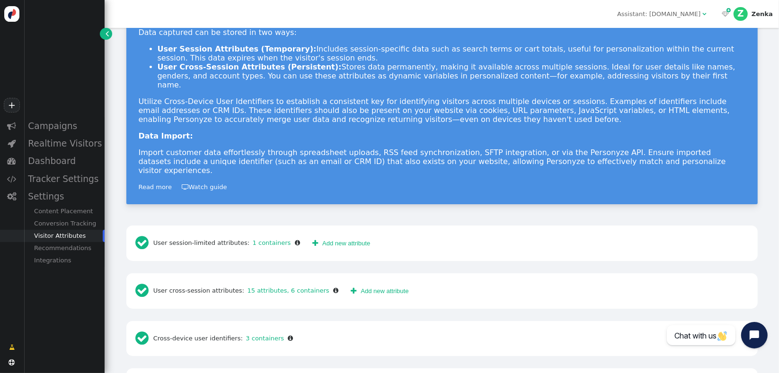
click at [525, 148] on p "Import customer data effortlessly through spreadsheet uploads, RSS feed synchro…" at bounding box center [442, 161] width 607 height 27
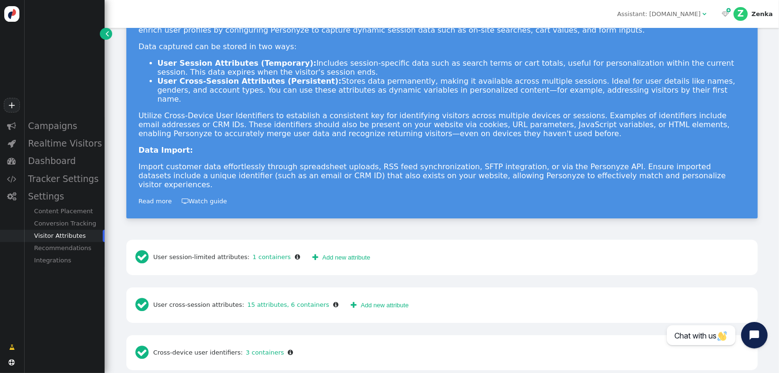
scroll to position [104, 0]
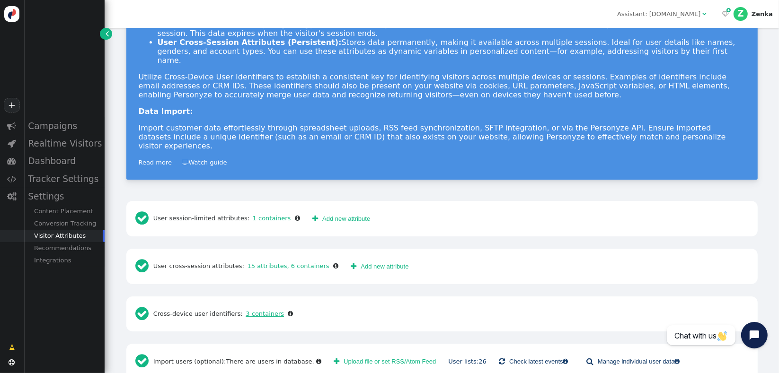
click at [245, 310] on link "3 containers" at bounding box center [263, 313] width 41 height 7
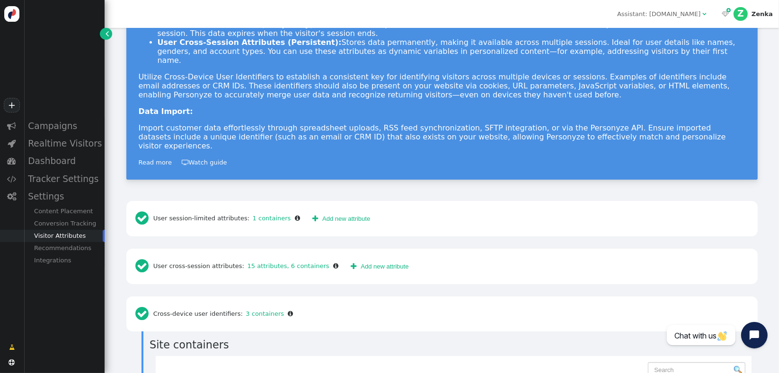
scroll to position [220, 0]
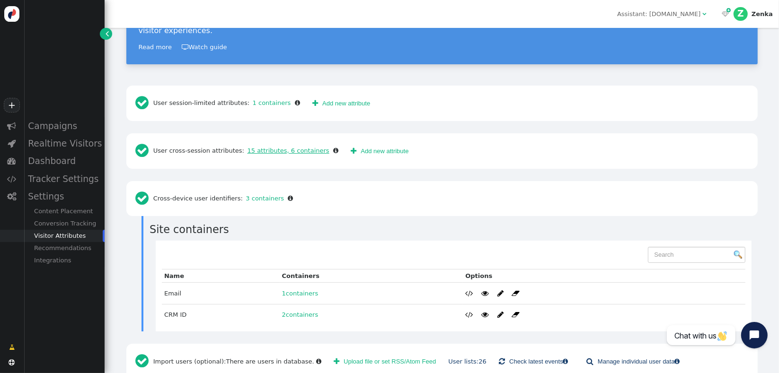
click at [255, 147] on link "15 attributes, 6 containers" at bounding box center [286, 150] width 85 height 7
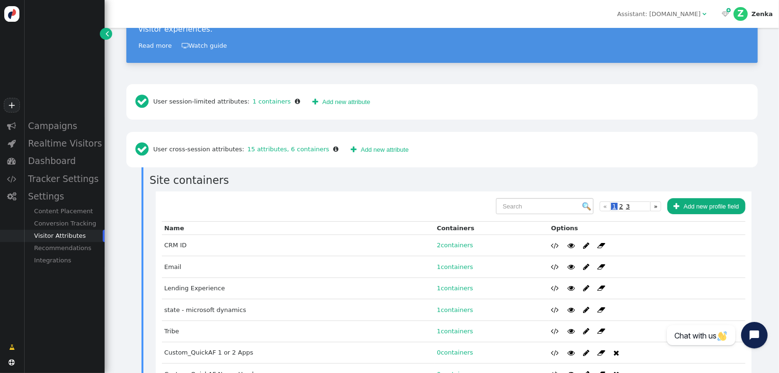
scroll to position [187, 0]
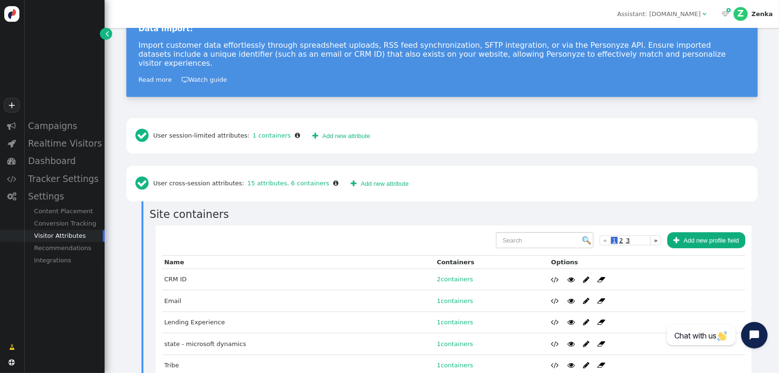
click at [257, 124] on div " User session-limited attributes: 1 containers " at bounding box center [218, 135] width 171 height 23
click at [257, 132] on link "1 containers" at bounding box center [269, 135] width 41 height 7
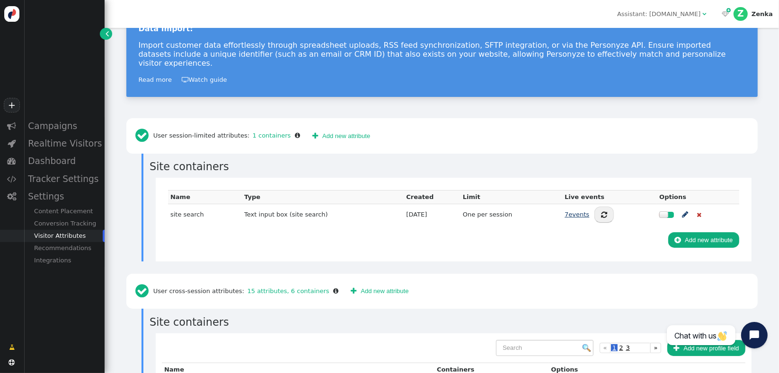
click at [565, 211] on link "7 events" at bounding box center [577, 214] width 25 height 7
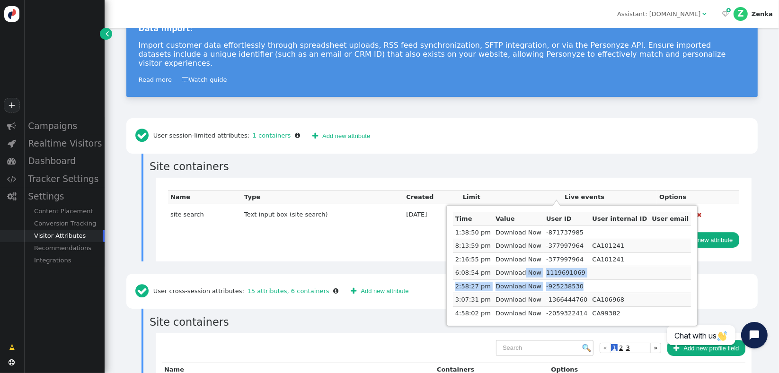
drag, startPoint x: 570, startPoint y: 284, endPoint x: 514, endPoint y: 268, distance: 59.0
click at [515, 268] on tbody "Time Value User ID User internal ID User email 1:38:50 pm Download Now -8717379…" at bounding box center [572, 267] width 239 height 108
click at [501, 265] on td "Download Now" at bounding box center [518, 260] width 51 height 14
click at [381, 243] on div "Name Type Created Limit Live events Options site search Text input box (site se…" at bounding box center [454, 219] width 596 height 83
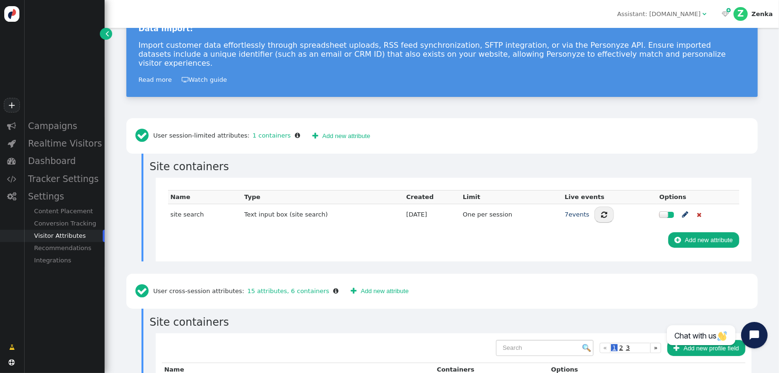
click at [403, 225] on div "Up to 12 goals can be tracked  Add new attribute" at bounding box center [453, 236] width 571 height 23
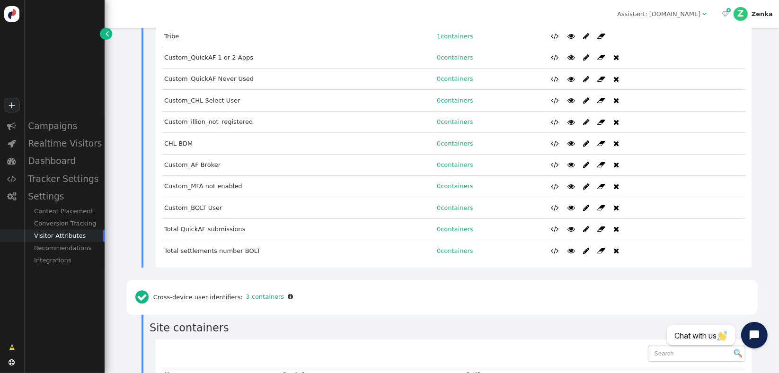
scroll to position [656, 0]
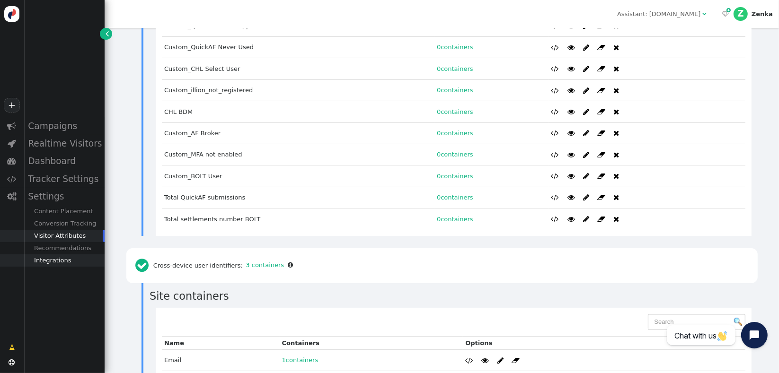
click at [41, 263] on div "Integrations" at bounding box center [64, 261] width 81 height 12
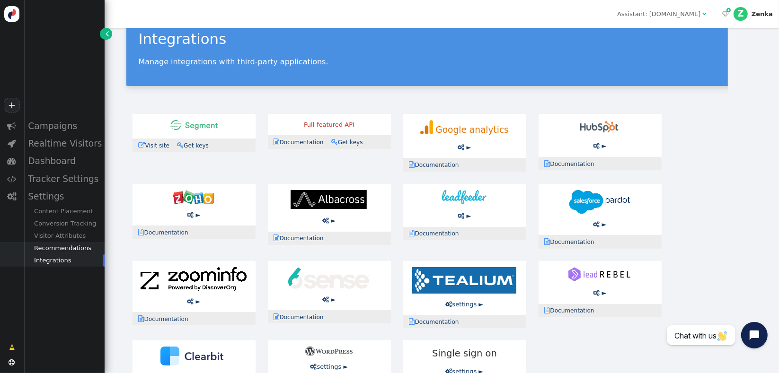
scroll to position [24, 0]
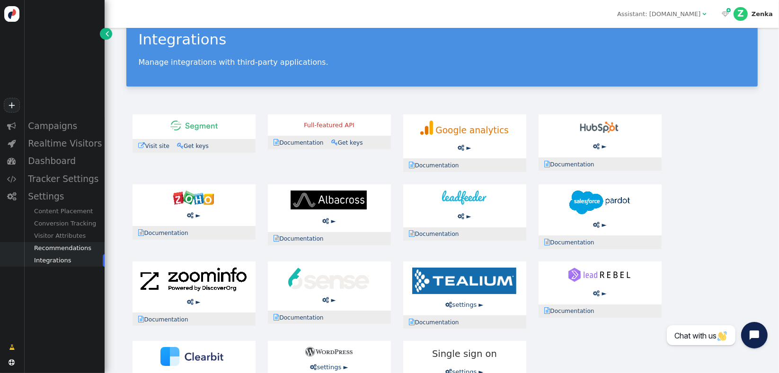
click at [47, 249] on div "Recommendations" at bounding box center [64, 248] width 81 height 12
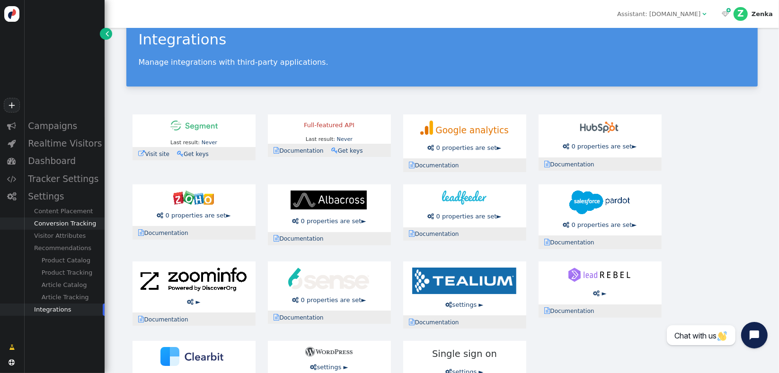
click at [51, 230] on div "Conversion Tracking" at bounding box center [64, 224] width 81 height 12
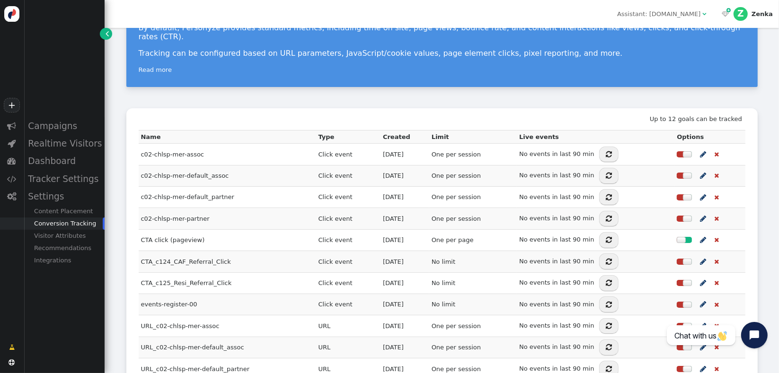
scroll to position [112, 0]
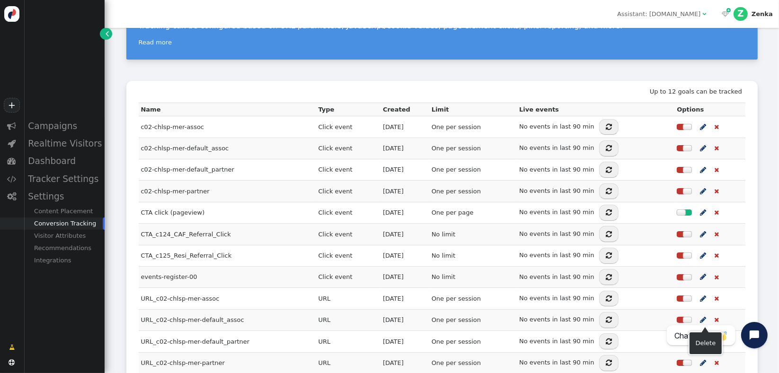
click at [714, 339] on span "" at bounding box center [716, 342] width 5 height 6
